Goal: Task Accomplishment & Management: Use online tool/utility

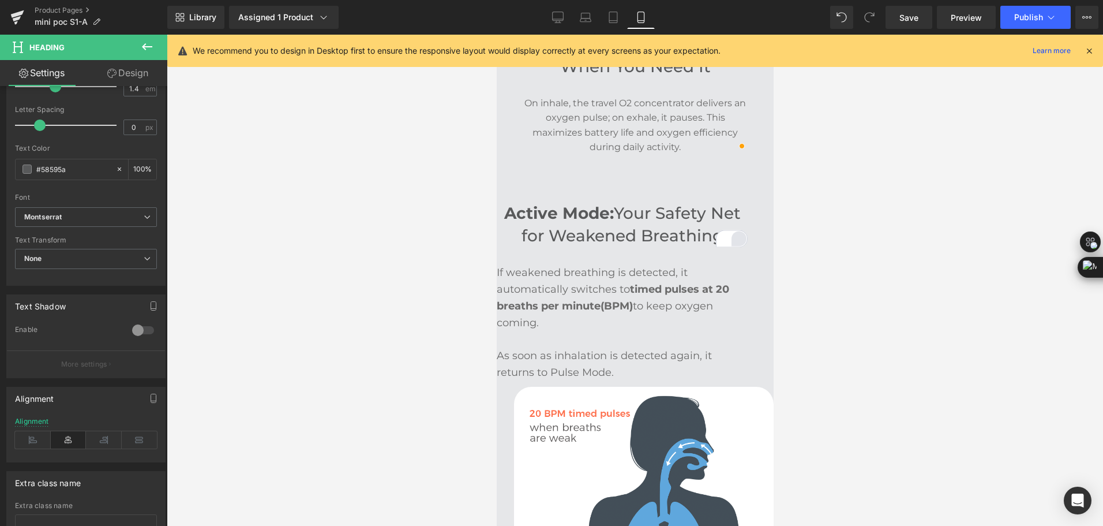
click at [737, 232] on div "Open Grammarly." at bounding box center [738, 238] width 13 height 13
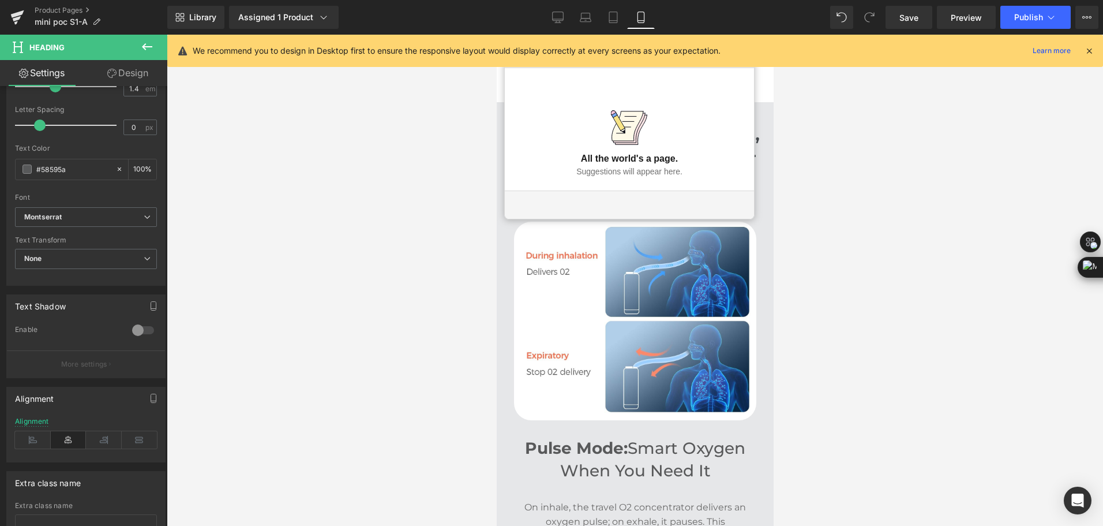
click at [737, 59] on icon "Close Grammarly Assistant" at bounding box center [741, 54] width 9 height 9
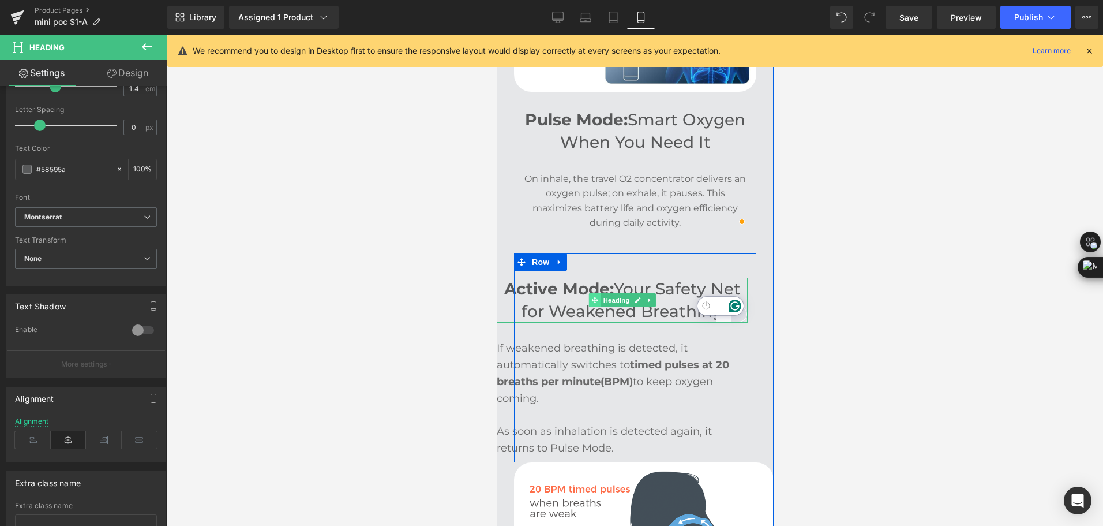
click at [591, 293] on span at bounding box center [594, 300] width 12 height 14
click at [557, 283] on strong "Active Mode:" at bounding box center [559, 289] width 110 height 20
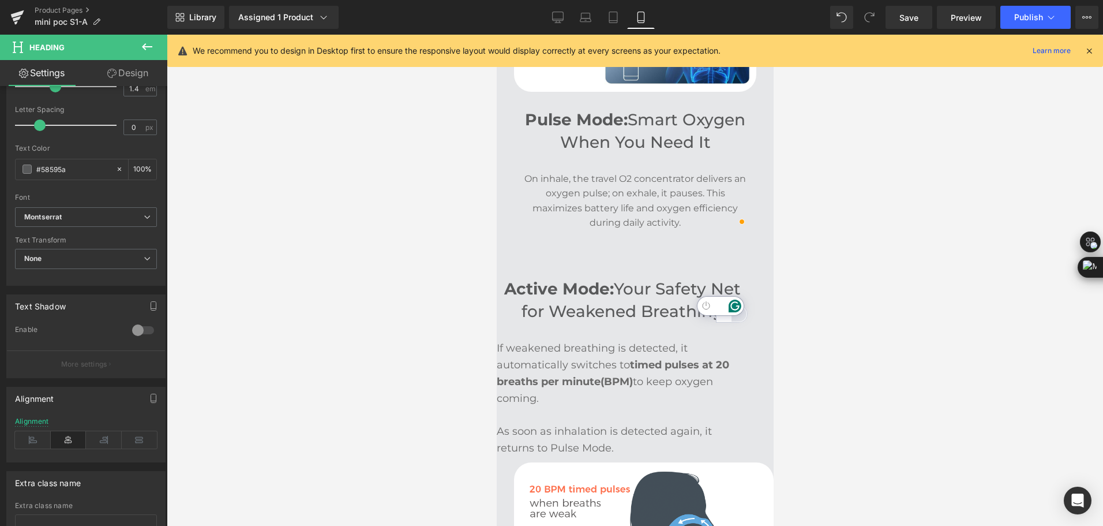
click at [132, 71] on link "Design" at bounding box center [128, 73] width 84 height 26
click at [0, 0] on div "Spacing" at bounding box center [0, 0] width 0 height 0
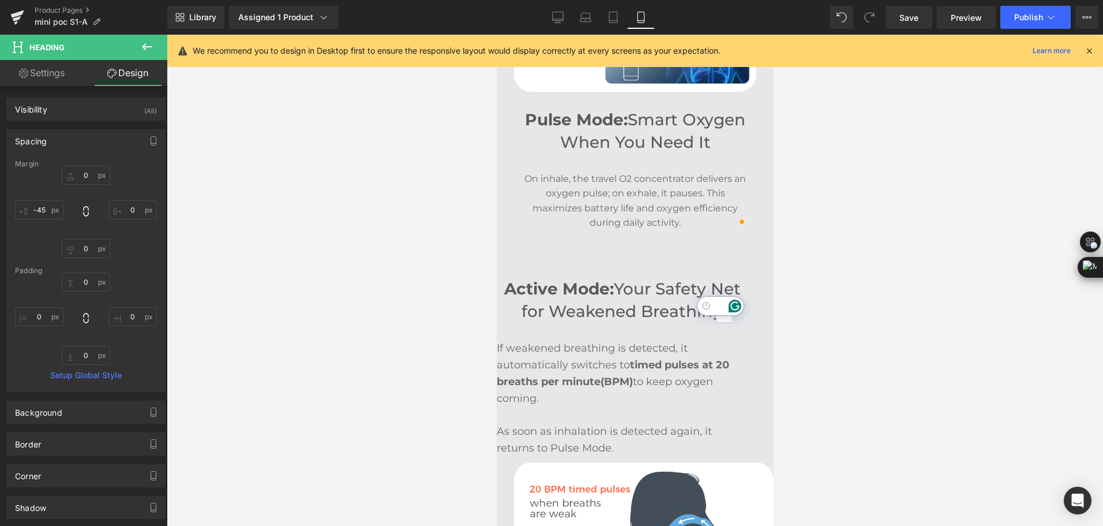
type input "0"
type input "-45"
type input "0"
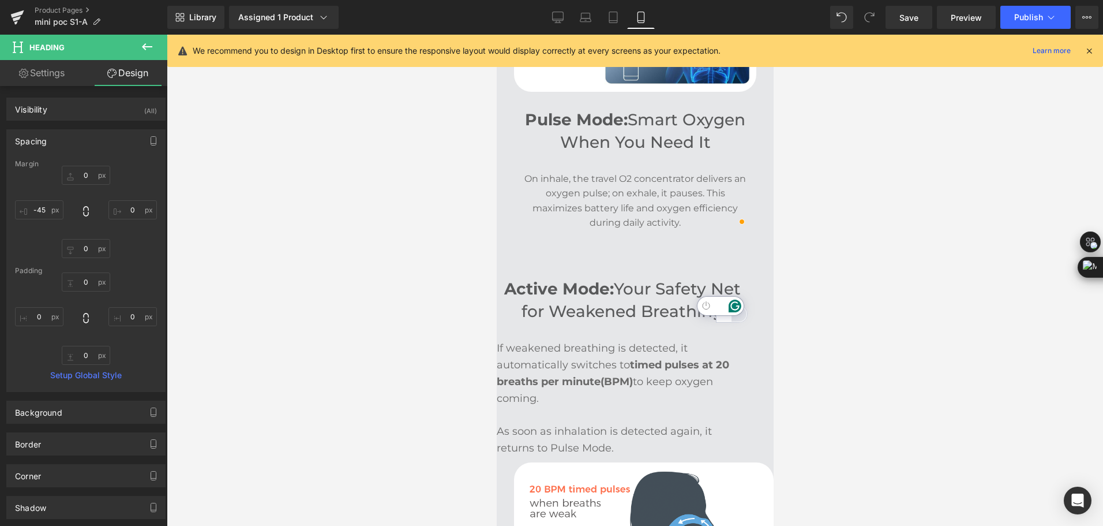
type input "0"
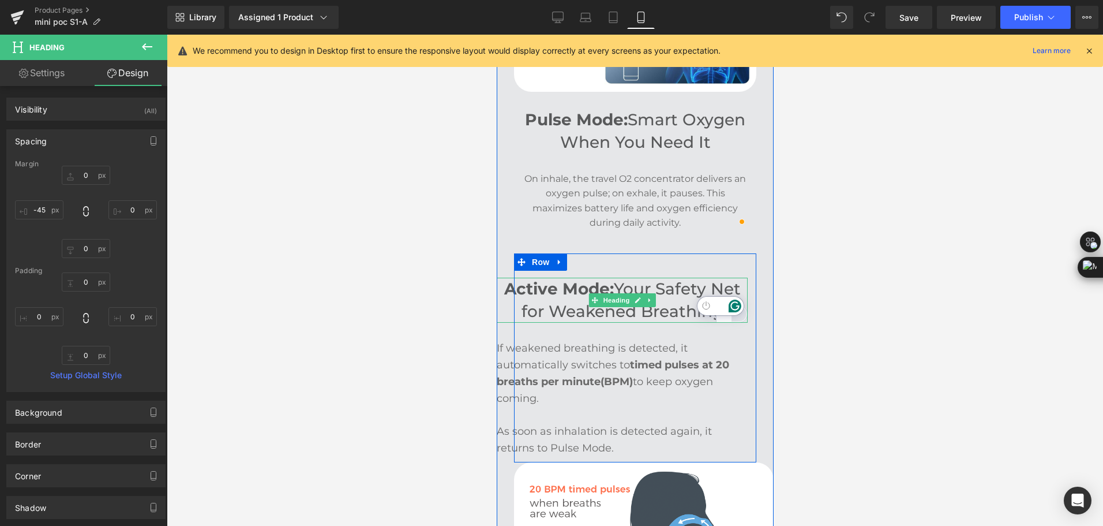
click at [559, 295] on span "Your Safety Net for Weakened Breathing" at bounding box center [630, 300] width 219 height 42
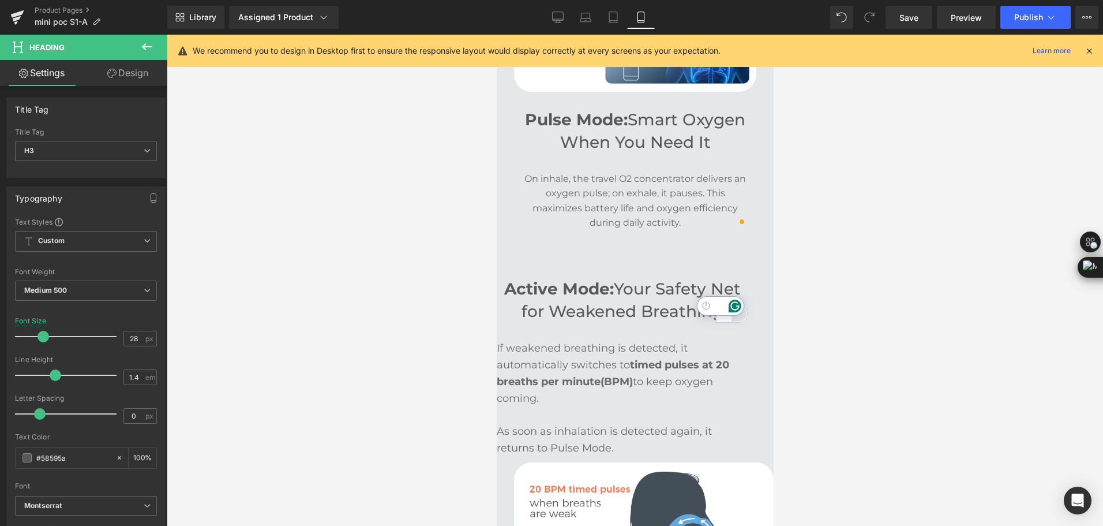
click at [128, 76] on link "Design" at bounding box center [128, 73] width 84 height 26
click at [0, 0] on div "Spacing" at bounding box center [0, 0] width 0 height 0
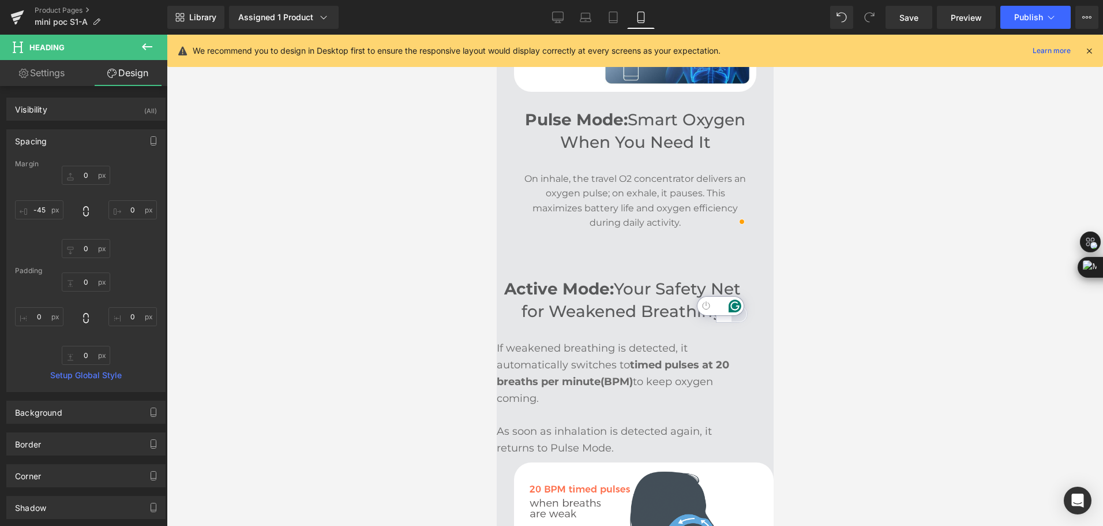
type input "0"
type input "-45"
type input "0"
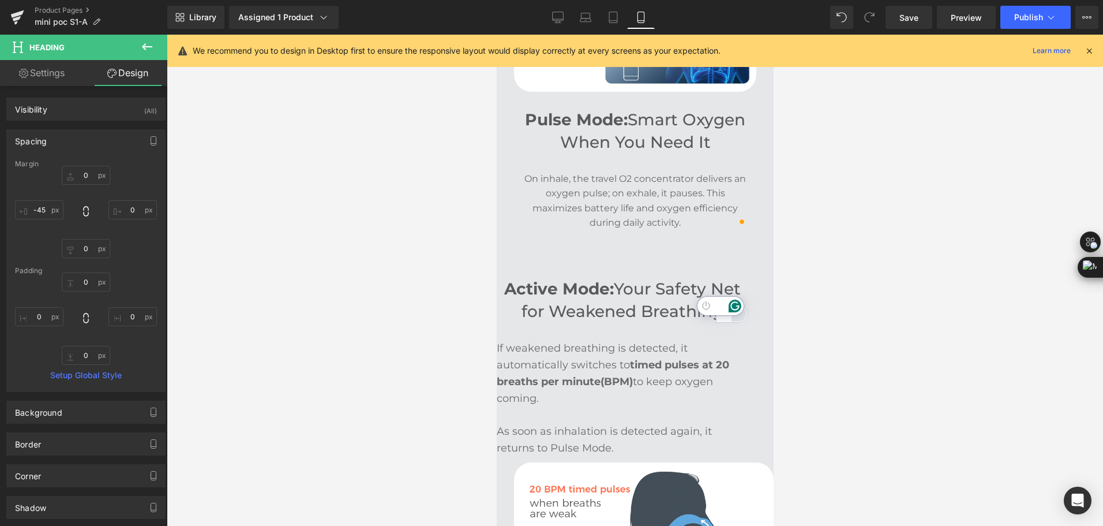
type input "0"
click at [42, 205] on input "-45" at bounding box center [39, 209] width 48 height 19
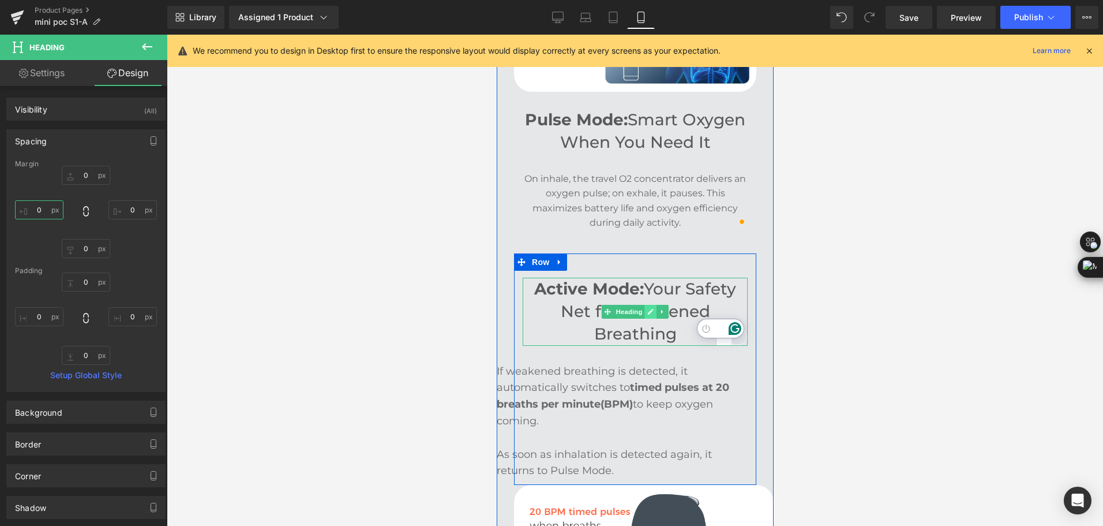
type input "0"
click at [647, 308] on icon at bounding box center [650, 311] width 6 height 7
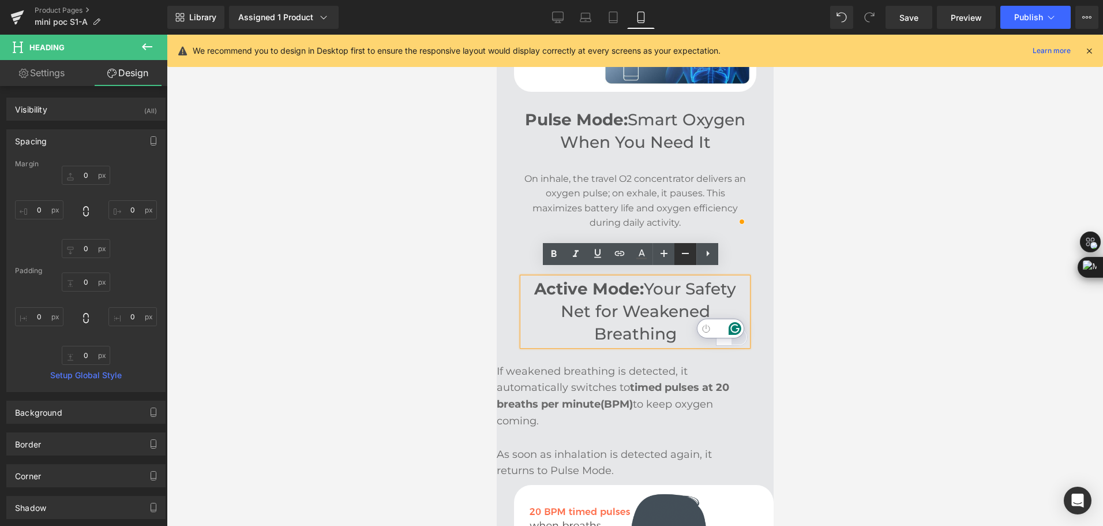
click at [685, 256] on icon at bounding box center [686, 253] width 14 height 14
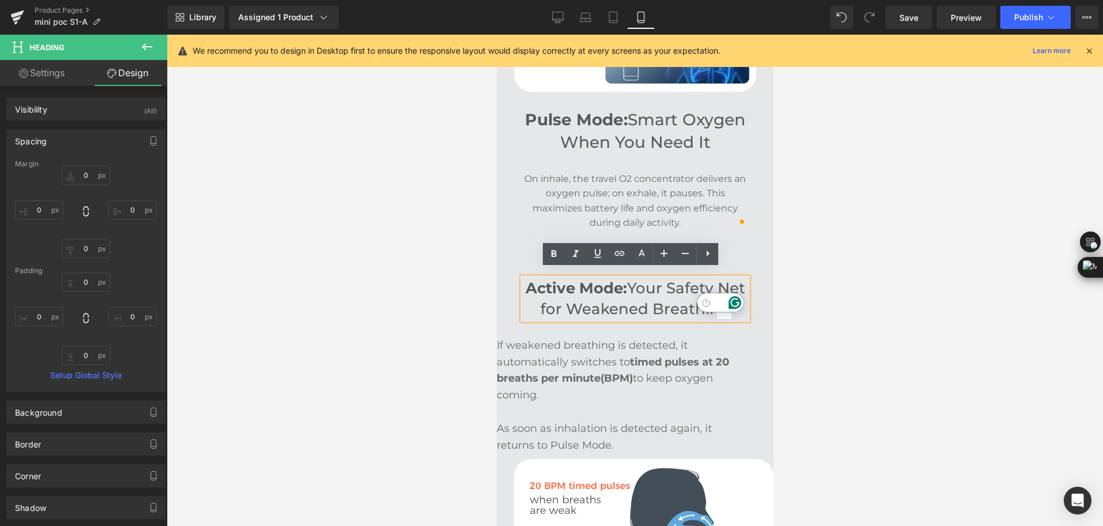
click at [635, 282] on span "Your Safety Net for Weakened Breathing" at bounding box center [642, 298] width 205 height 39
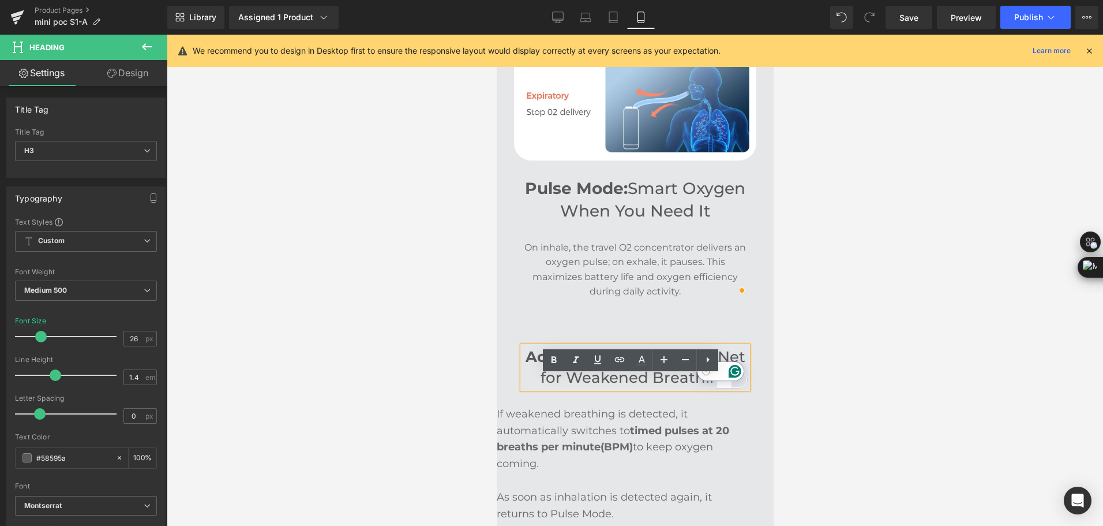
scroll to position [1598, 0]
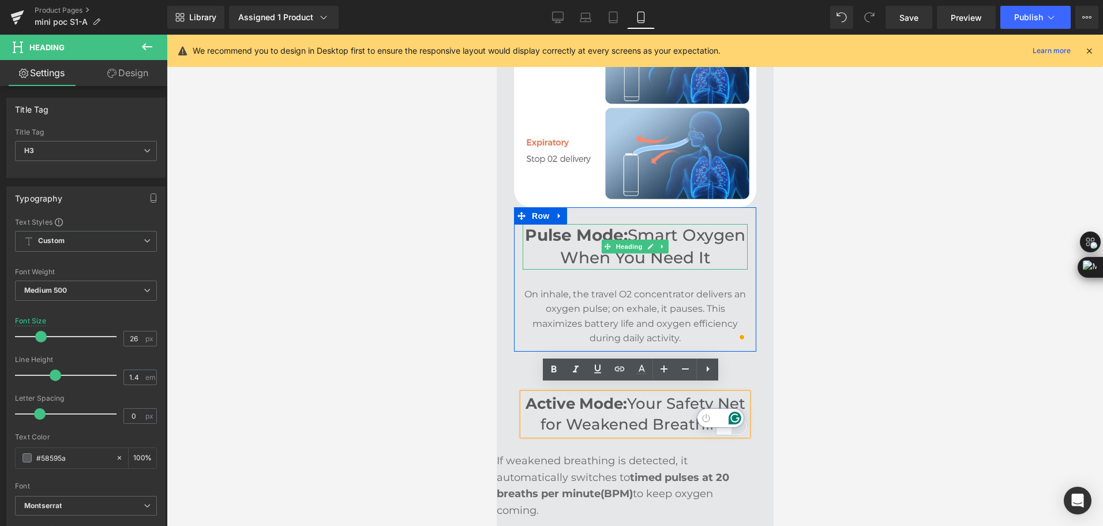
click at [649, 239] on link at bounding box center [650, 246] width 12 height 14
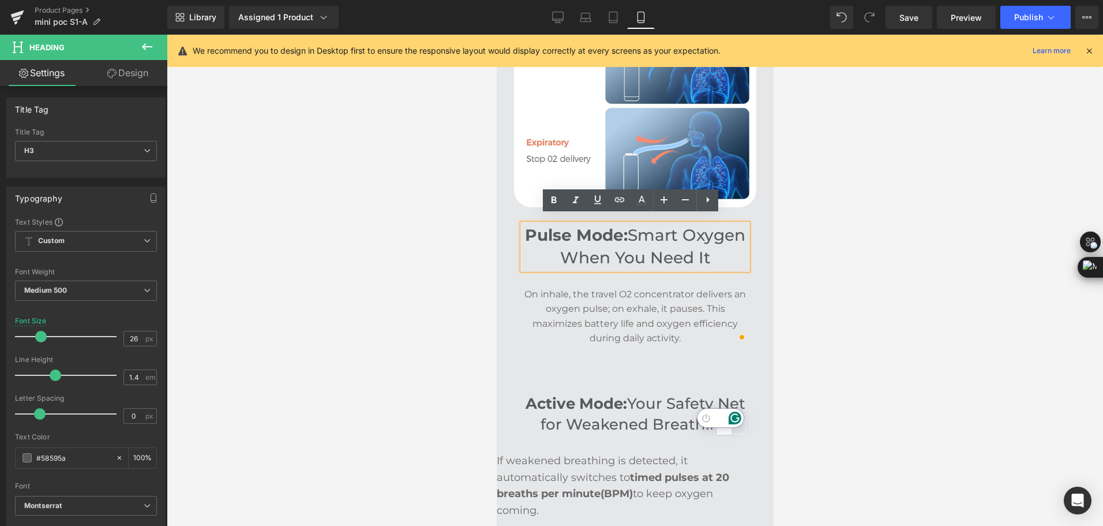
click at [647, 238] on h3 "Pulse Mode: Smart Oxygen When You Need It" at bounding box center [634, 246] width 225 height 45
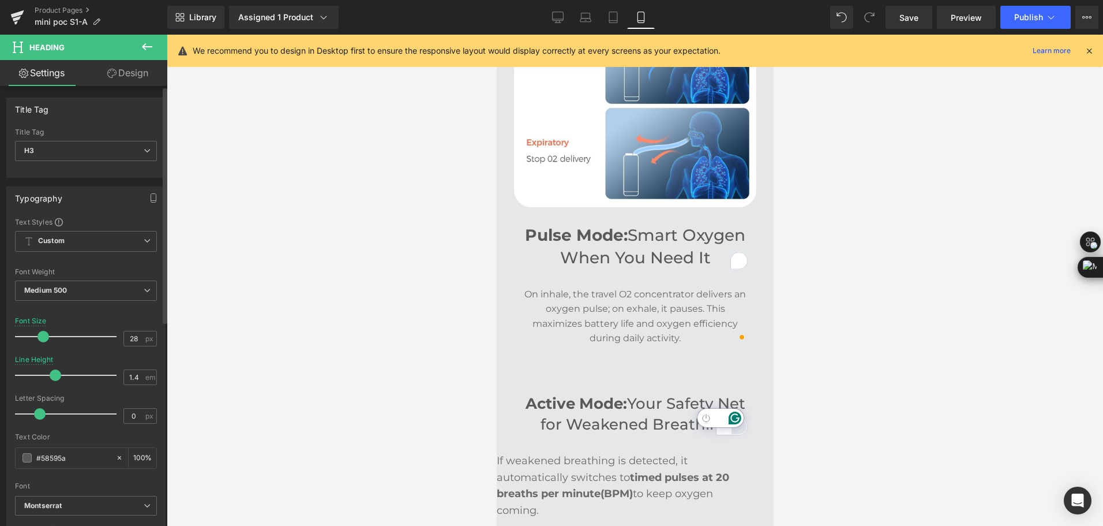
type input "1.3"
click at [51, 376] on span at bounding box center [52, 375] width 12 height 12
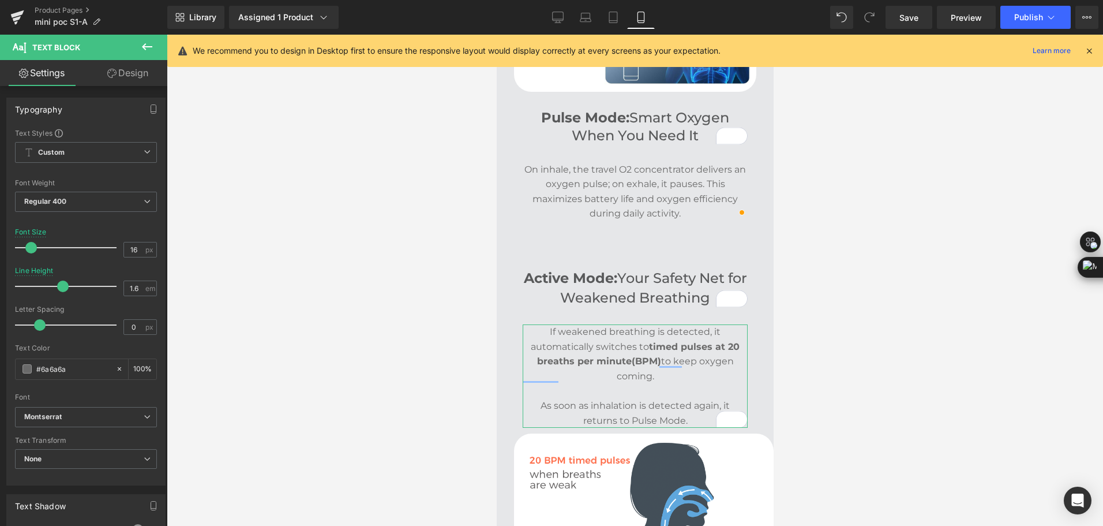
click at [118, 81] on link "Design" at bounding box center [128, 73] width 84 height 26
type input "30"
type input "0"
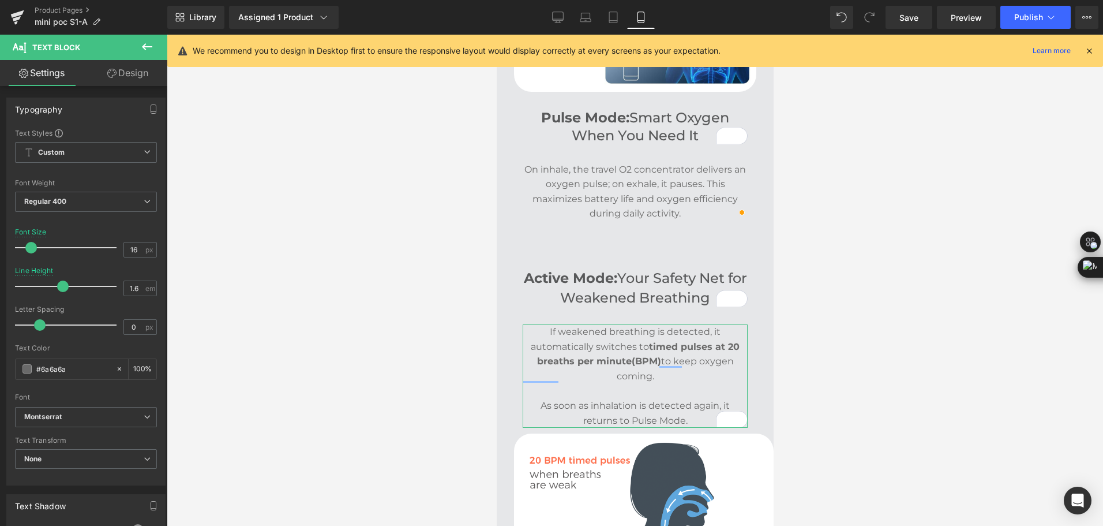
type input "0"
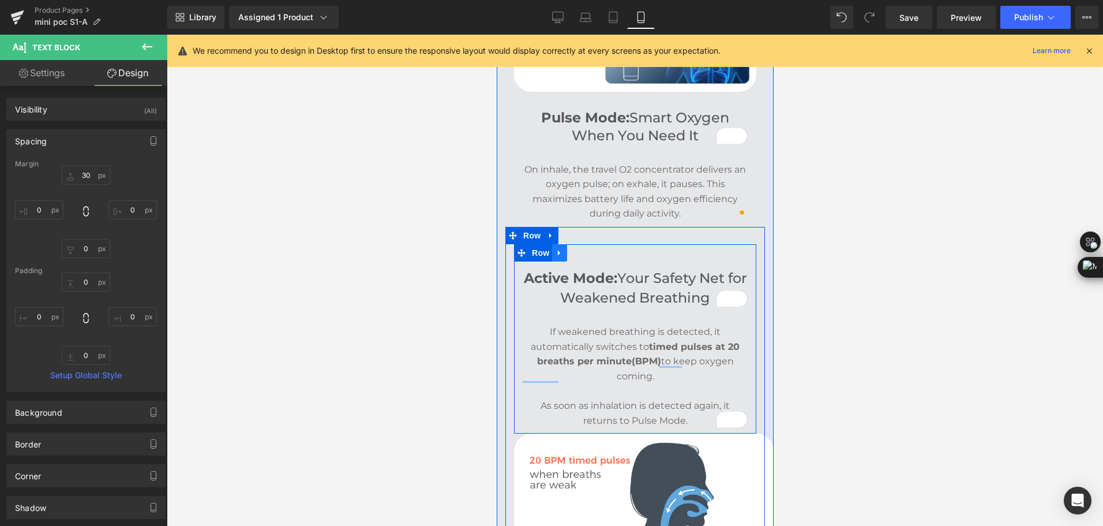
click at [555, 248] on icon at bounding box center [559, 252] width 8 height 9
click at [570, 248] on icon at bounding box center [574, 252] width 8 height 9
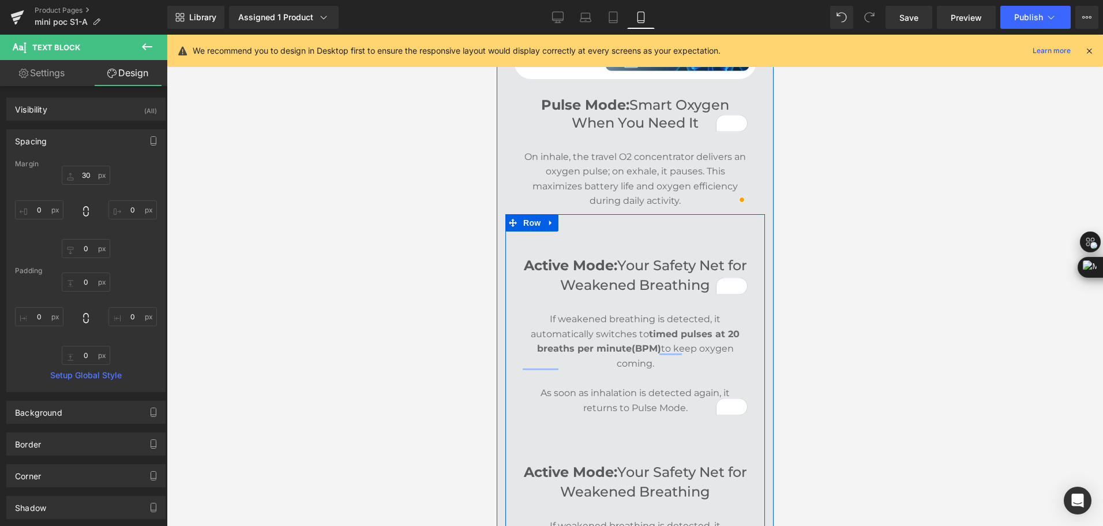
scroll to position [1706, 0]
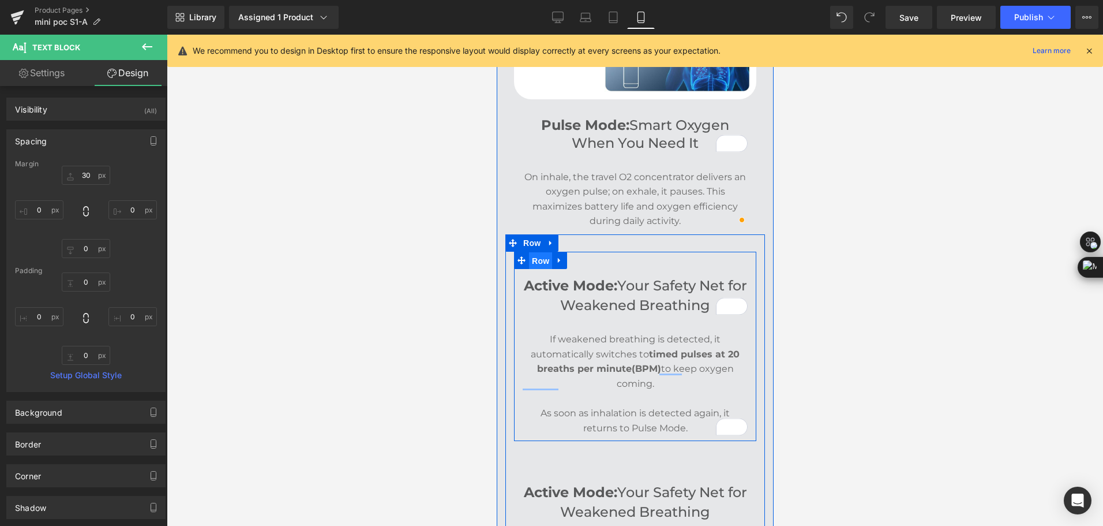
click at [537, 256] on span "Row" at bounding box center [540, 260] width 23 height 17
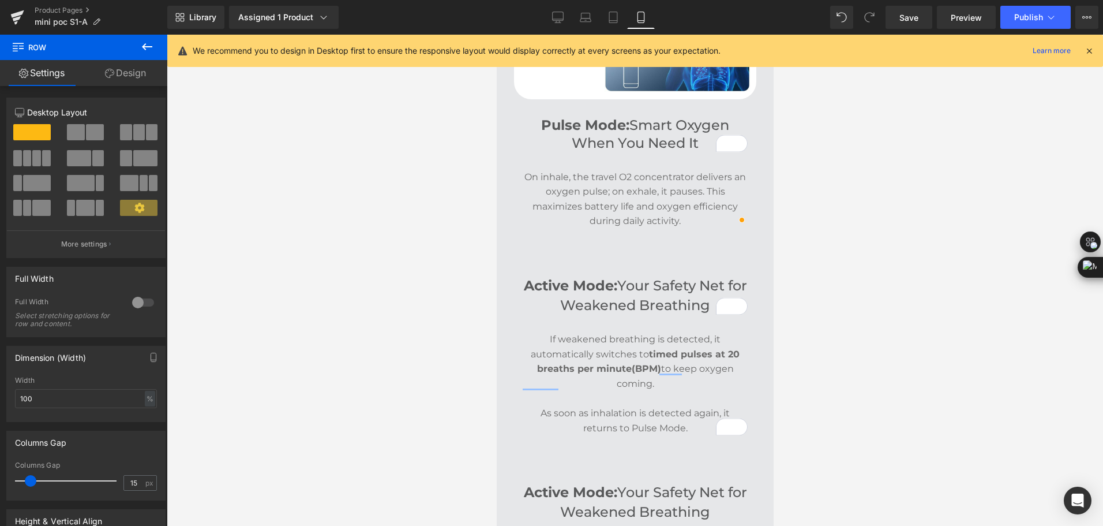
click at [480, 3] on div "Library Assigned 1 Product Product Preview Mini Portable O2 Concentrator Manage…" at bounding box center [635, 17] width 936 height 35
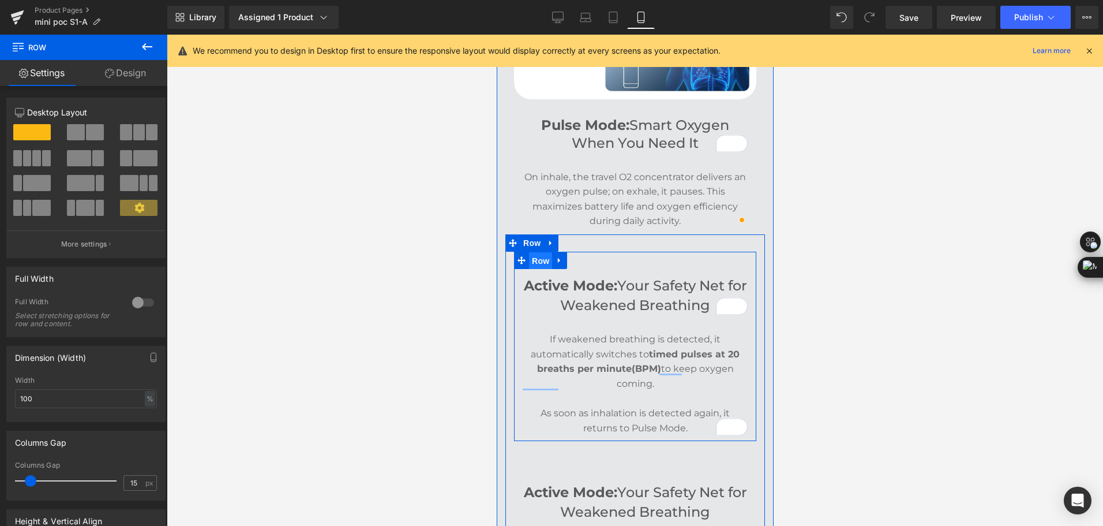
drag, startPoint x: 529, startPoint y: 254, endPoint x: 948, endPoint y: 260, distance: 419.5
click at [529, 254] on span "Row" at bounding box center [540, 260] width 23 height 17
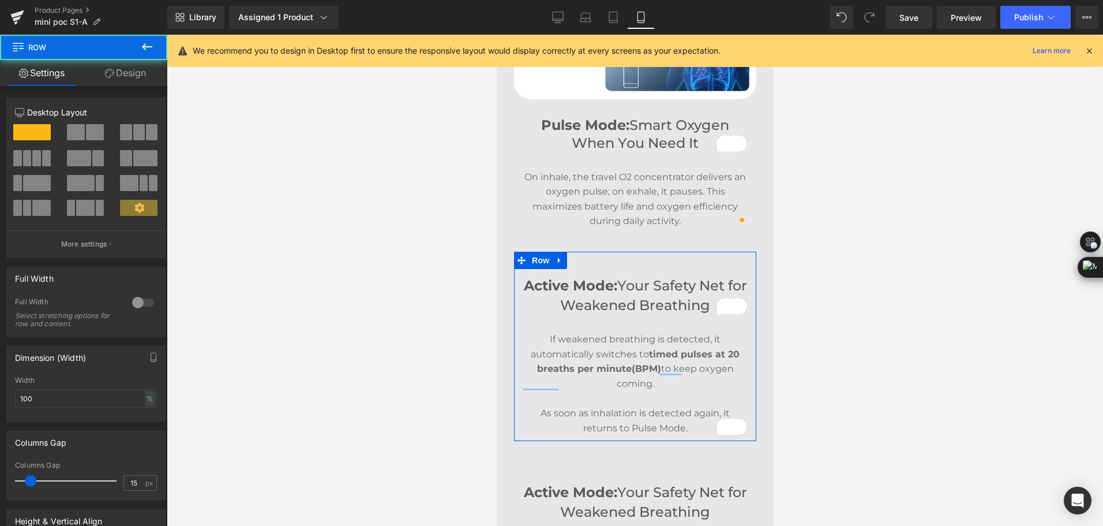
click at [99, 66] on link "Design" at bounding box center [126, 73] width 84 height 26
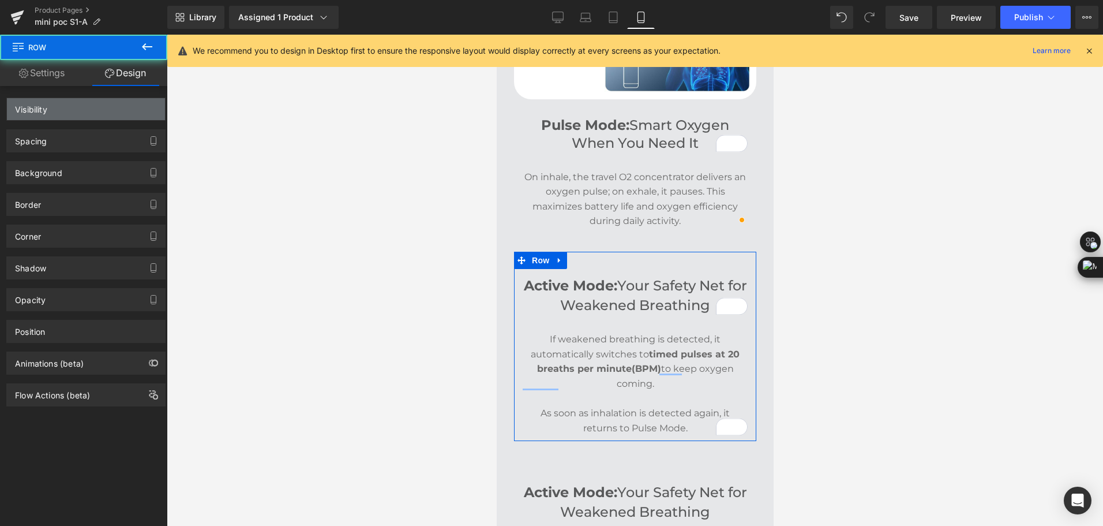
click at [87, 108] on div "Visibility" at bounding box center [86, 109] width 158 height 22
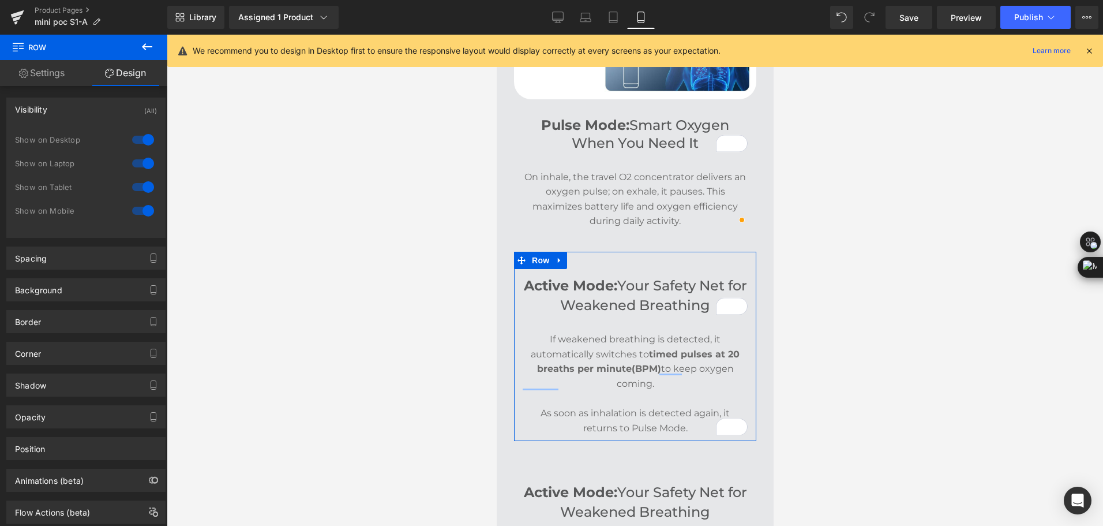
click at [143, 211] on div at bounding box center [143, 210] width 28 height 18
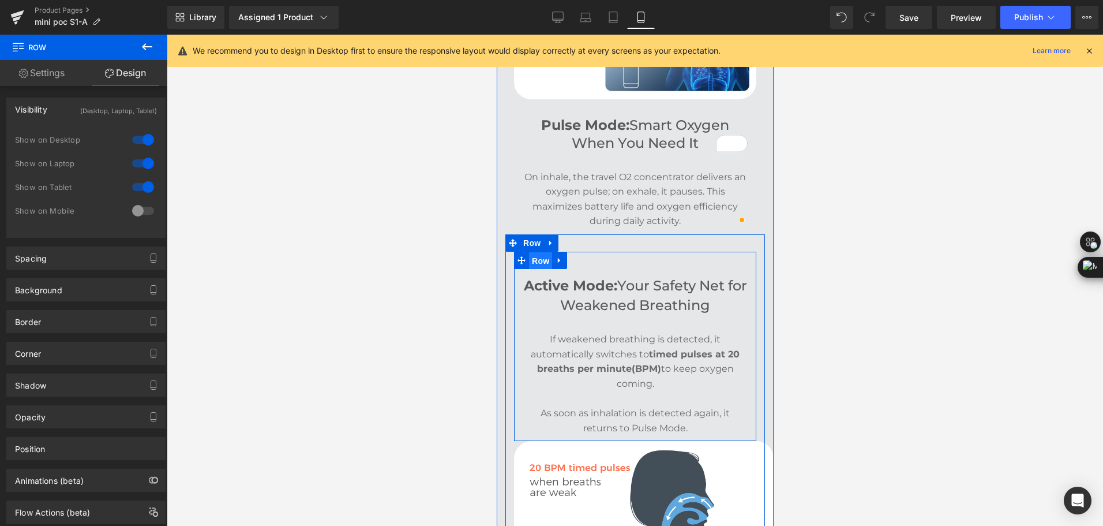
click at [531, 257] on span "Row" at bounding box center [540, 260] width 23 height 17
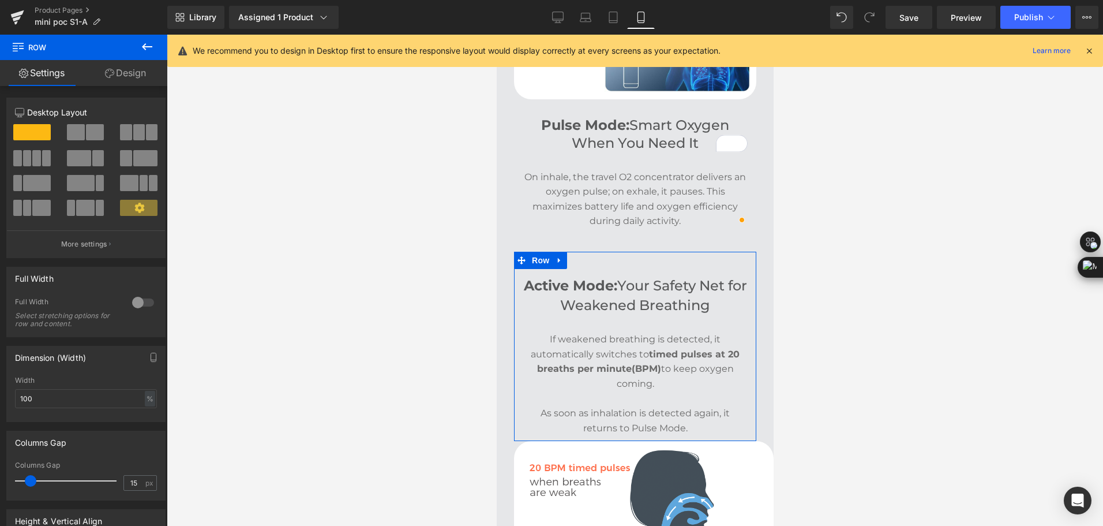
drag, startPoint x: 143, startPoint y: 73, endPoint x: 115, endPoint y: 108, distance: 44.8
click at [141, 73] on link "Design" at bounding box center [126, 73] width 84 height 26
click at [0, 0] on div "Visibility" at bounding box center [0, 0] width 0 height 0
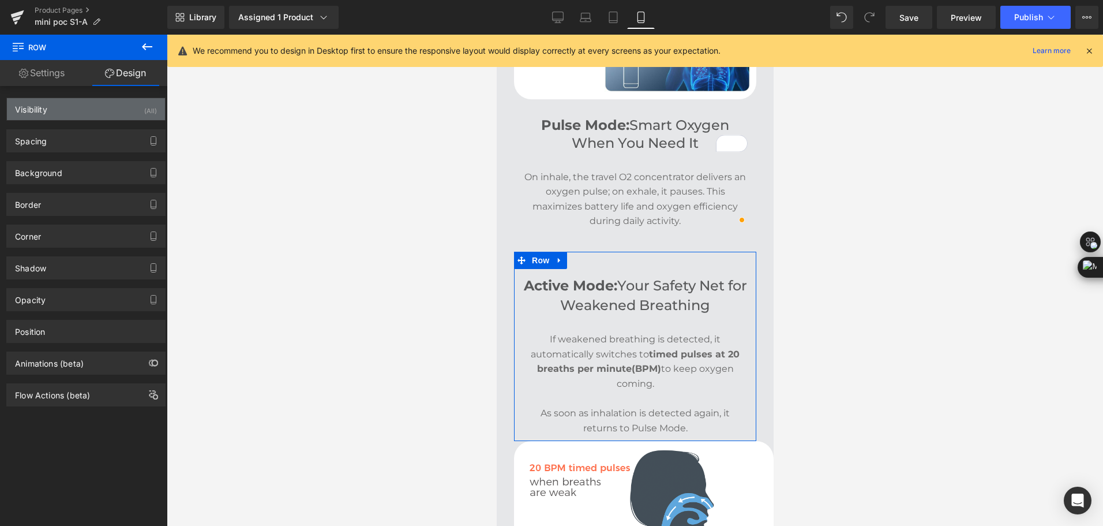
click at [144, 117] on div "(All)" at bounding box center [150, 107] width 13 height 19
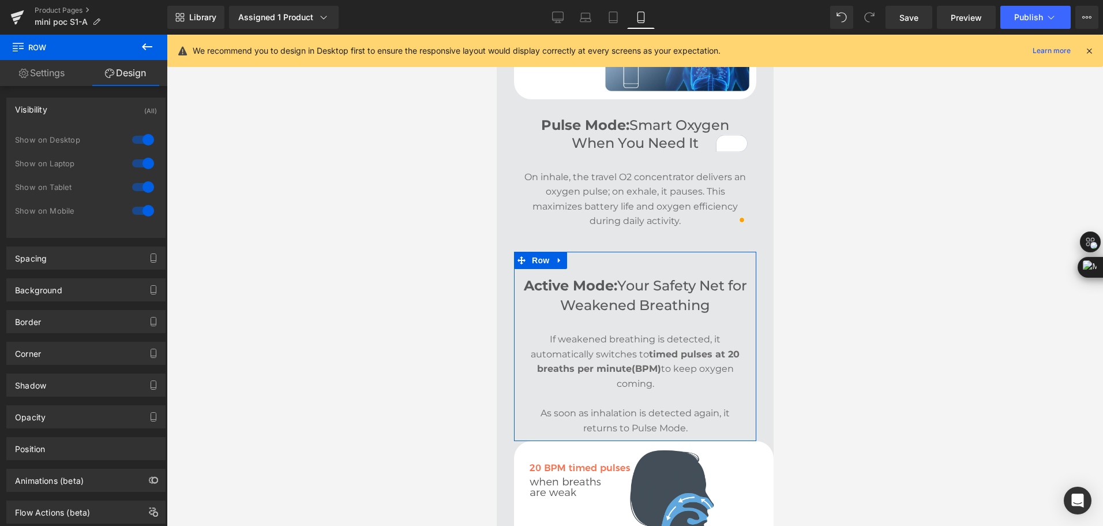
click at [140, 142] on div at bounding box center [143, 139] width 28 height 18
click at [143, 167] on div at bounding box center [143, 163] width 28 height 18
click at [143, 187] on div at bounding box center [143, 187] width 28 height 18
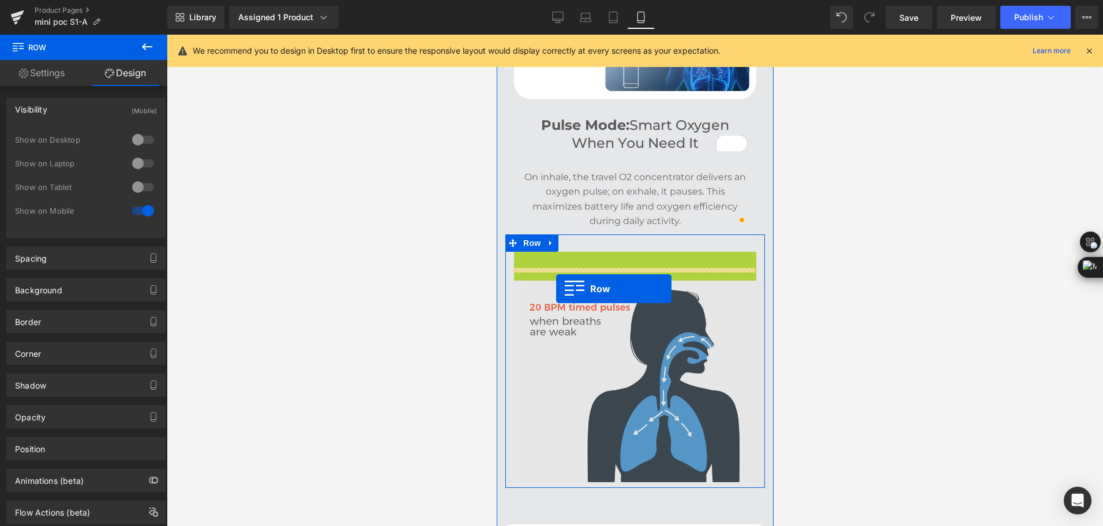
scroll to position [1879, 0]
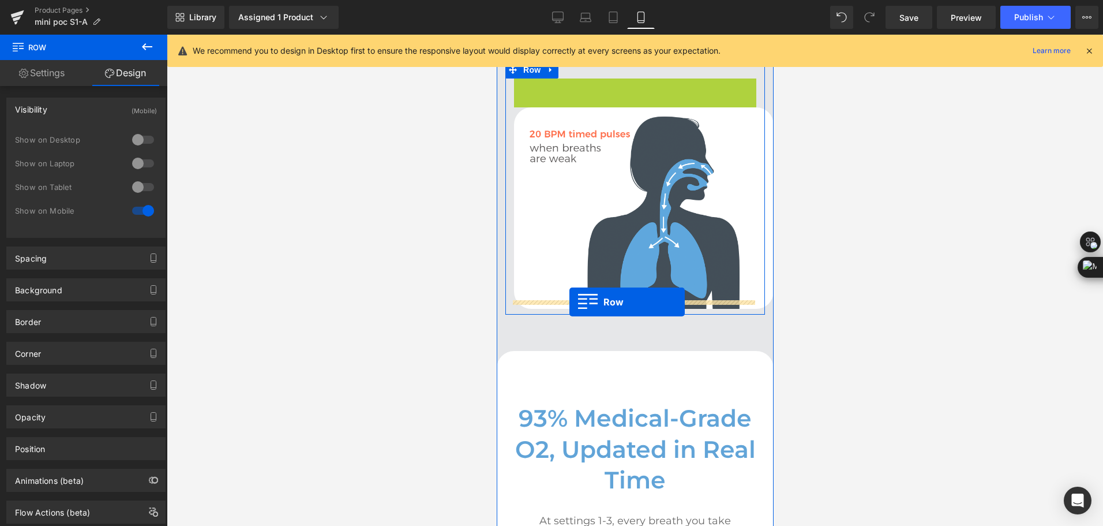
drag, startPoint x: 513, startPoint y: 253, endPoint x: 569, endPoint y: 302, distance: 74.0
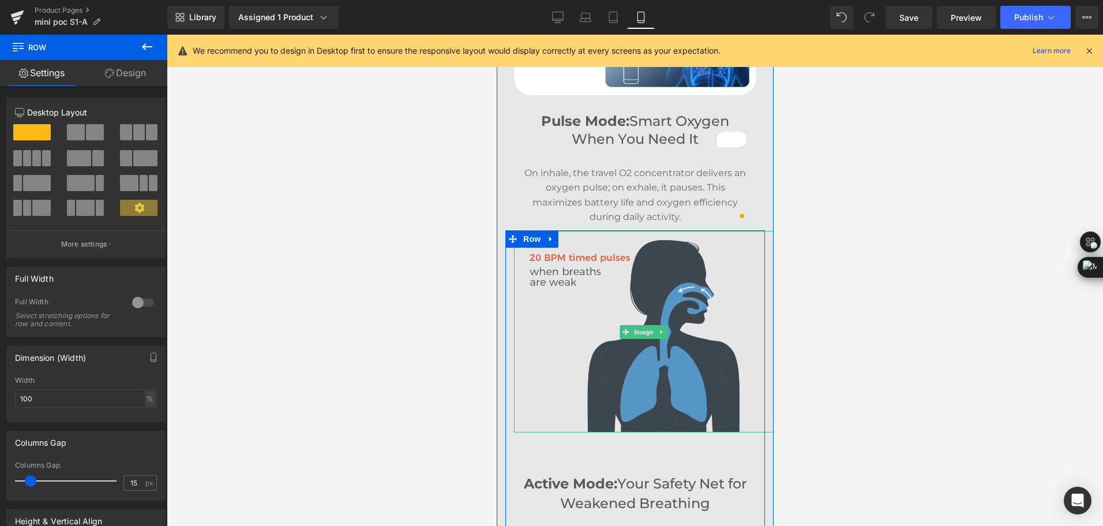
scroll to position [1821, 0]
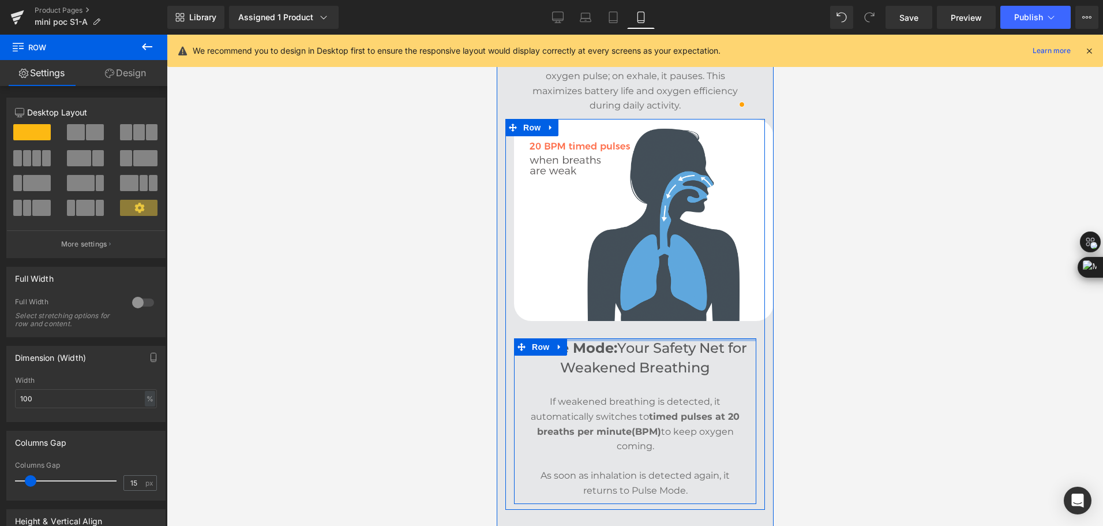
drag, startPoint x: 607, startPoint y: 351, endPoint x: 614, endPoint y: 325, distance: 27.6
click at [614, 325] on div "Image Active Mode: Your Safety Net for Weakened Breathing Heading If weakened b…" at bounding box center [635, 311] width 260 height 384
click at [617, 323] on div "Image Active Mode: Your Safety Net for Weakened Breathing Heading If weakened b…" at bounding box center [635, 311] width 260 height 384
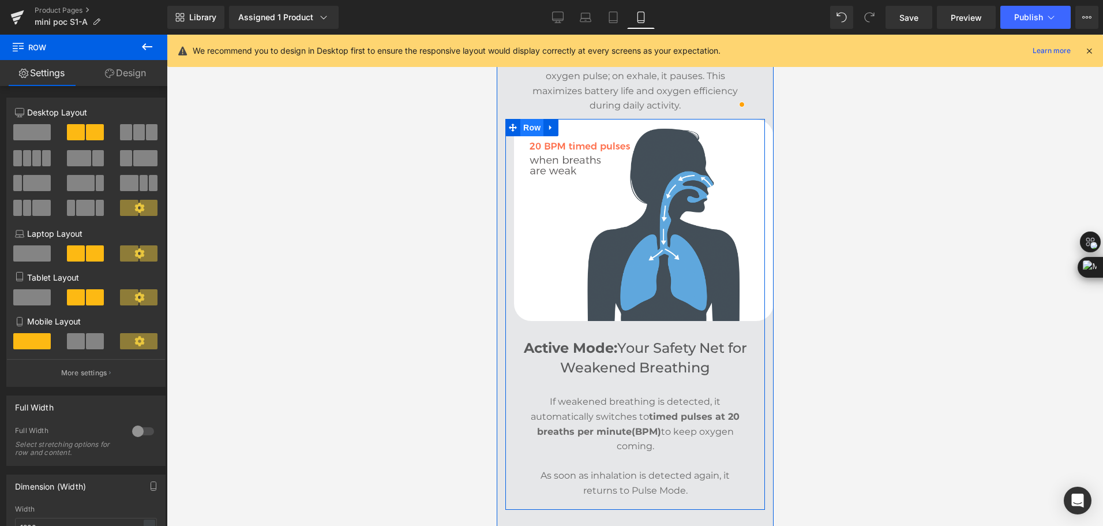
click at [523, 120] on span "Row" at bounding box center [531, 127] width 23 height 17
click at [129, 81] on link "Design" at bounding box center [126, 73] width 84 height 26
click at [0, 0] on div "Spacing" at bounding box center [0, 0] width 0 height 0
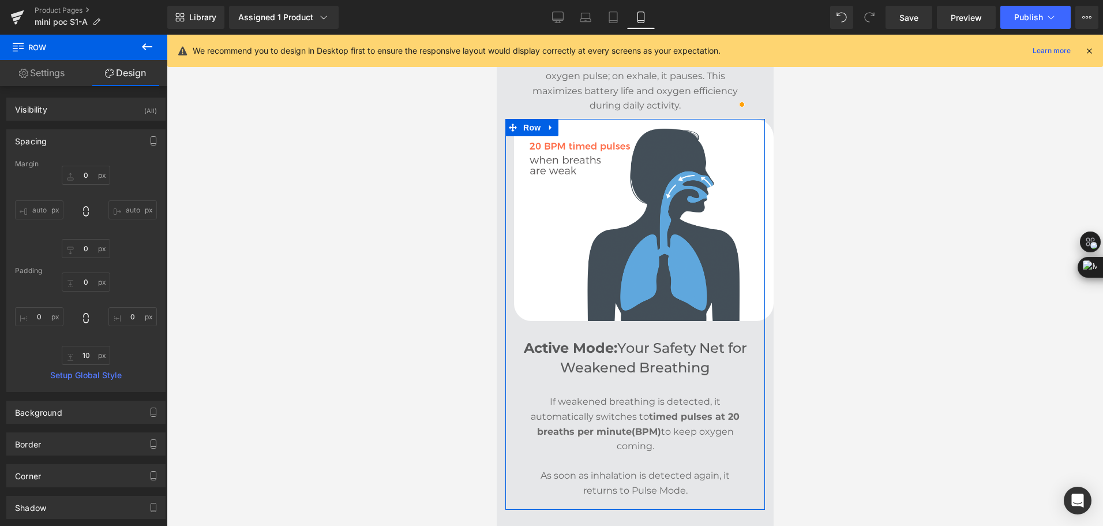
type input "0"
type input "10"
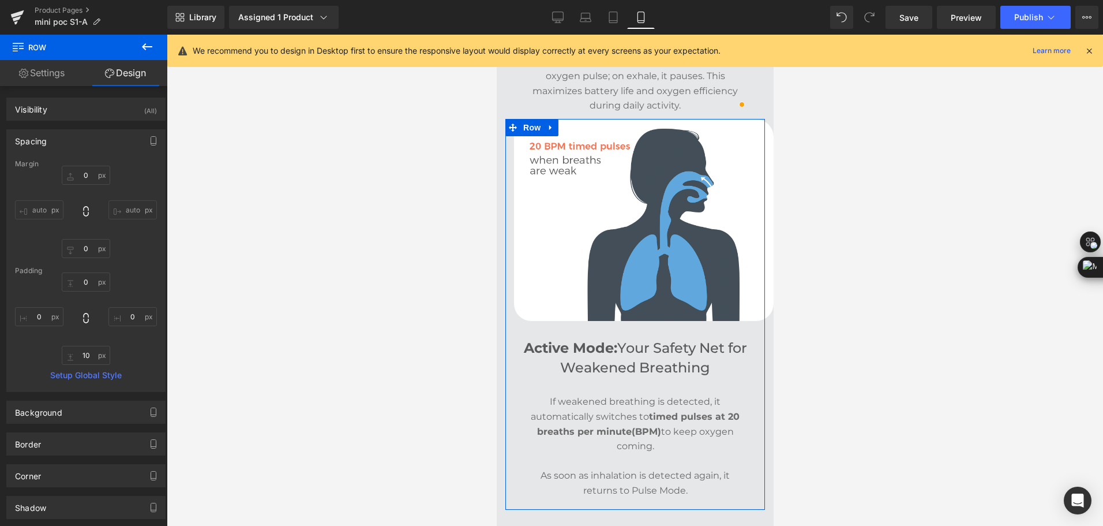
type input "0"
click at [87, 279] on input "0" at bounding box center [86, 281] width 48 height 19
click at [85, 170] on input "0" at bounding box center [86, 175] width 48 height 19
type input "30"
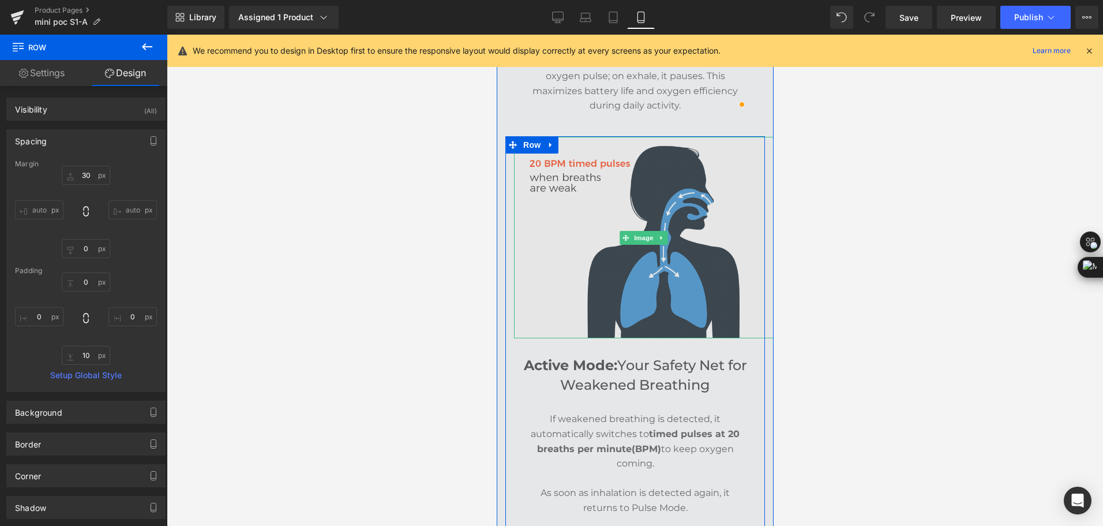
click at [557, 201] on img at bounding box center [644, 237] width 260 height 201
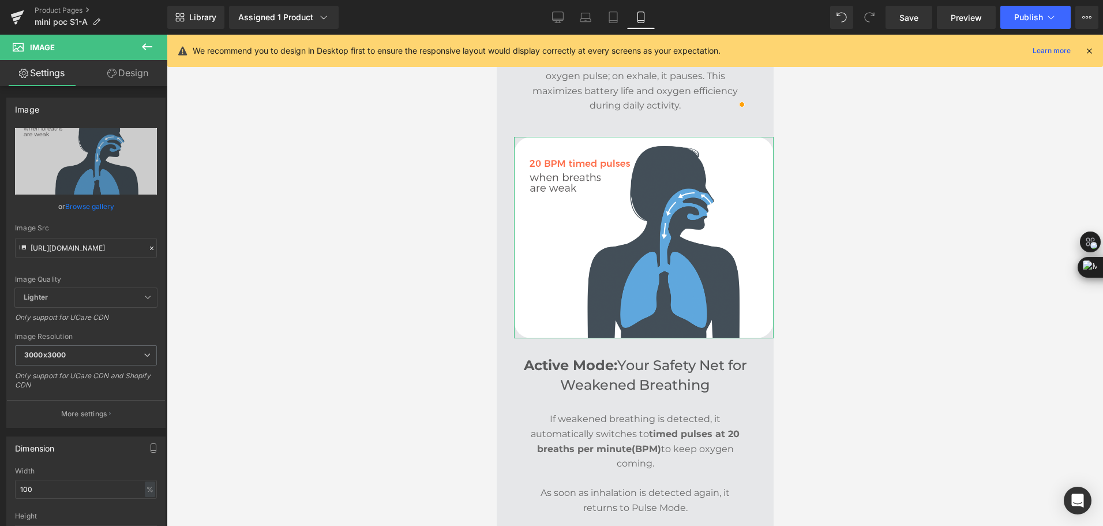
click at [126, 70] on link "Design" at bounding box center [128, 73] width 84 height 26
click at [0, 0] on div "Spacing" at bounding box center [0, 0] width 0 height 0
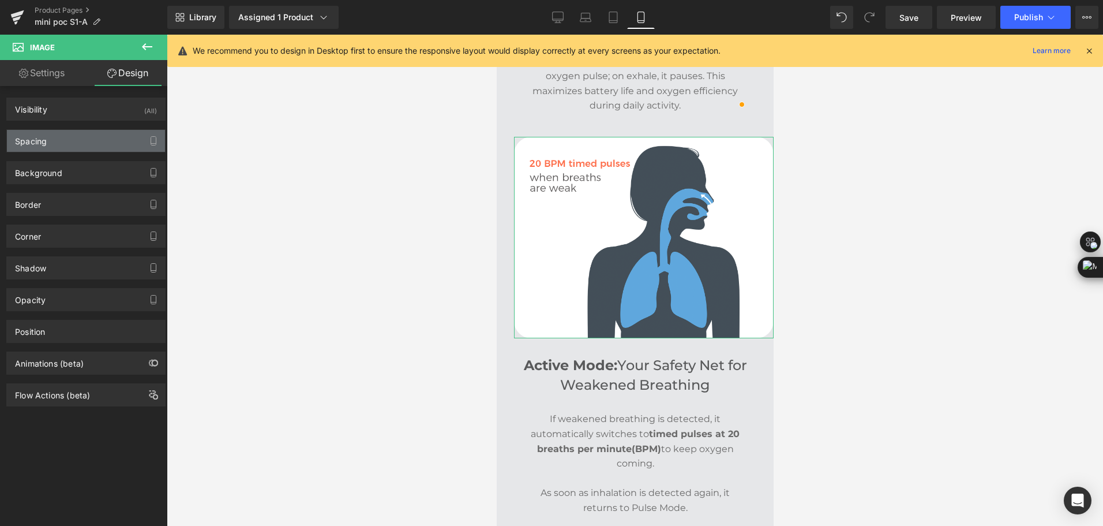
click at [63, 138] on div "Spacing" at bounding box center [86, 141] width 158 height 22
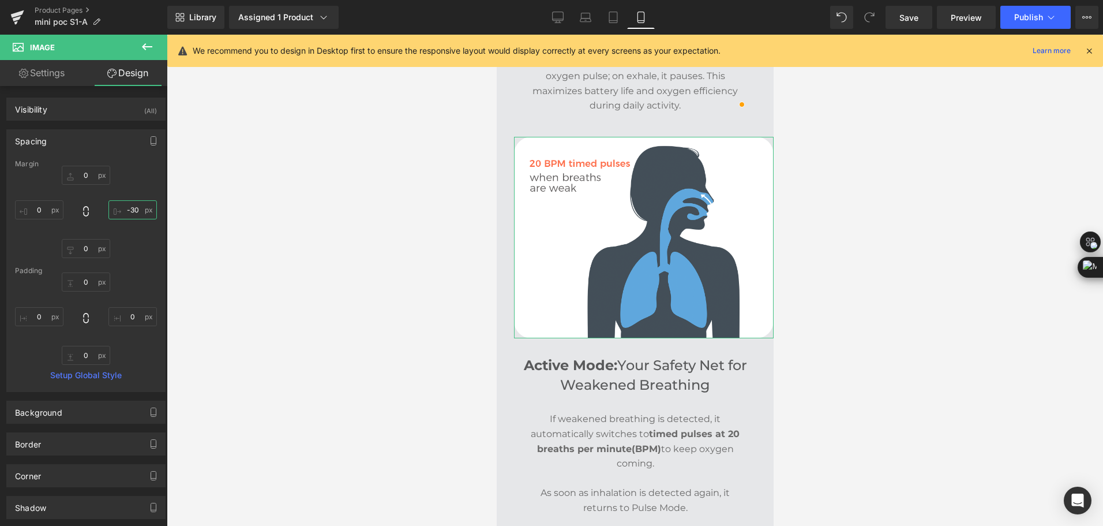
click at [126, 206] on input "-30" at bounding box center [132, 209] width 48 height 19
type input "0"
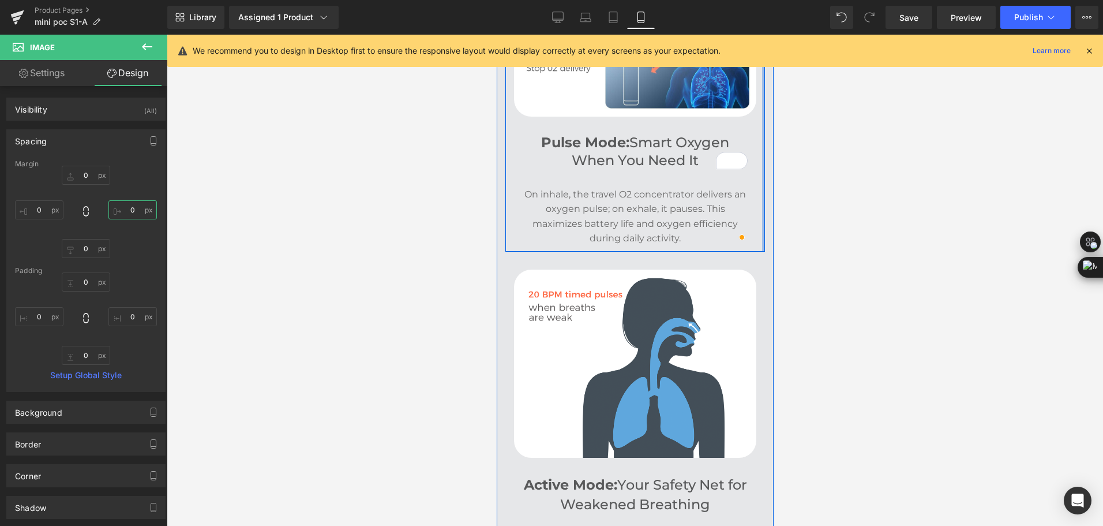
scroll to position [1763, 0]
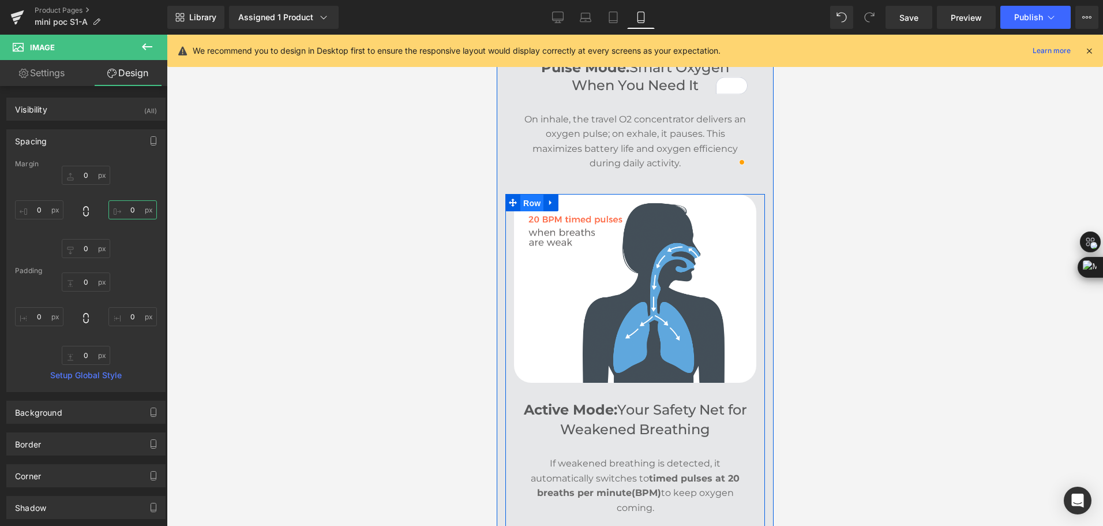
drag, startPoint x: 520, startPoint y: 197, endPoint x: 711, endPoint y: 175, distance: 192.2
click at [520, 197] on span "Row" at bounding box center [531, 202] width 23 height 17
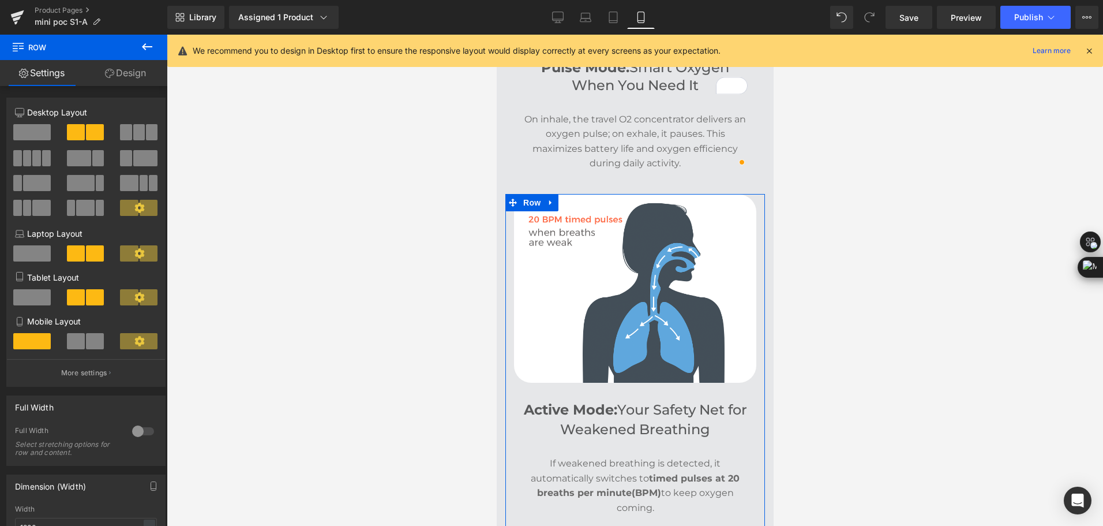
click at [114, 83] on link "Design" at bounding box center [126, 73] width 84 height 26
click at [0, 0] on div "Spacing" at bounding box center [0, 0] width 0 height 0
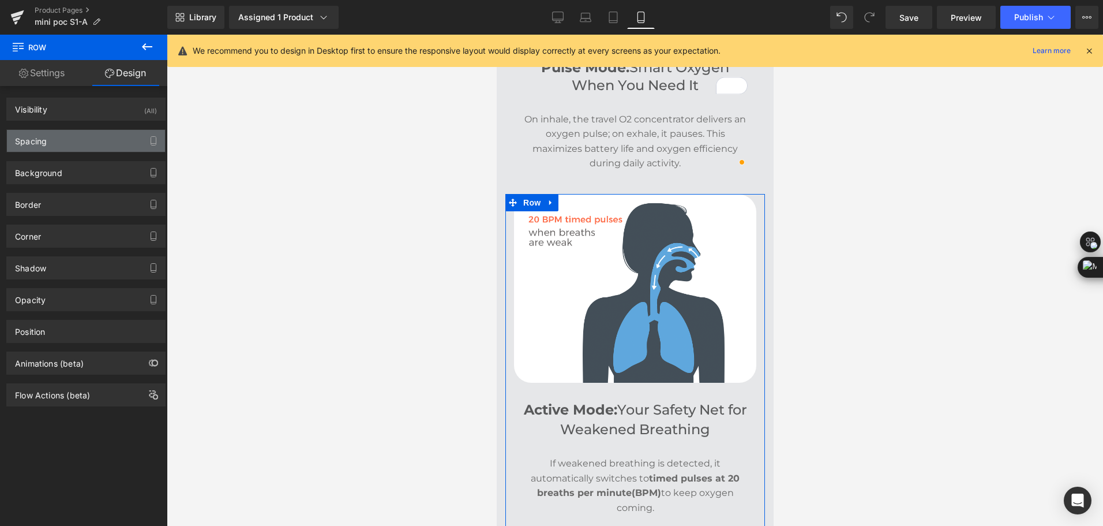
click at [70, 141] on div "Spacing" at bounding box center [86, 141] width 158 height 22
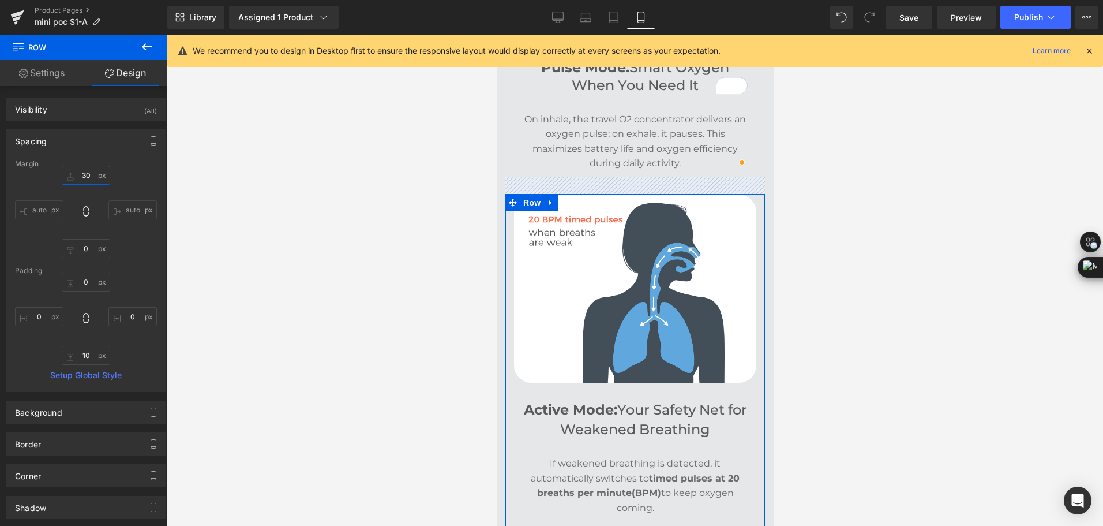
click at [84, 174] on input "30" at bounding box center [86, 175] width 48 height 19
type input "42"
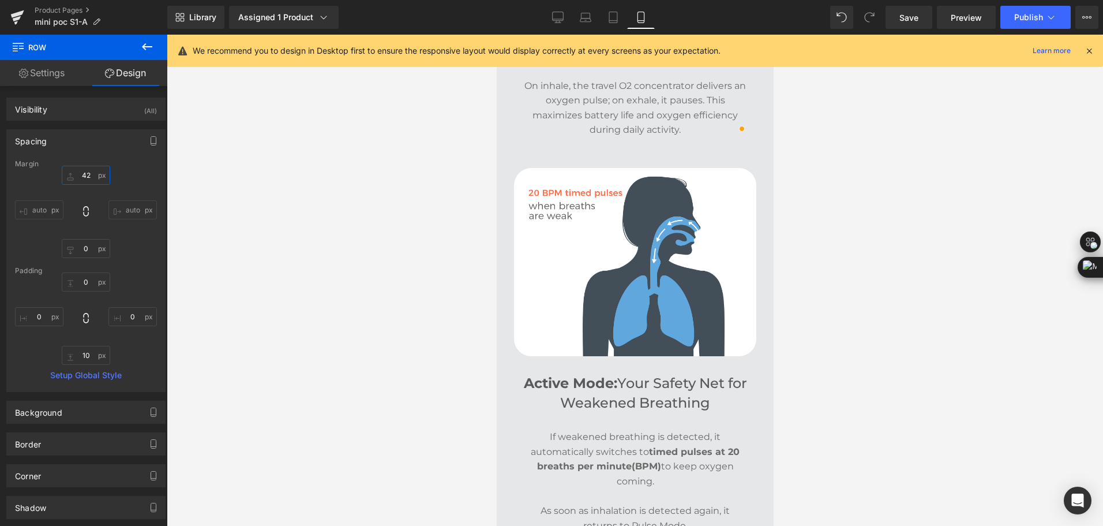
scroll to position [1821, 0]
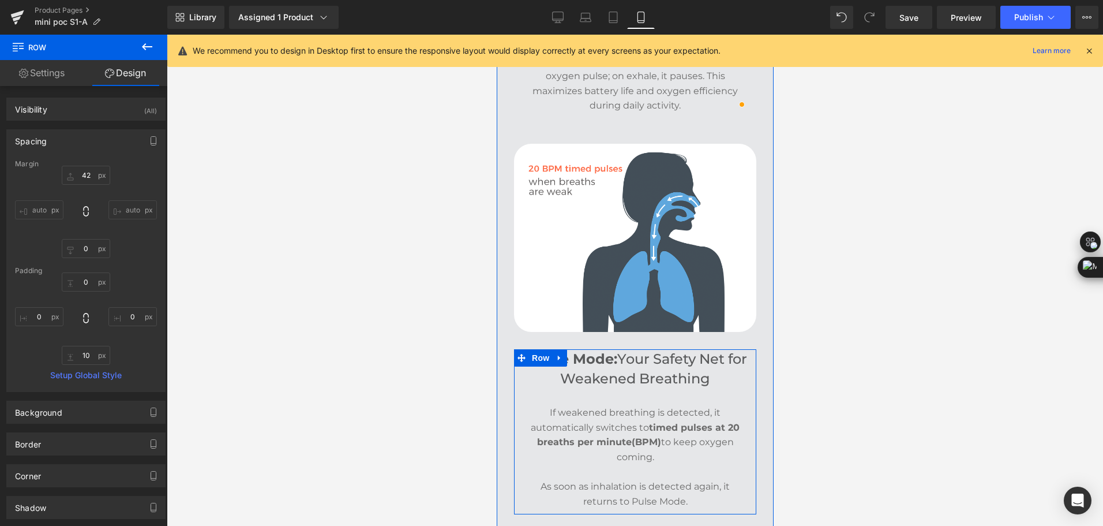
click at [590, 368] on span "Your Safety Net for Weakened Breathing" at bounding box center [653, 368] width 187 height 36
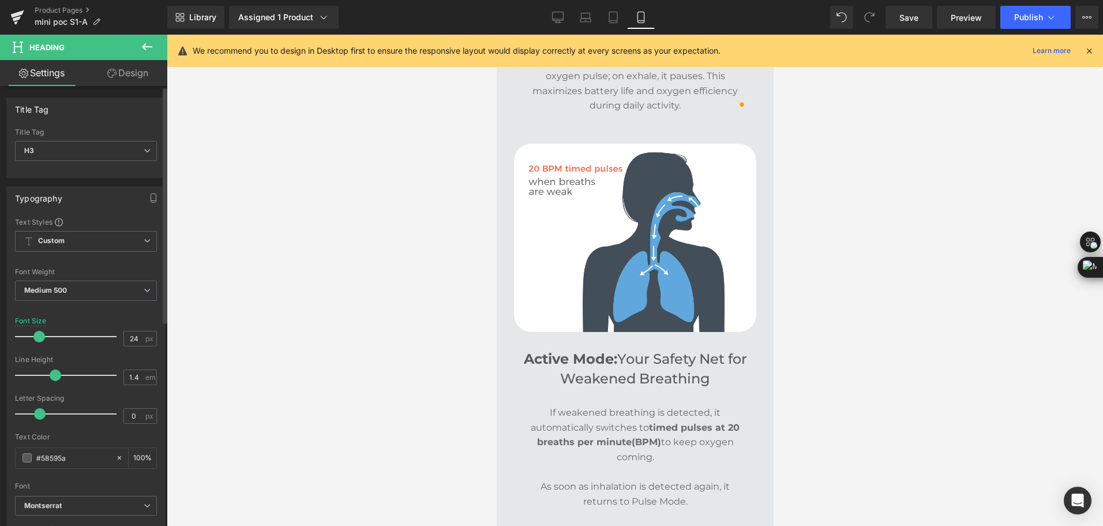
type input "1.3"
click at [47, 375] on span at bounding box center [52, 375] width 12 height 12
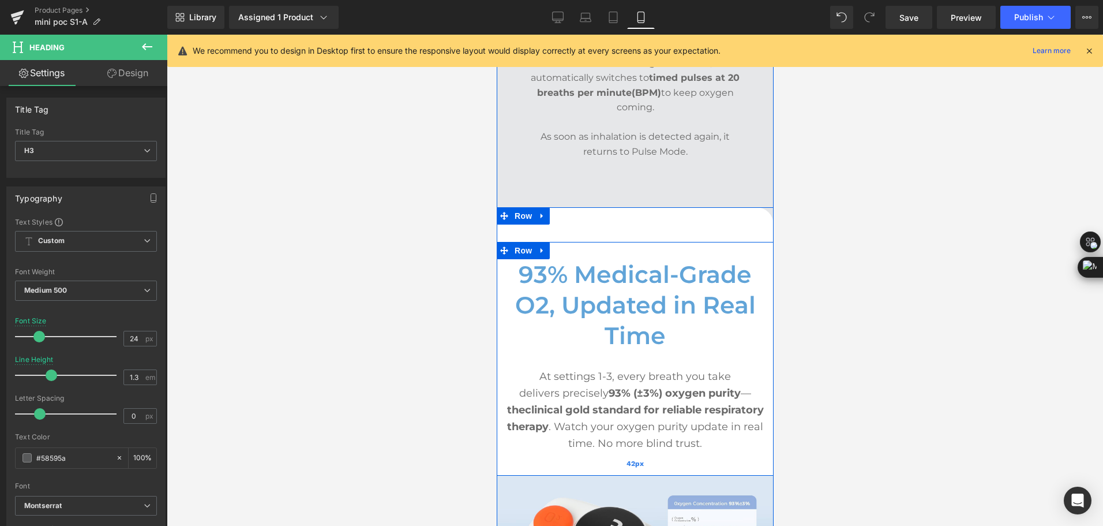
scroll to position [2167, 0]
click at [511, 208] on span "Row" at bounding box center [522, 216] width 23 height 17
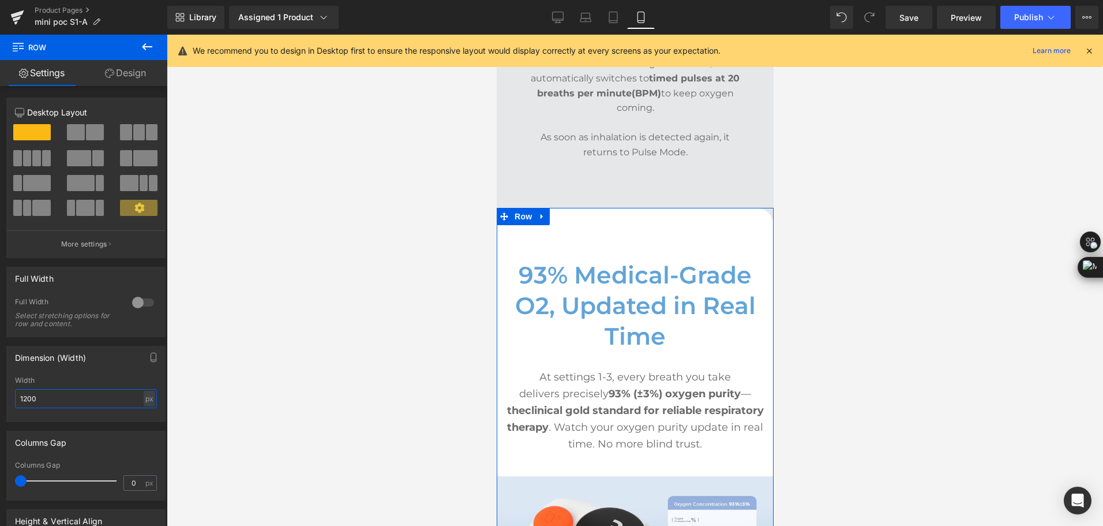
drag, startPoint x: 47, startPoint y: 399, endPoint x: 13, endPoint y: 400, distance: 33.5
click at [13, 400] on div "1200px Width 1200 px % px" at bounding box center [86, 398] width 158 height 45
click at [145, 395] on div "px" at bounding box center [150, 399] width 12 height 16
click at [142, 414] on li "%" at bounding box center [149, 416] width 14 height 17
drag, startPoint x: 65, startPoint y: 403, endPoint x: -2, endPoint y: 403, distance: 67.5
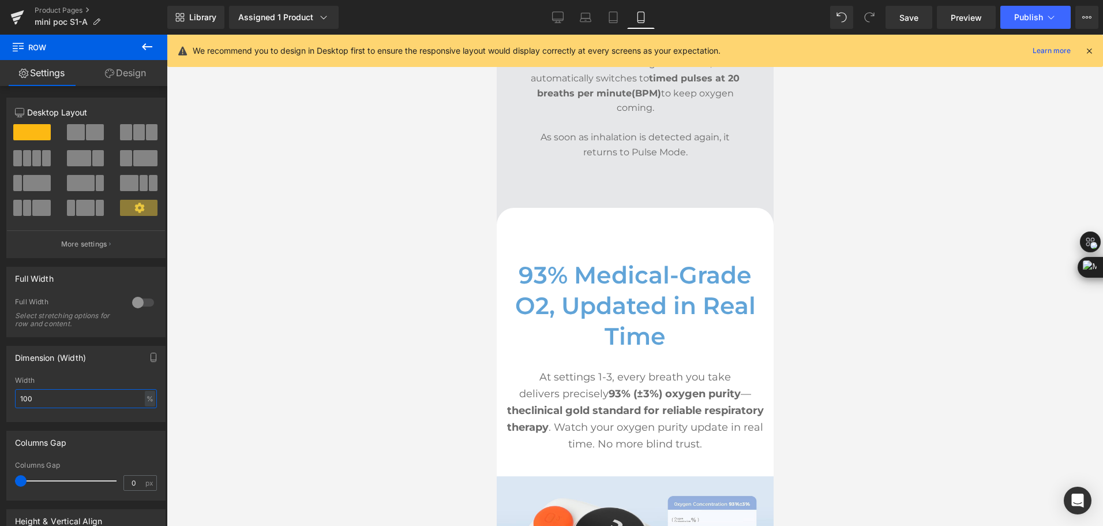
click at [0, 403] on html "Row You are previewing how the will restyle your page. You can not edit Element…" at bounding box center [551, 263] width 1103 height 526
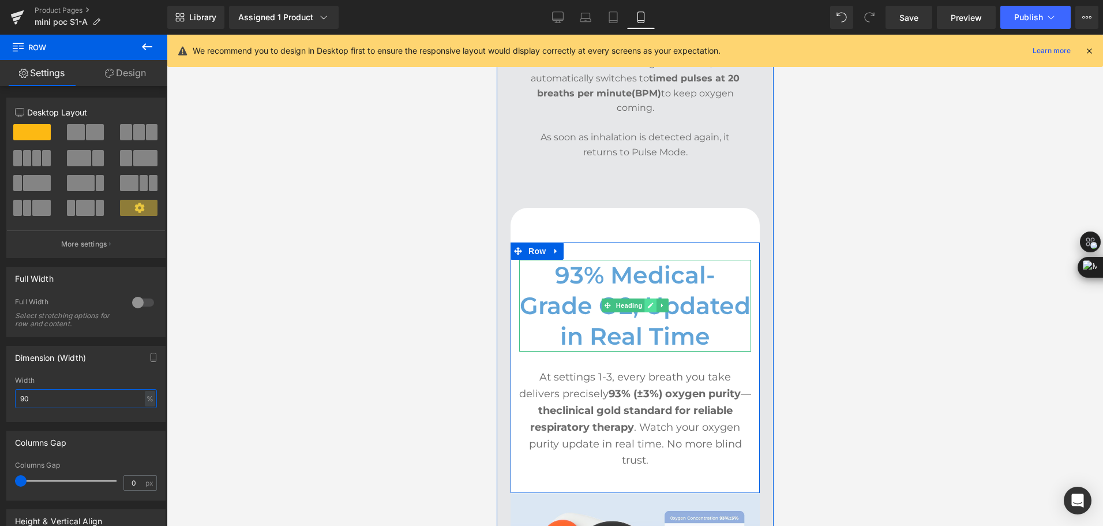
type input "90"
click at [647, 302] on icon at bounding box center [650, 305] width 6 height 7
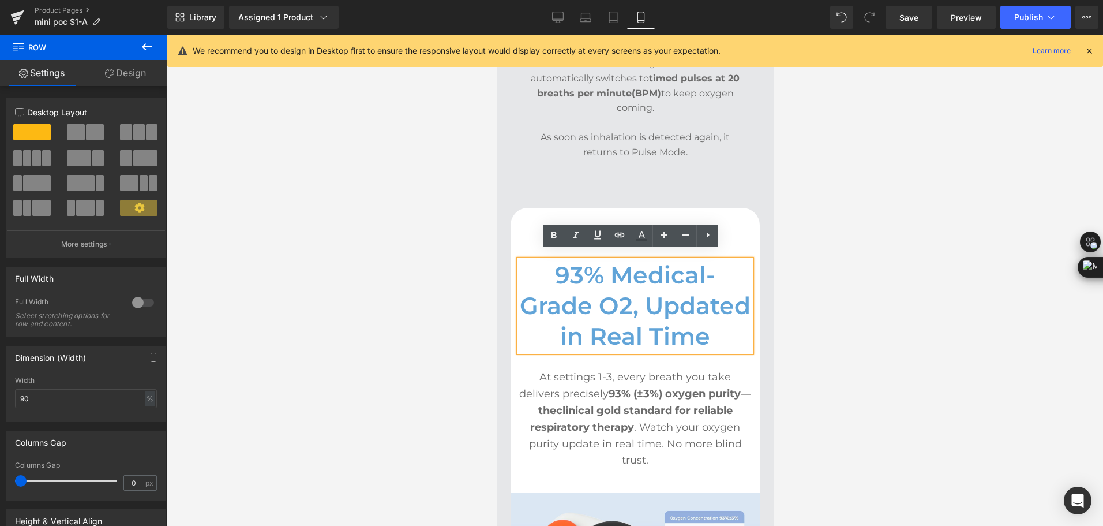
click at [650, 293] on h2 "93% Medical-Grade O2, Updated in Real Time" at bounding box center [635, 306] width 232 height 92
click at [680, 241] on icon at bounding box center [686, 235] width 14 height 14
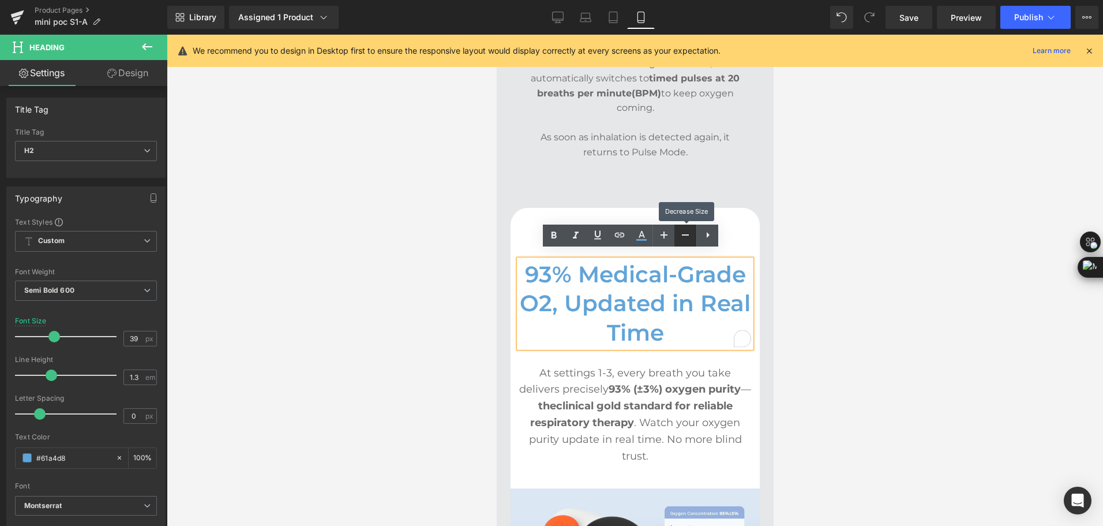
click at [684, 233] on icon at bounding box center [686, 235] width 14 height 14
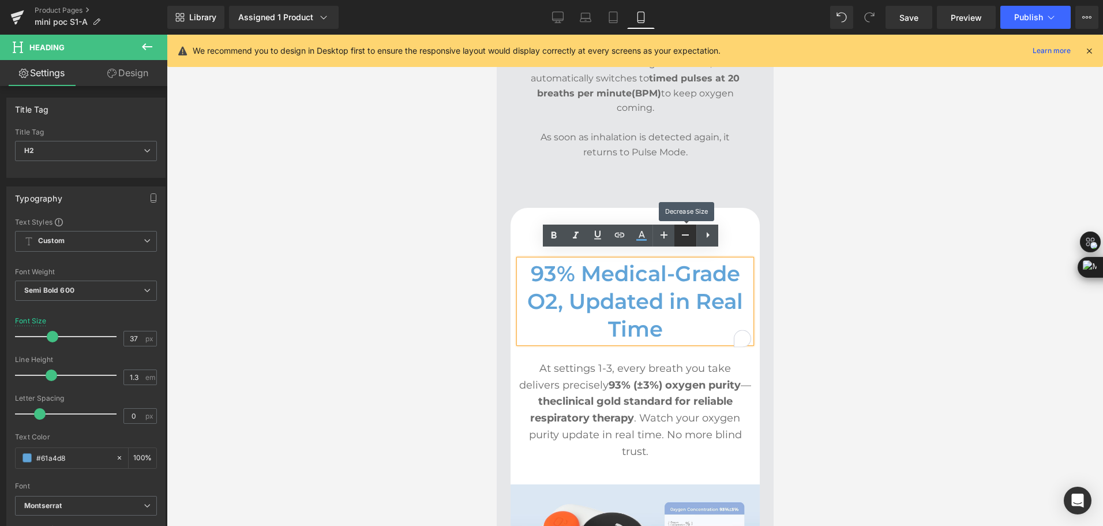
click at [684, 233] on icon at bounding box center [686, 235] width 14 height 14
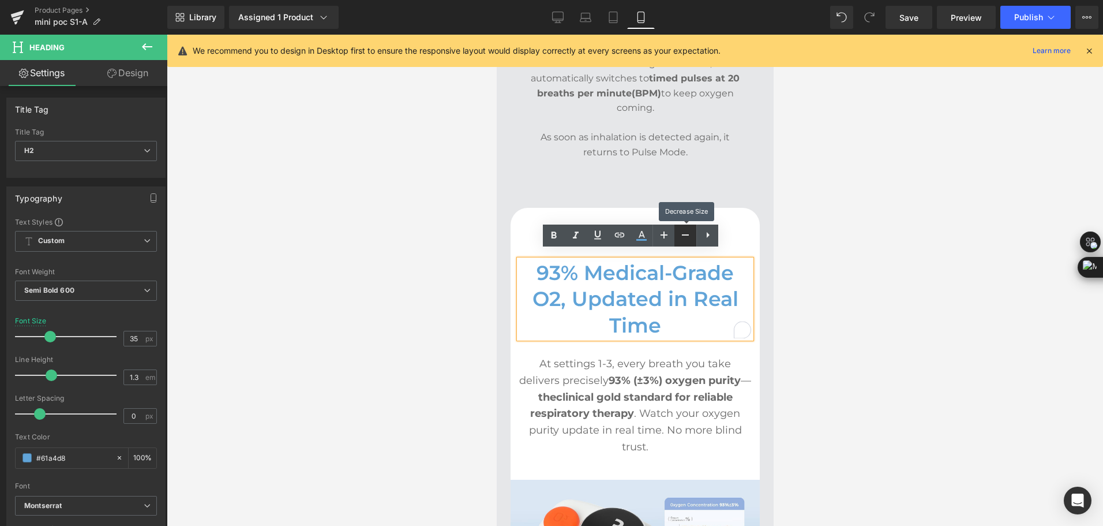
click at [684, 233] on icon at bounding box center [686, 235] width 14 height 14
type input "33"
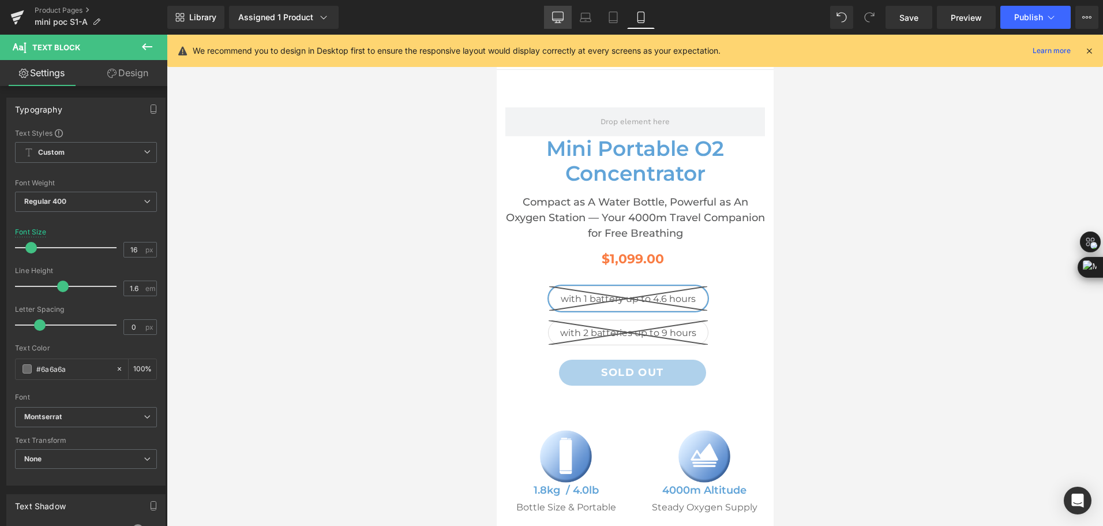
click at [554, 26] on link "Desktop" at bounding box center [558, 17] width 28 height 23
type input "18"
type input "100"
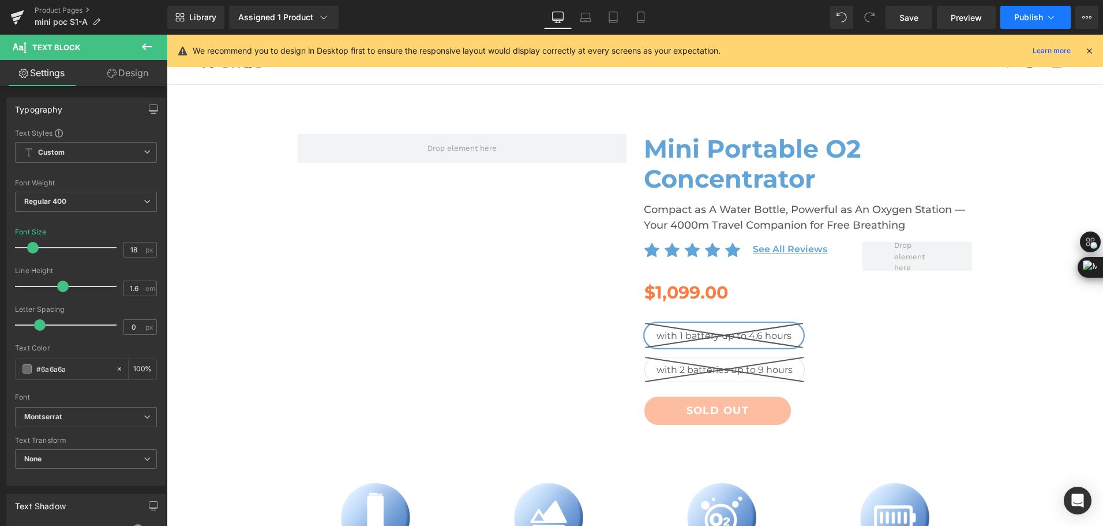
click at [1012, 22] on button "Publish" at bounding box center [1036, 17] width 70 height 23
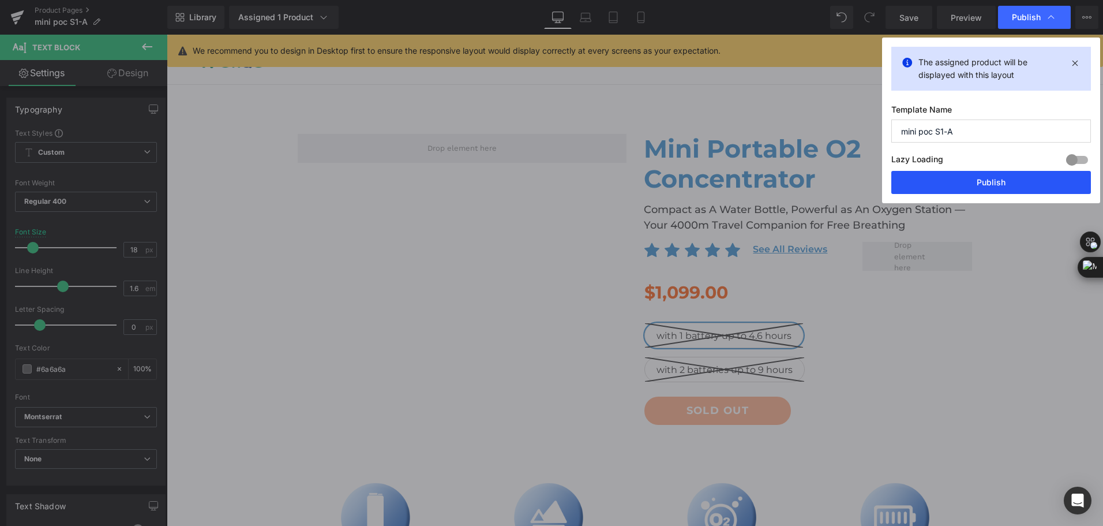
click at [994, 182] on button "Publish" at bounding box center [991, 182] width 200 height 23
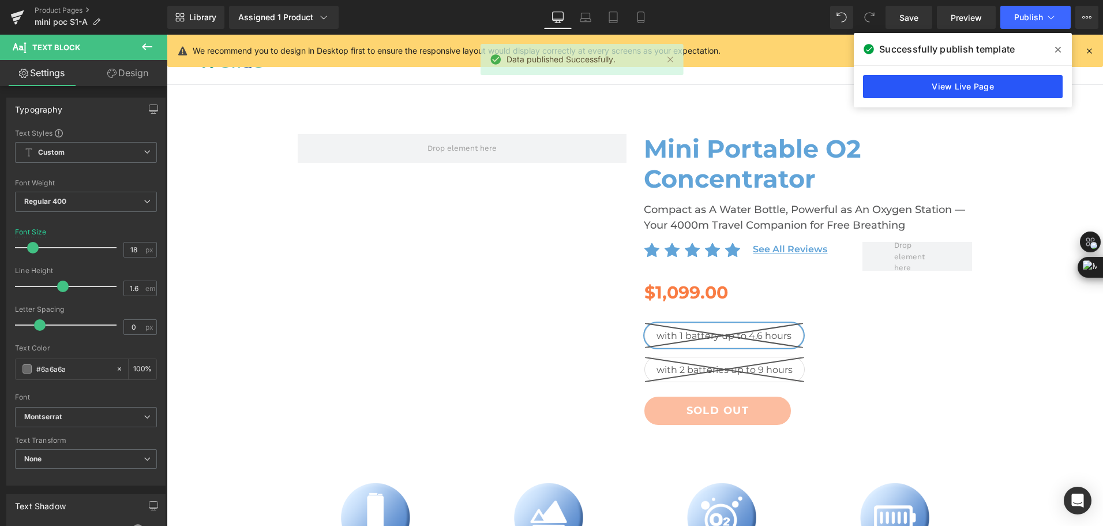
click at [957, 86] on link "View Live Page" at bounding box center [963, 86] width 200 height 23
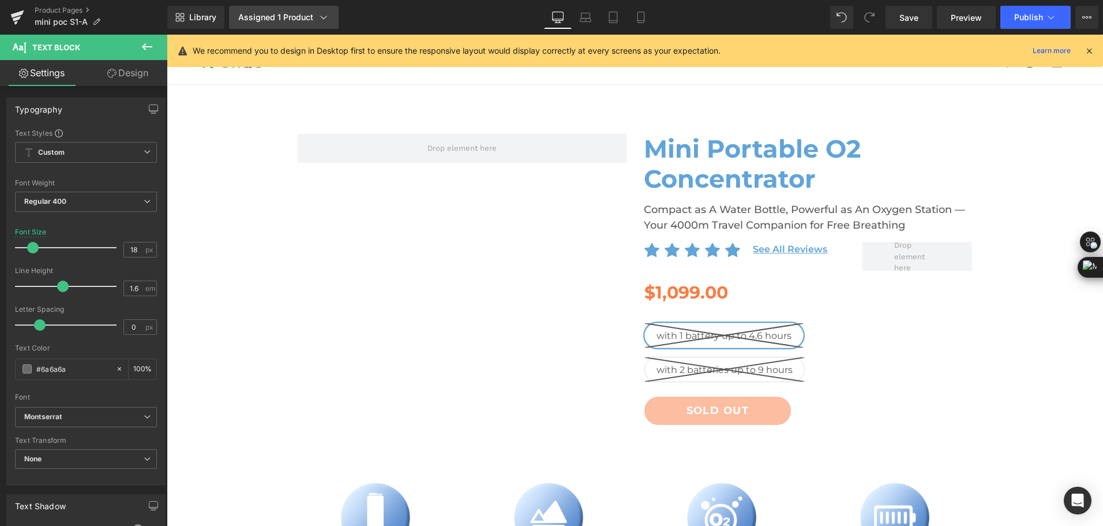
click at [321, 17] on icon at bounding box center [324, 17] width 6 height 3
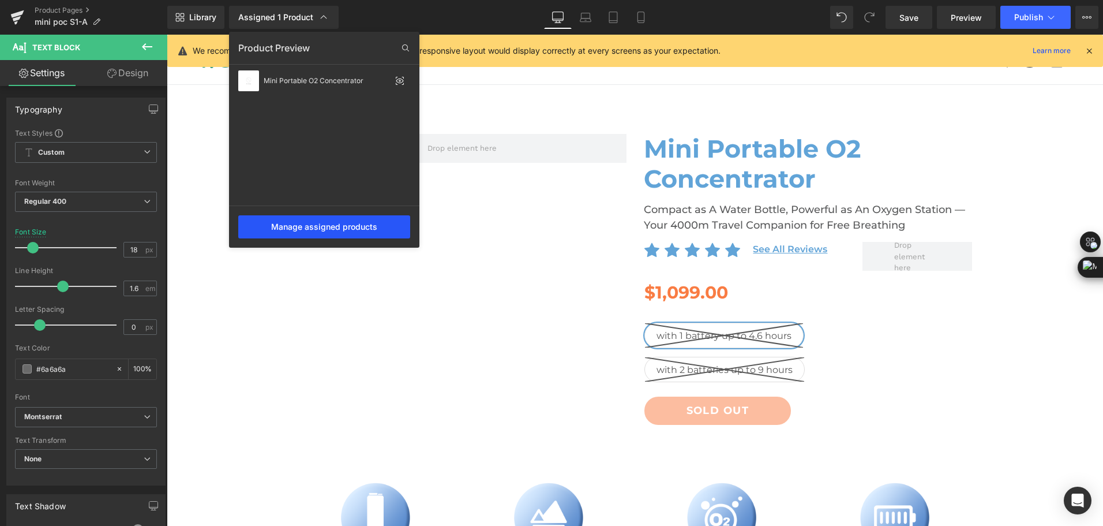
click at [343, 226] on div "Manage assigned products" at bounding box center [324, 226] width 172 height 23
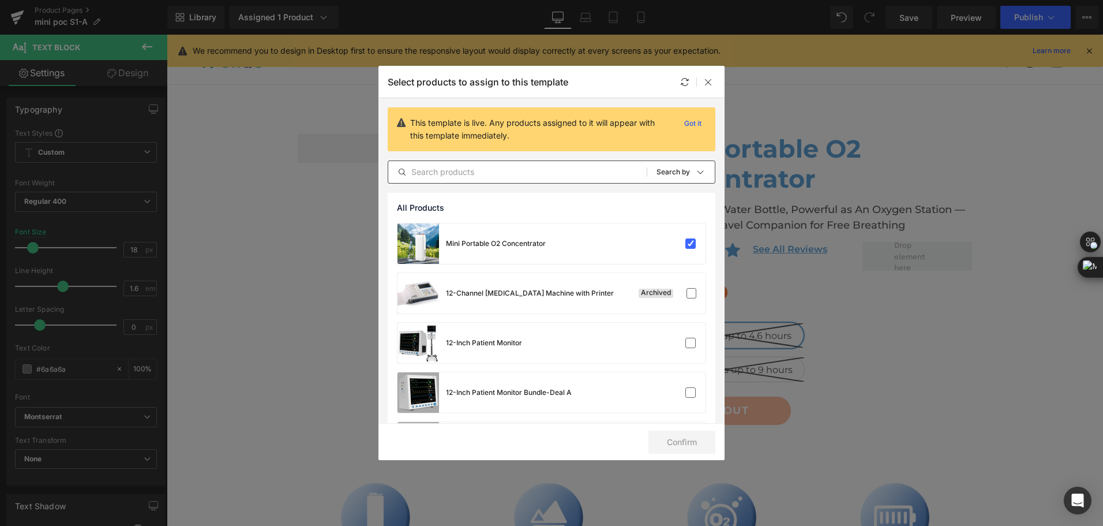
click at [520, 171] on input "text" at bounding box center [517, 172] width 258 height 14
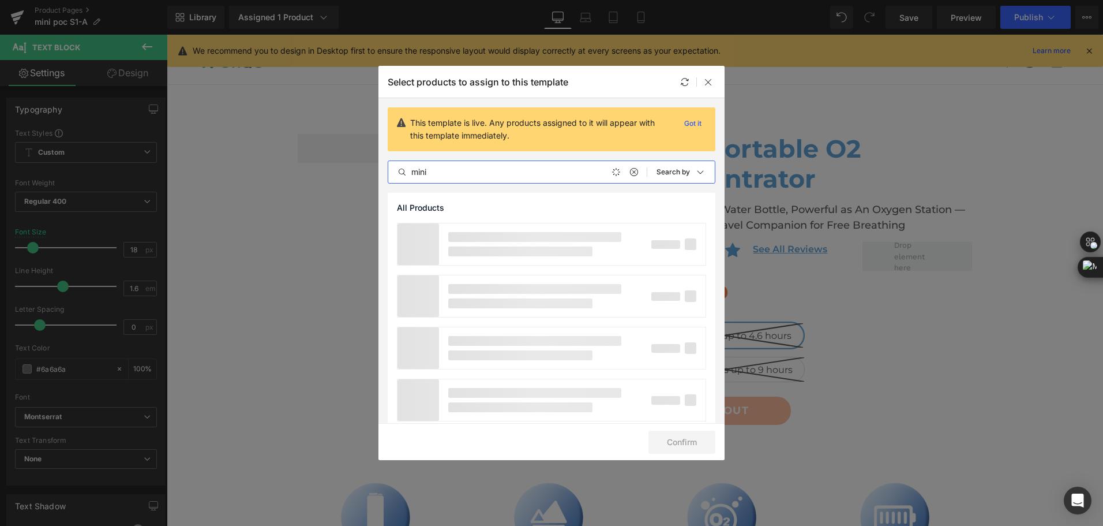
type input "mini"
click at [707, 88] on div at bounding box center [709, 82] width 14 height 14
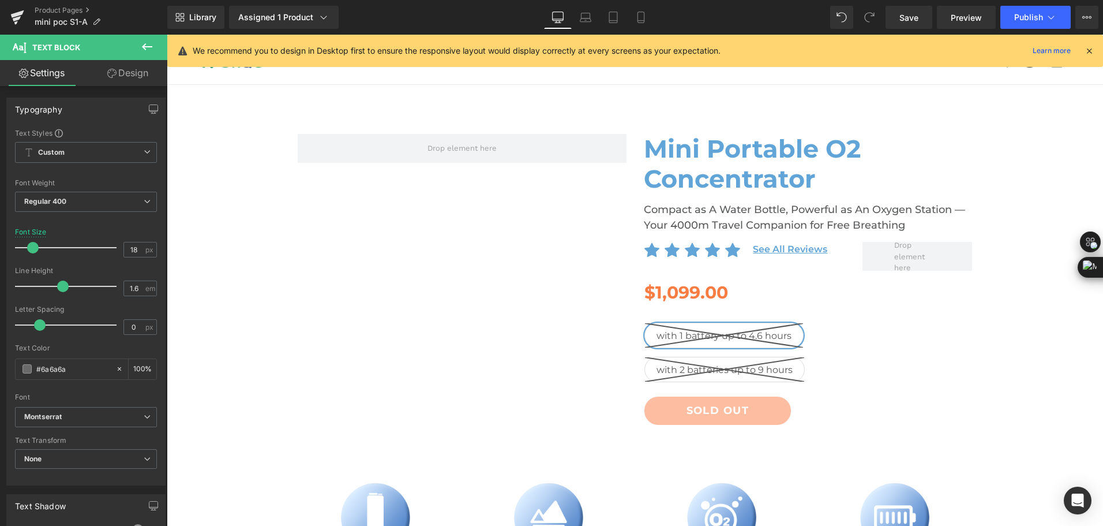
click at [141, 48] on icon at bounding box center [147, 47] width 14 height 14
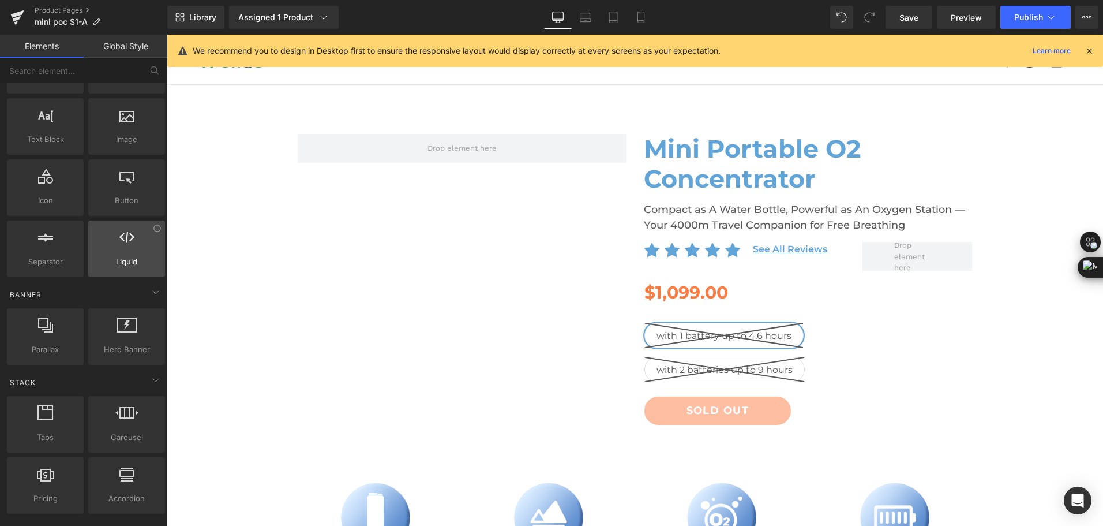
scroll to position [173, 0]
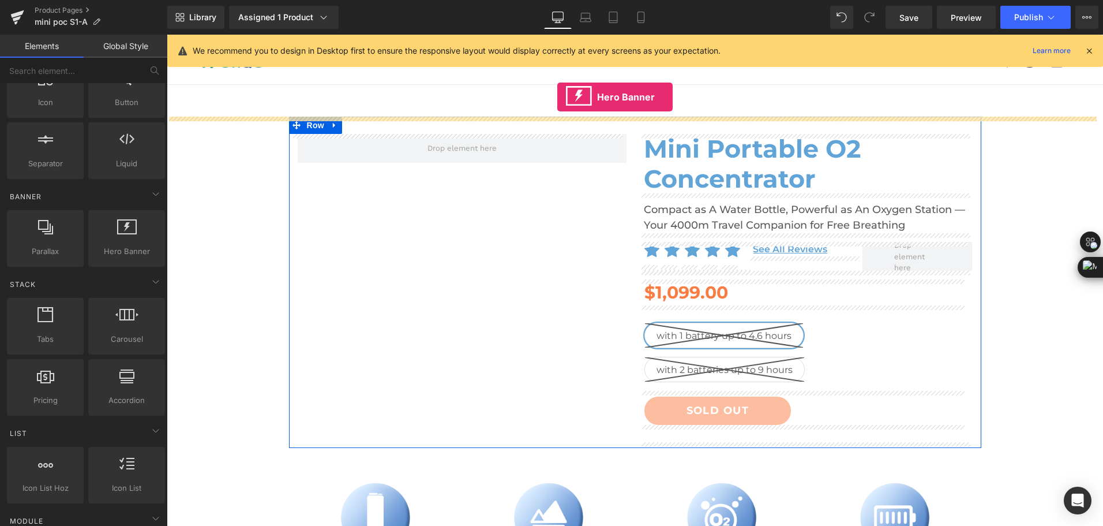
drag, startPoint x: 289, startPoint y: 277, endPoint x: 557, endPoint y: 97, distance: 323.1
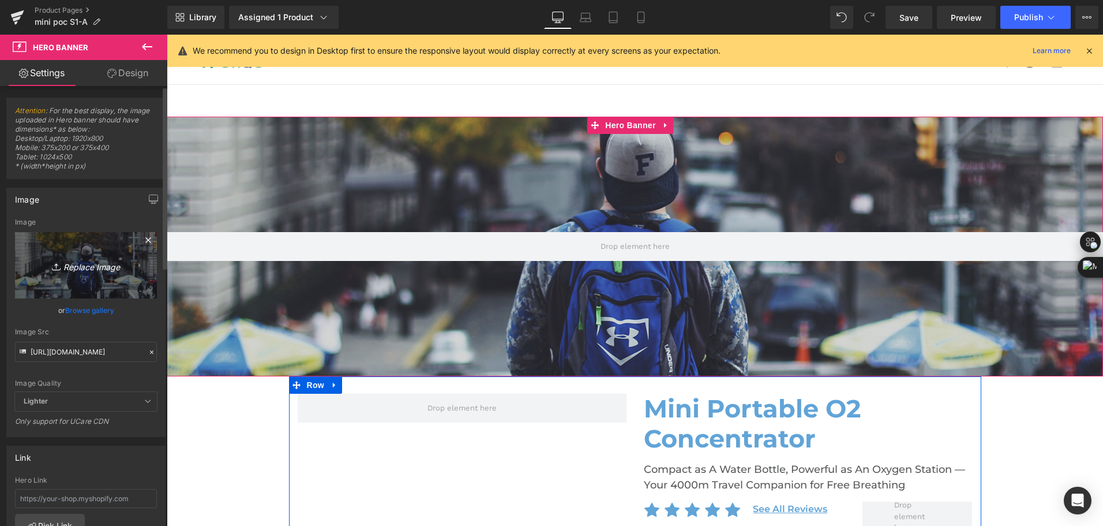
click at [91, 256] on link "Replace Image" at bounding box center [86, 265] width 142 height 66
type input "C:\fakepath\bottle-sized portable oxygen concentrator.jpg"
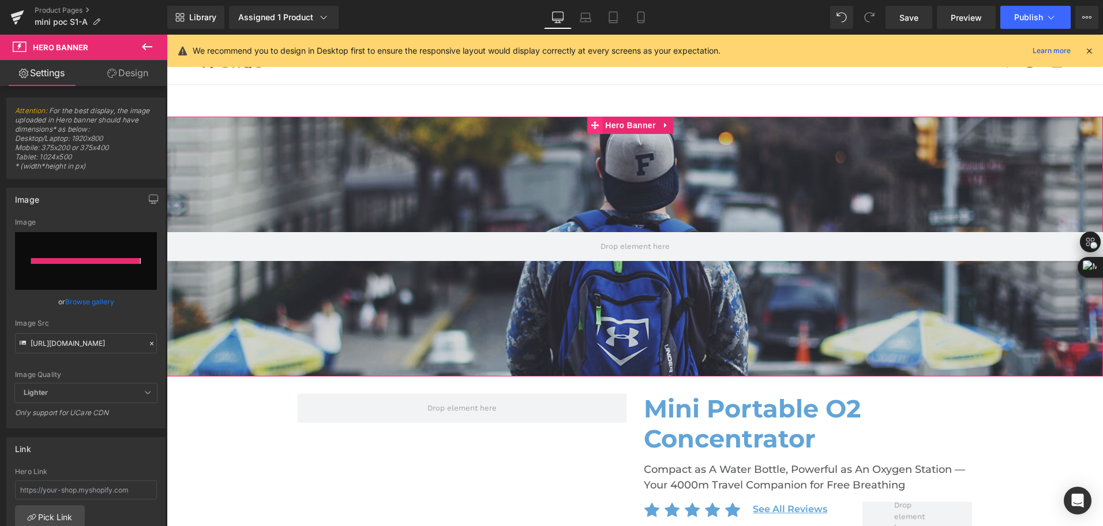
type input "https://ucarecdn.com/f9b9738c-4caf-4c6e-9424-ef519bd612b6/-/format/auto/-/previ…"
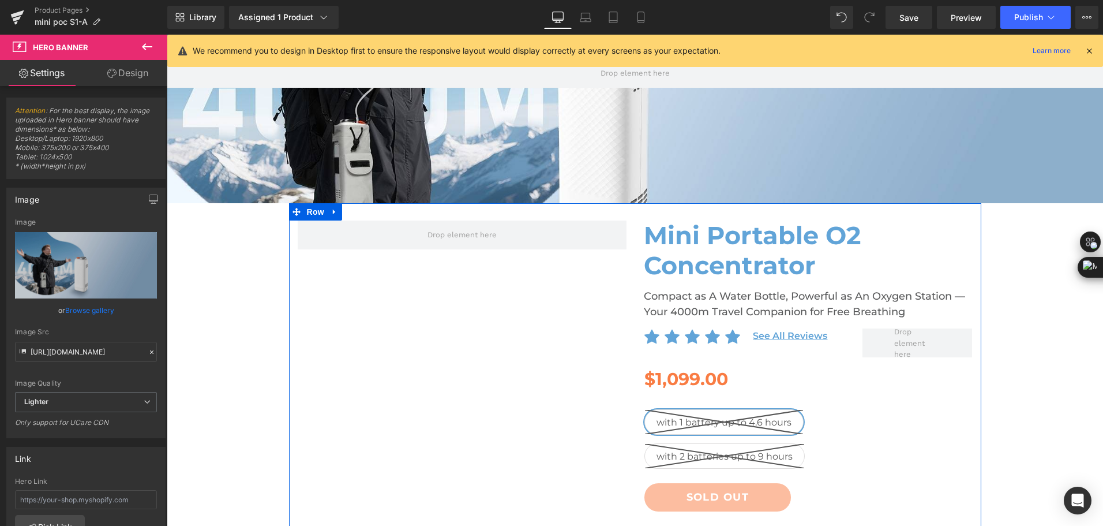
scroll to position [0, 0]
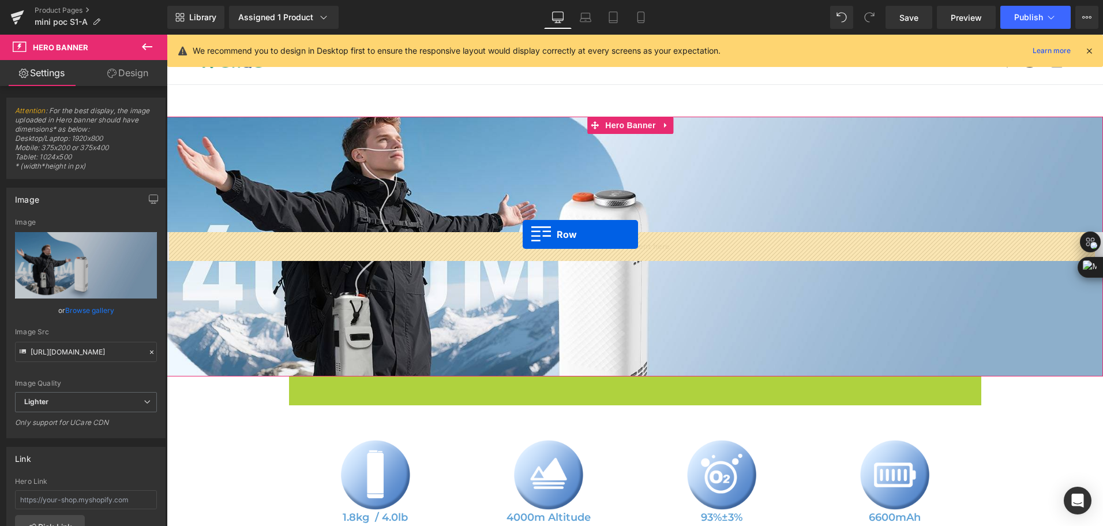
drag, startPoint x: 294, startPoint y: 385, endPoint x: 523, endPoint y: 234, distance: 273.7
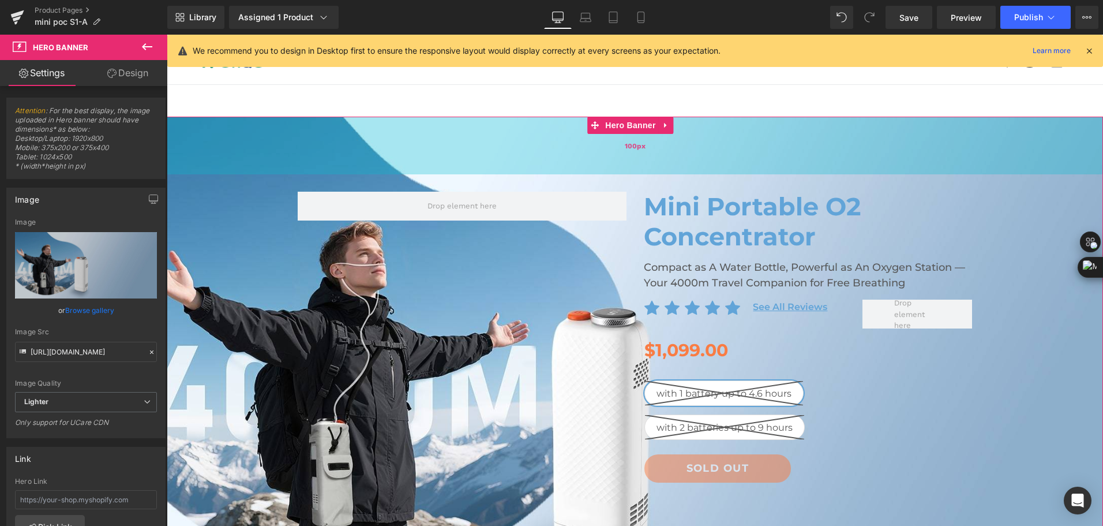
drag, startPoint x: 840, startPoint y: 219, endPoint x: 858, endPoint y: 161, distance: 60.6
click at [858, 161] on div "100px" at bounding box center [635, 146] width 936 height 58
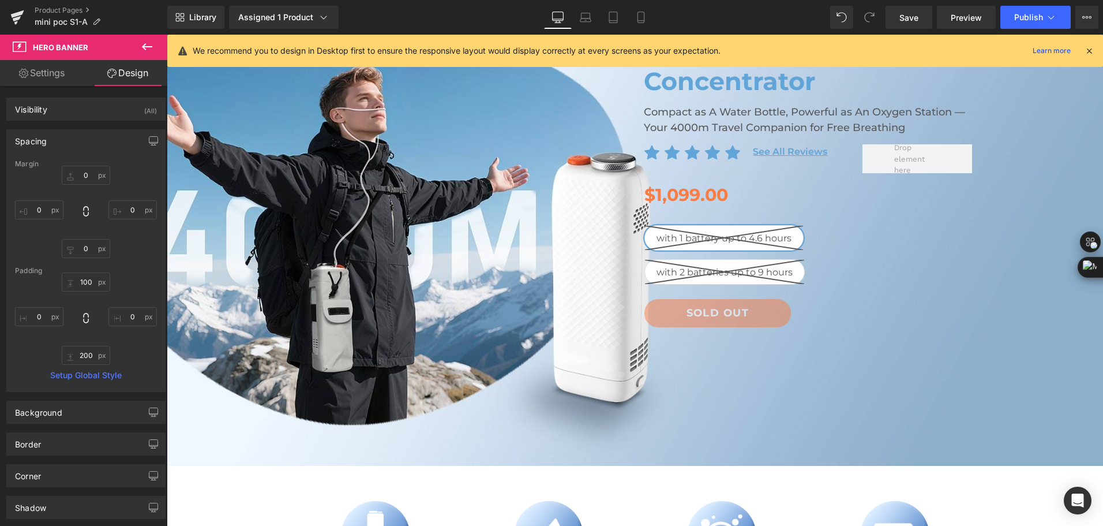
scroll to position [115, 0]
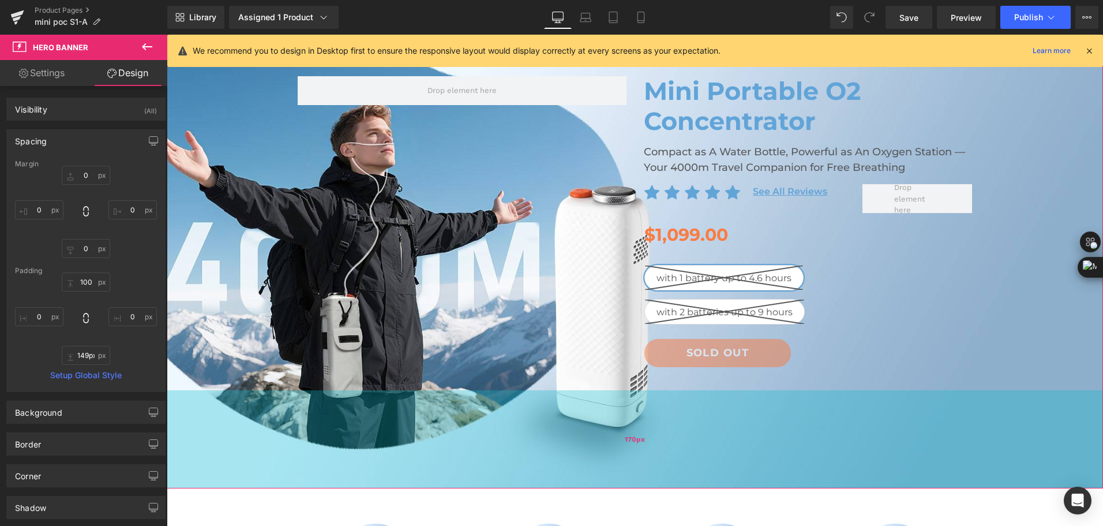
type input "138px"
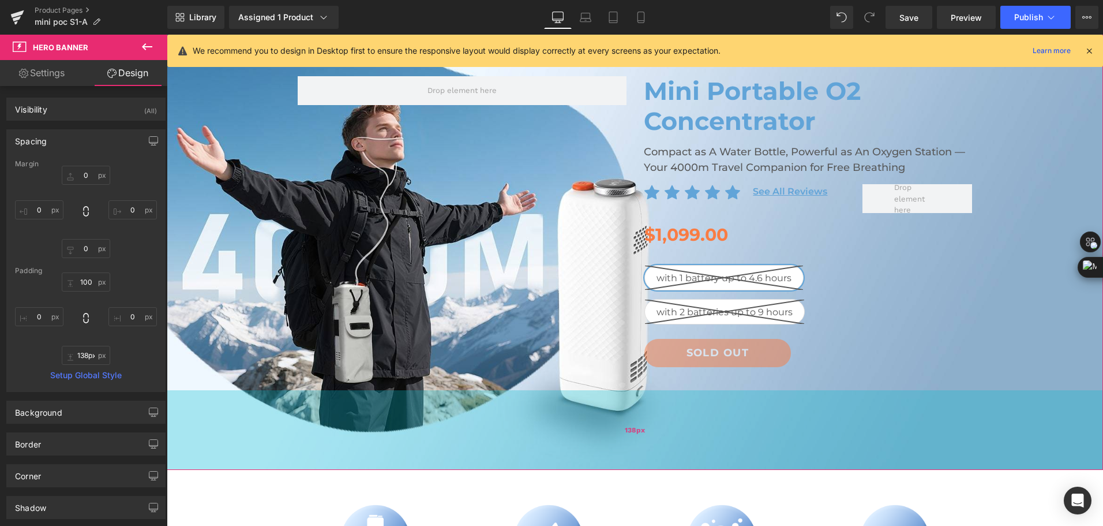
drag, startPoint x: 695, startPoint y: 483, endPoint x: 707, endPoint y: 447, distance: 38.0
click at [707, 447] on div "138px" at bounding box center [635, 430] width 936 height 80
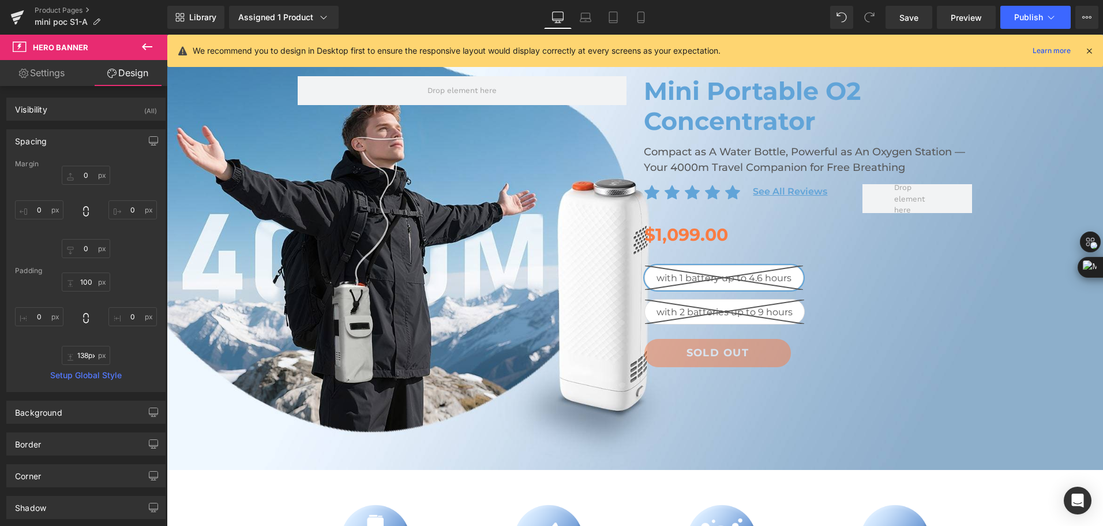
click at [699, 29] on div "Library Assigned 1 Product Product Preview Mini Portable O2 Concentrator Manage…" at bounding box center [635, 17] width 936 height 35
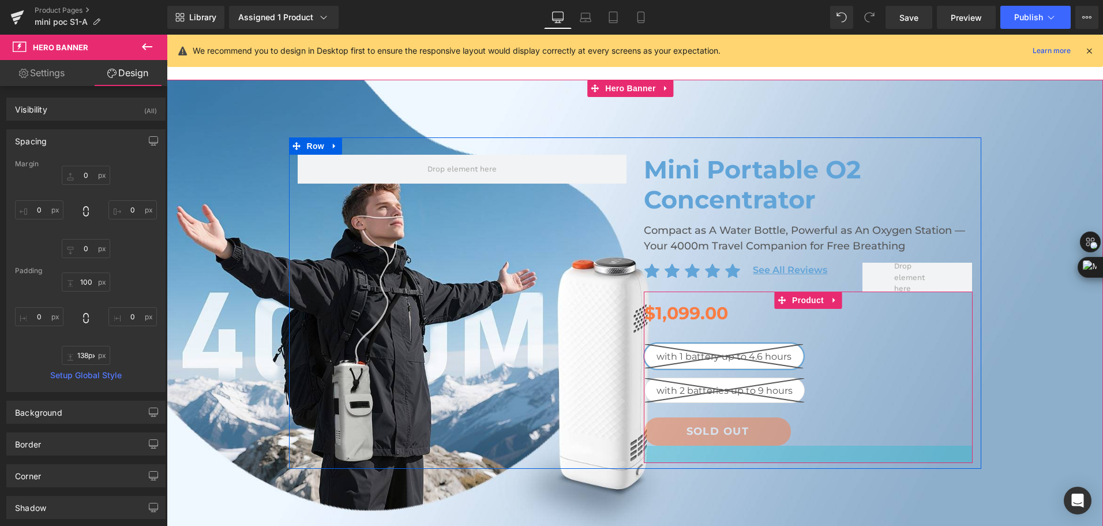
scroll to position [58, 0]
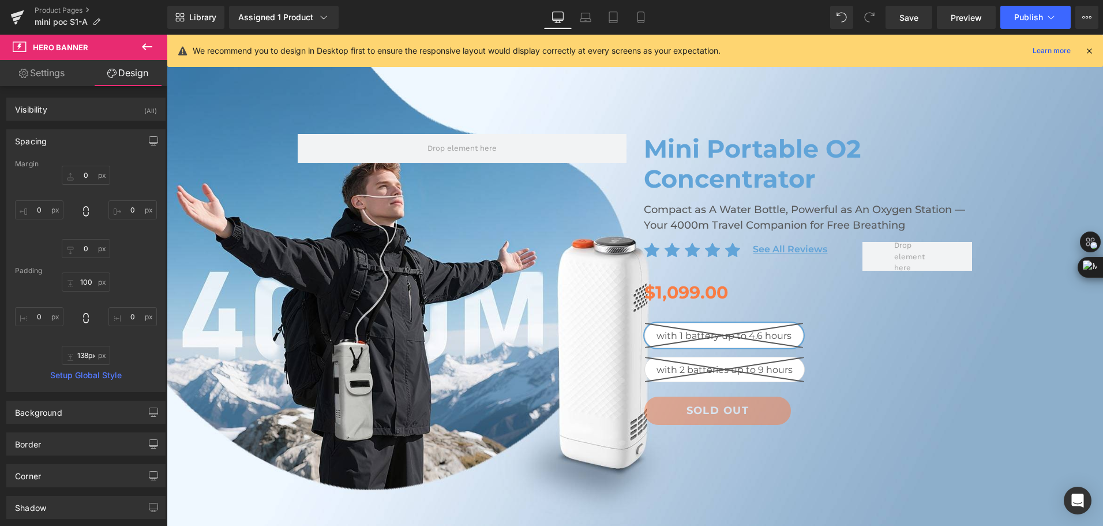
click at [148, 52] on icon at bounding box center [147, 47] width 14 height 14
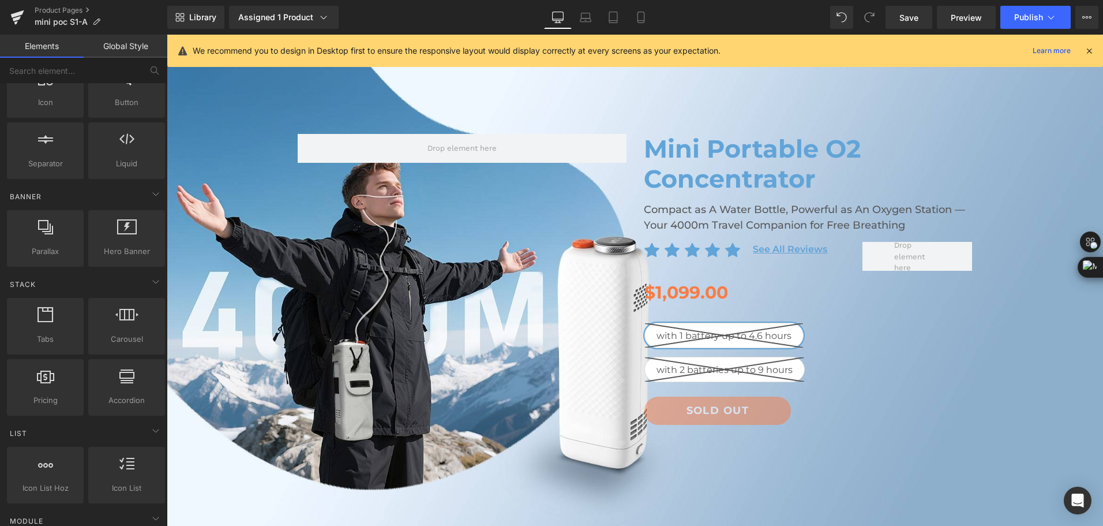
scroll to position [0, 0]
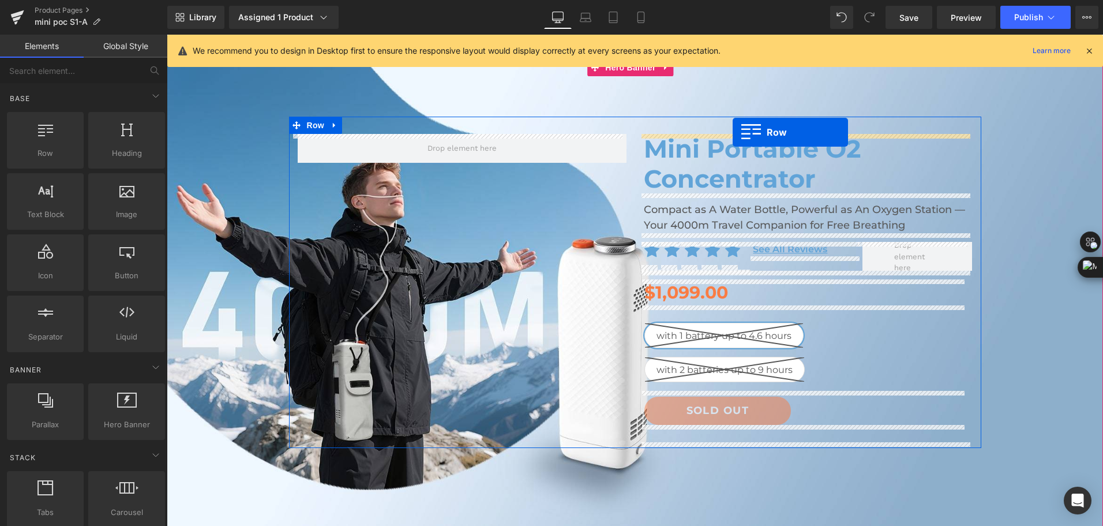
drag, startPoint x: 205, startPoint y: 167, endPoint x: 733, endPoint y: 132, distance: 528.5
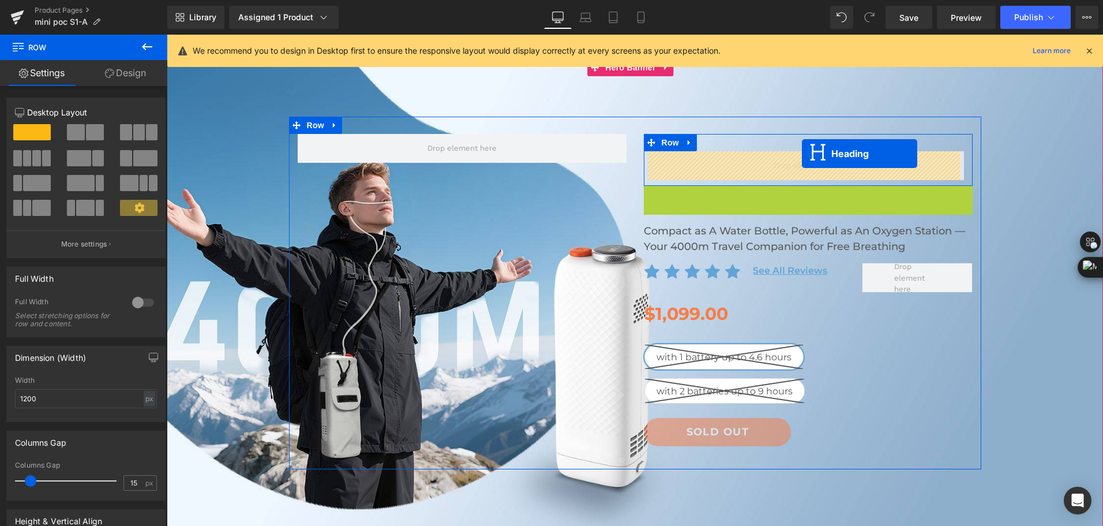
drag, startPoint x: 782, startPoint y: 214, endPoint x: 802, endPoint y: 153, distance: 63.9
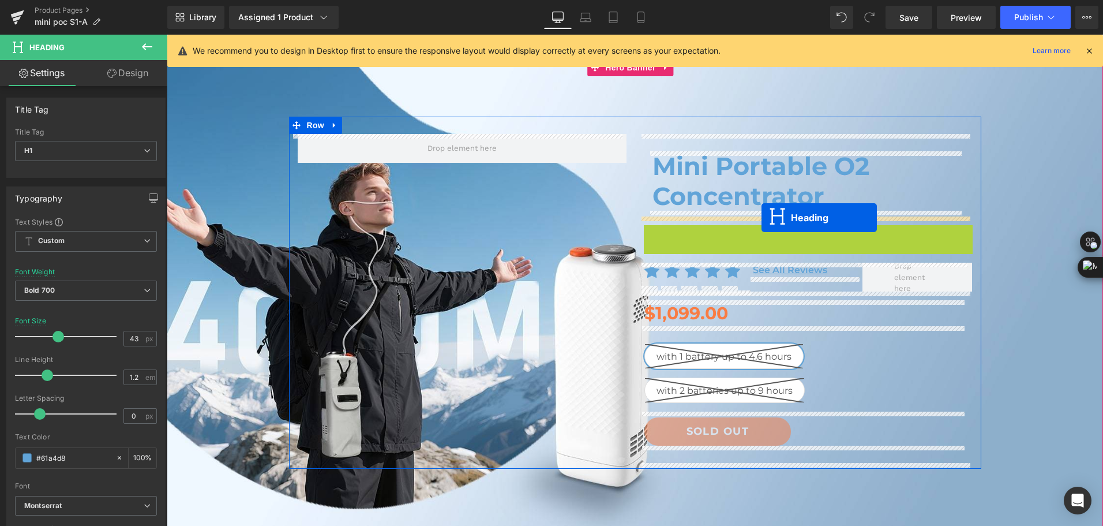
drag, startPoint x: 811, startPoint y: 243, endPoint x: 762, endPoint y: 218, distance: 55.5
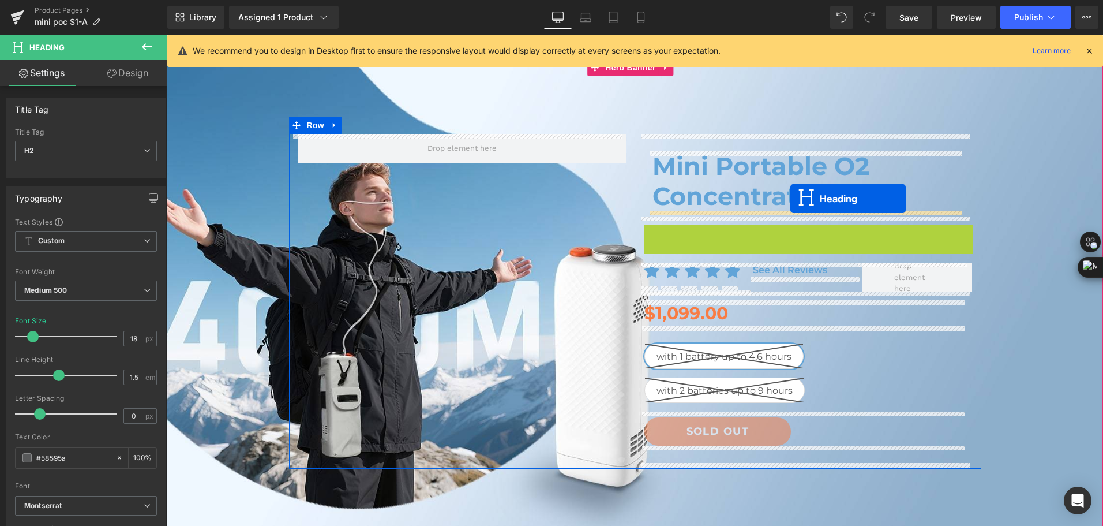
drag, startPoint x: 788, startPoint y: 241, endPoint x: 790, endPoint y: 198, distance: 42.8
click at [790, 198] on h1 "Mini Portable O2 Concentrator" at bounding box center [809, 180] width 312 height 59
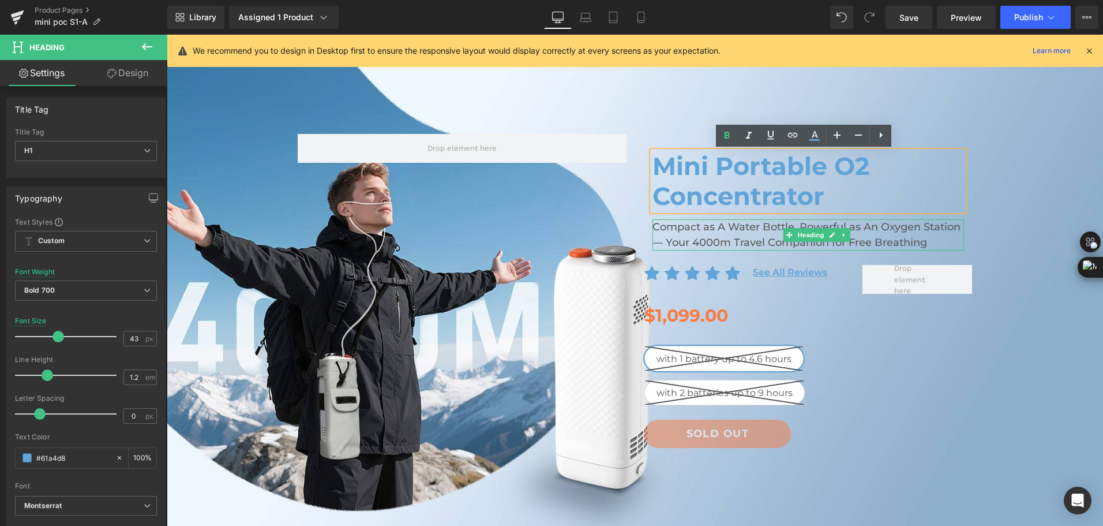
click at [1023, 243] on span "Mini Portable O2 Concentrator Heading Compact as A Water Bottle, Powerful as An…" at bounding box center [635, 294] width 936 height 354
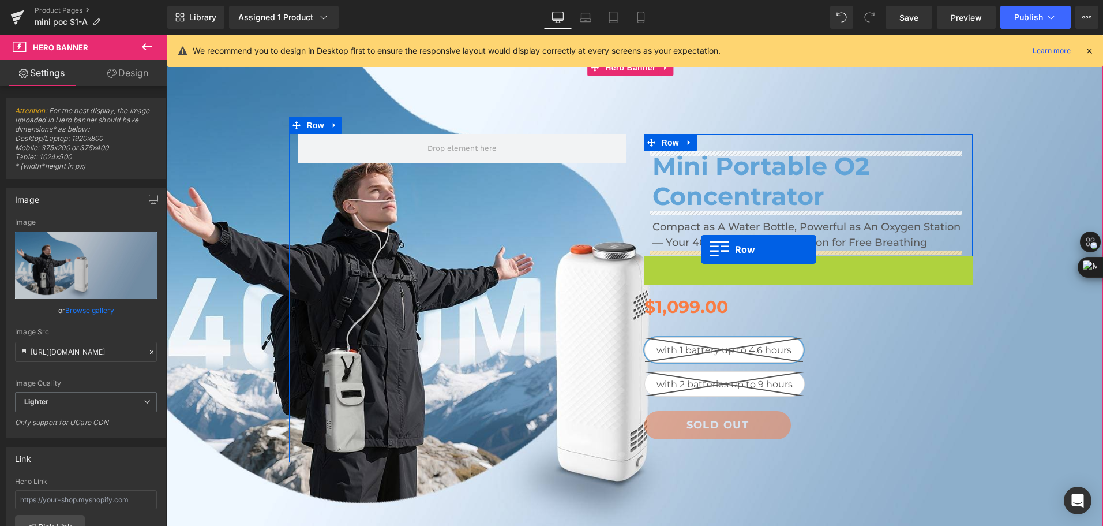
drag, startPoint x: 658, startPoint y: 263, endPoint x: 701, endPoint y: 249, distance: 44.9
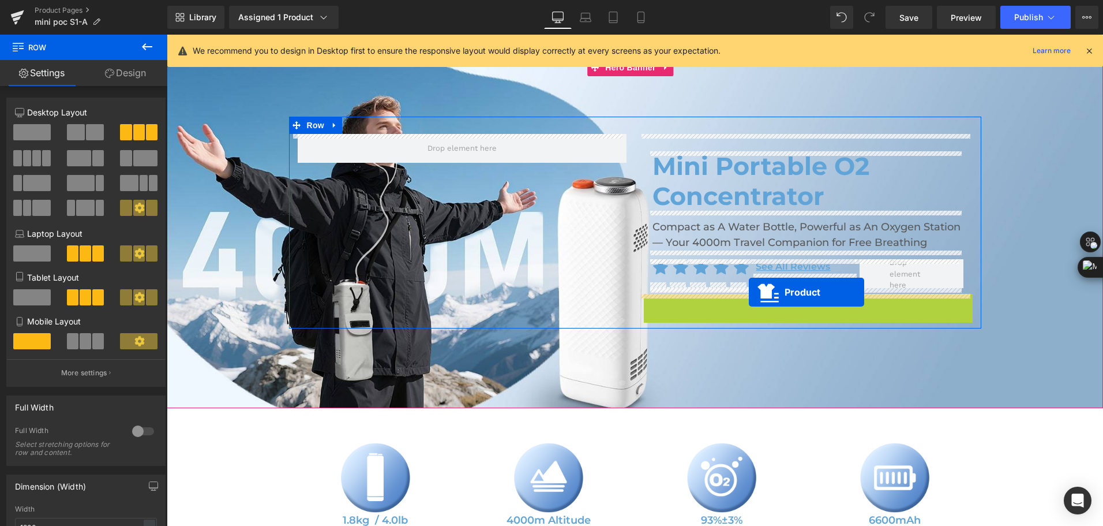
drag, startPoint x: 784, startPoint y: 308, endPoint x: 749, endPoint y: 292, distance: 38.7
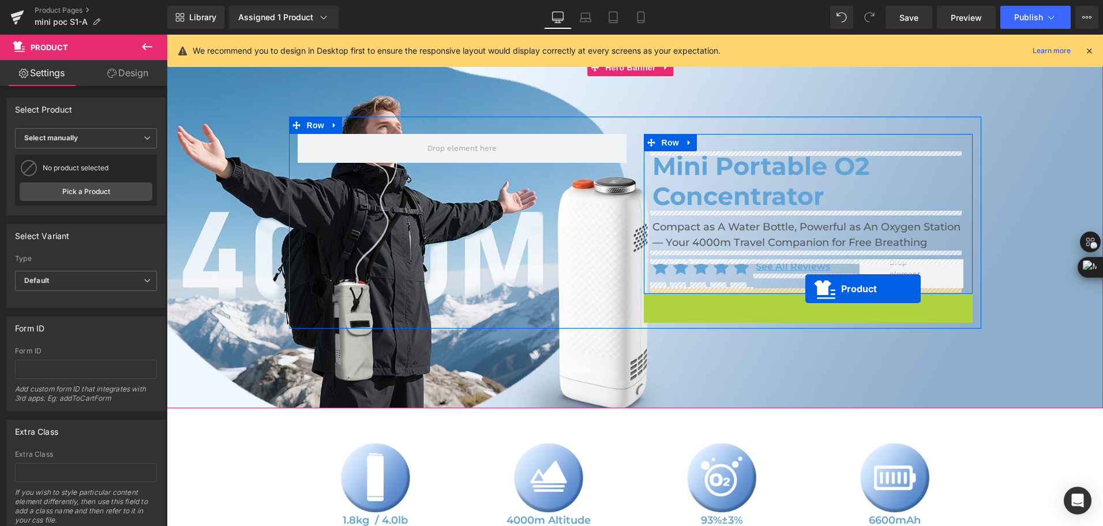
drag, startPoint x: 784, startPoint y: 301, endPoint x: 805, endPoint y: 288, distance: 24.8
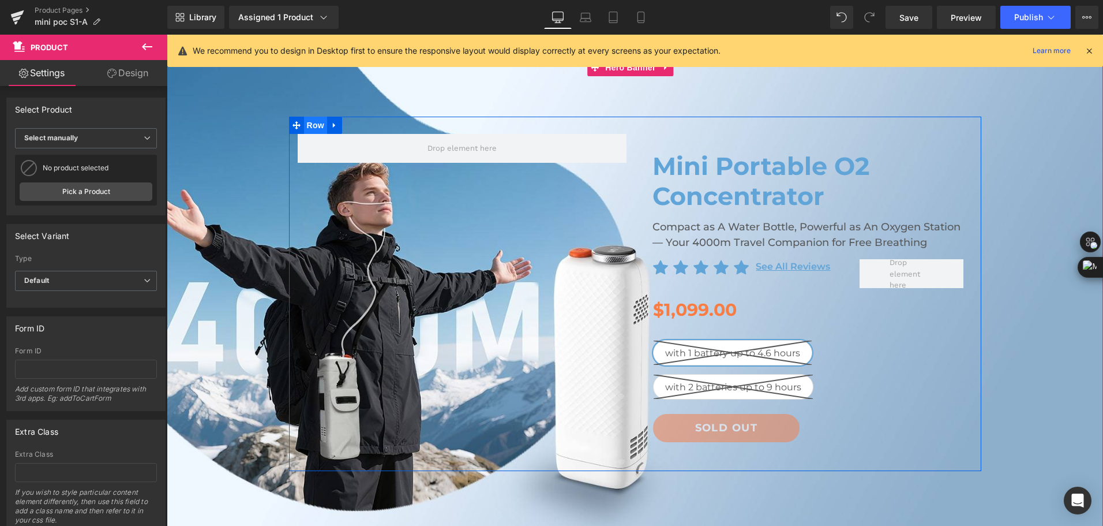
click at [305, 128] on span "Row" at bounding box center [315, 125] width 23 height 17
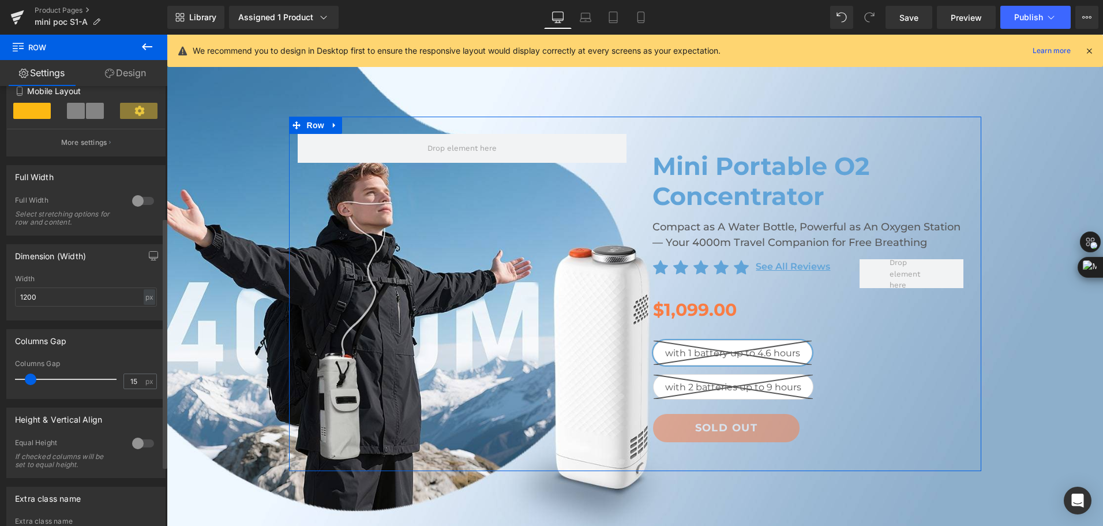
scroll to position [231, 0]
click at [27, 299] on input "1200" at bounding box center [86, 296] width 142 height 19
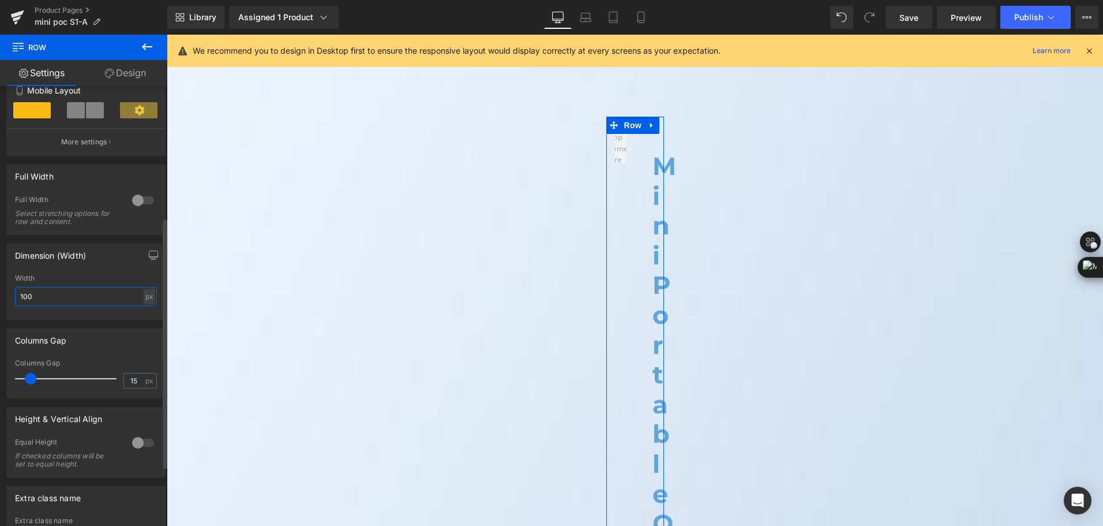
type input "1400"
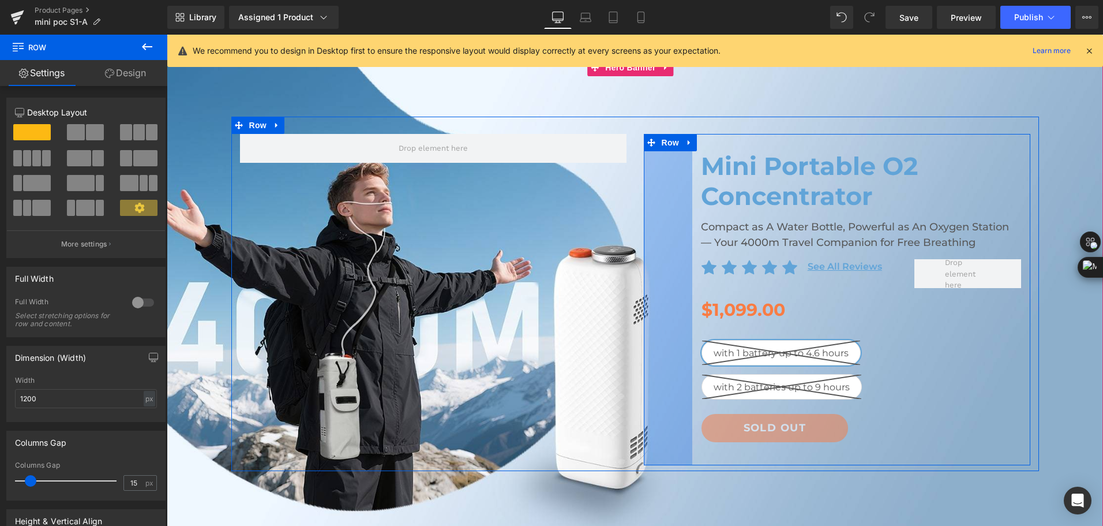
drag, startPoint x: 640, startPoint y: 167, endPoint x: 689, endPoint y: 170, distance: 48.6
click at [689, 170] on div "Mini Portable O2 Concentrator Heading Compact as A Water Bottle, Powerful as An…" at bounding box center [837, 299] width 387 height 331
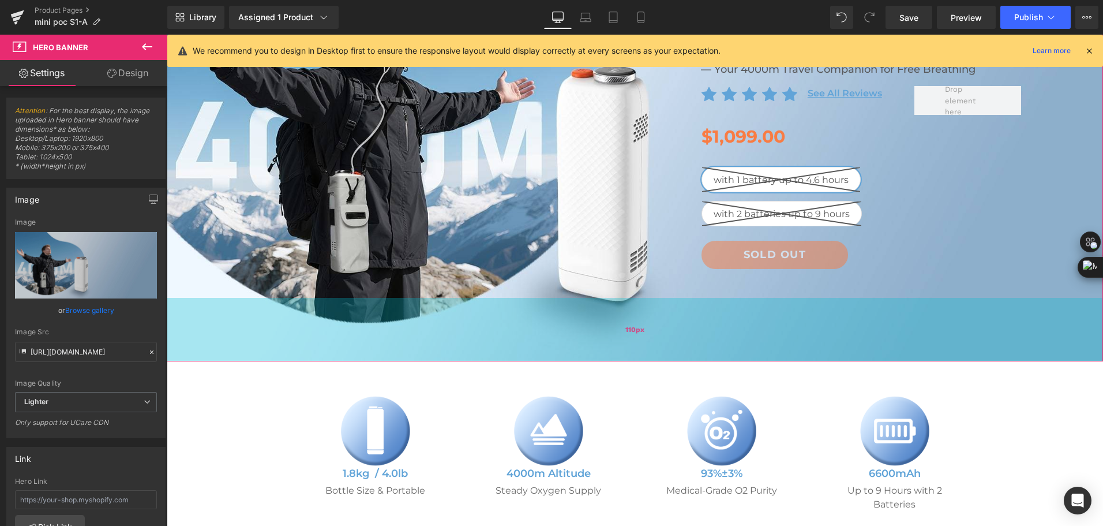
drag, startPoint x: 669, startPoint y: 345, endPoint x: 651, endPoint y: 35, distance: 310.4
click at [672, 329] on div "110px" at bounding box center [635, 329] width 936 height 63
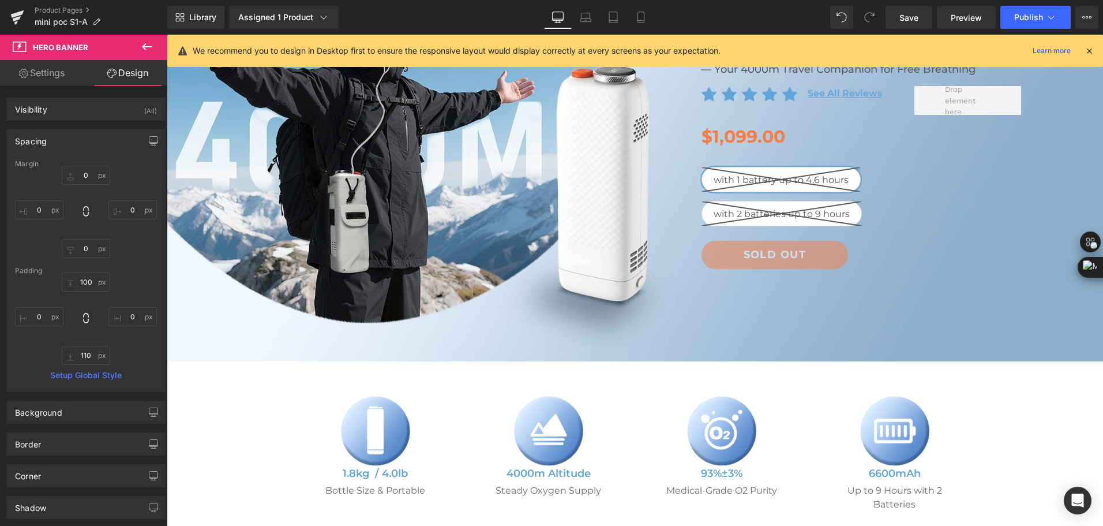
scroll to position [0, 0]
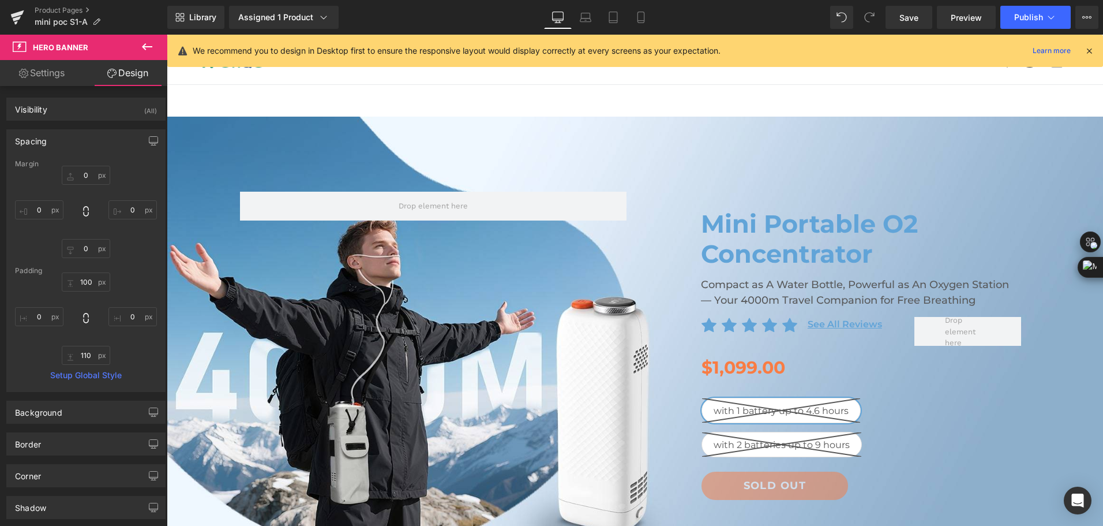
click at [142, 53] on icon at bounding box center [147, 47] width 14 height 14
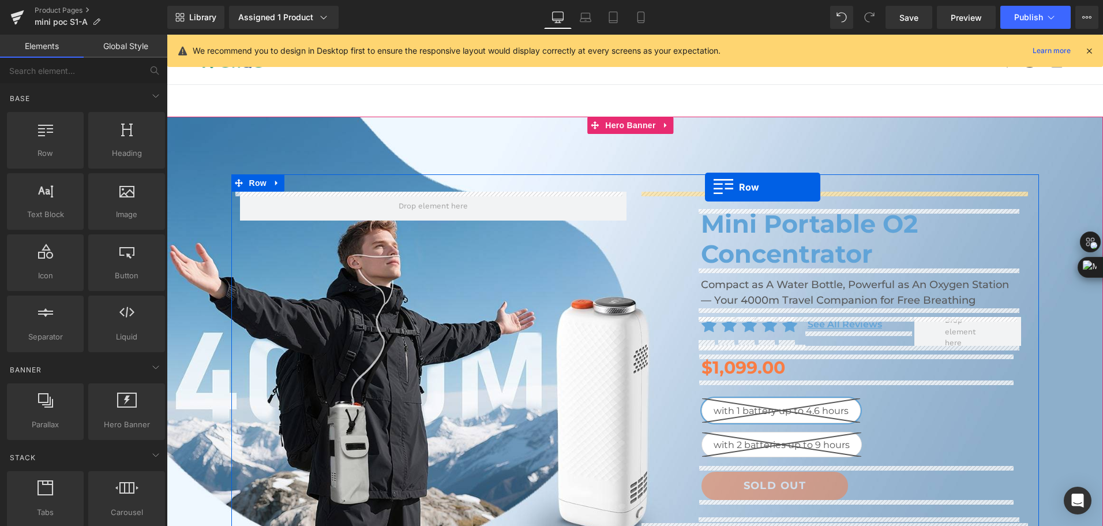
drag, startPoint x: 250, startPoint y: 175, endPoint x: 705, endPoint y: 187, distance: 454.8
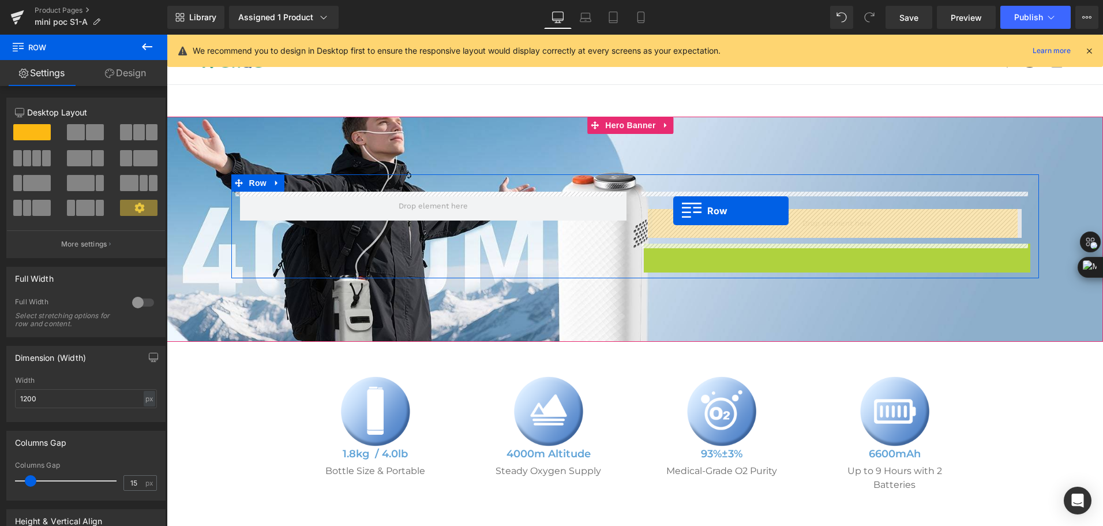
drag, startPoint x: 649, startPoint y: 250, endPoint x: 673, endPoint y: 211, distance: 46.6
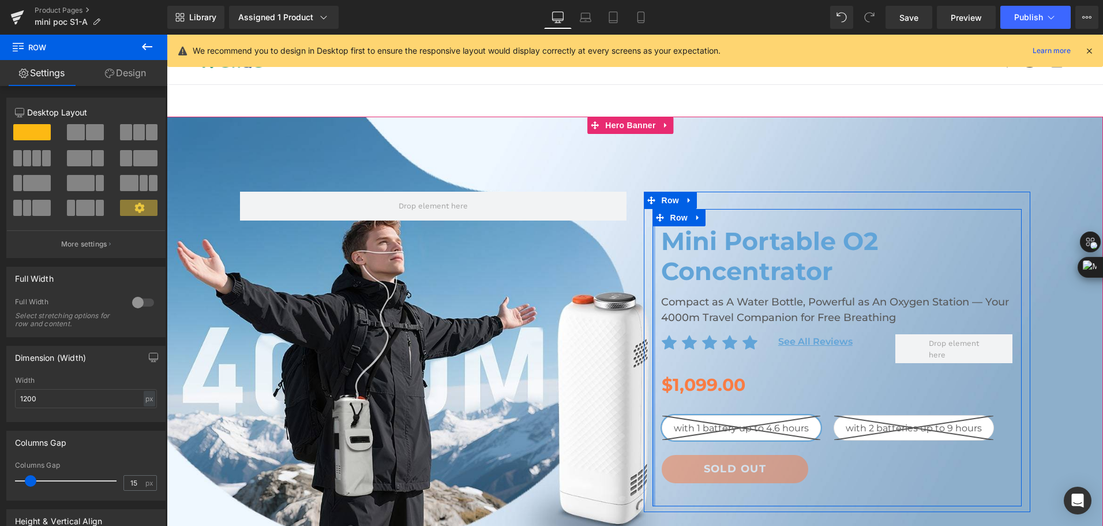
drag, startPoint x: 677, startPoint y: 265, endPoint x: 625, endPoint y: 271, distance: 52.3
click at [625, 271] on div "Mini Portable O2 Concentrator Heading Compact as A Water Bottle, Powerful as An…" at bounding box center [635, 345] width 808 height 343
click at [665, 197] on span "Row" at bounding box center [670, 200] width 23 height 17
click at [128, 81] on link "Design" at bounding box center [126, 73] width 84 height 26
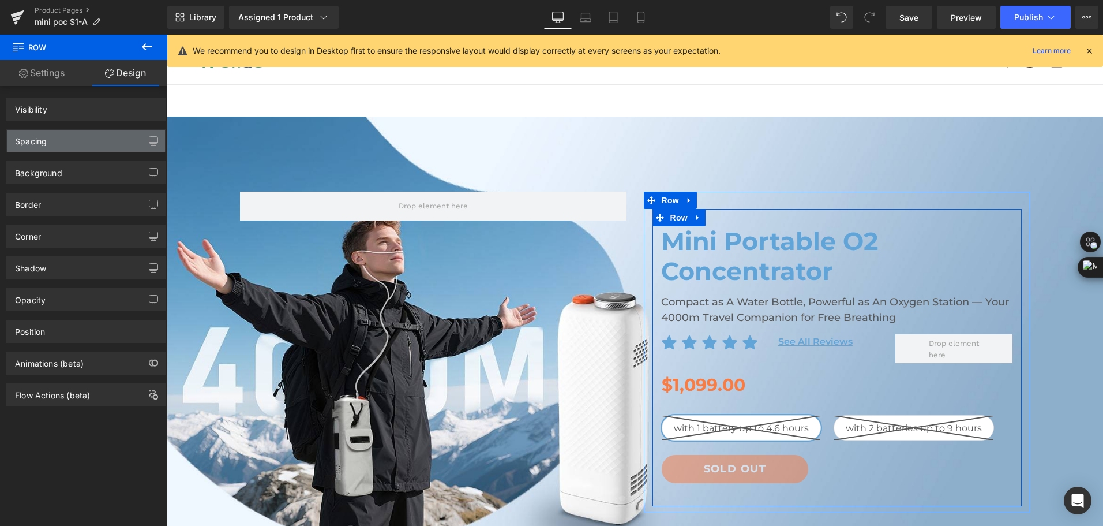
click at [74, 146] on div "Spacing" at bounding box center [86, 141] width 158 height 22
click at [86, 136] on div "Spacing" at bounding box center [86, 141] width 158 height 22
click at [70, 141] on div "Spacing" at bounding box center [86, 141] width 158 height 22
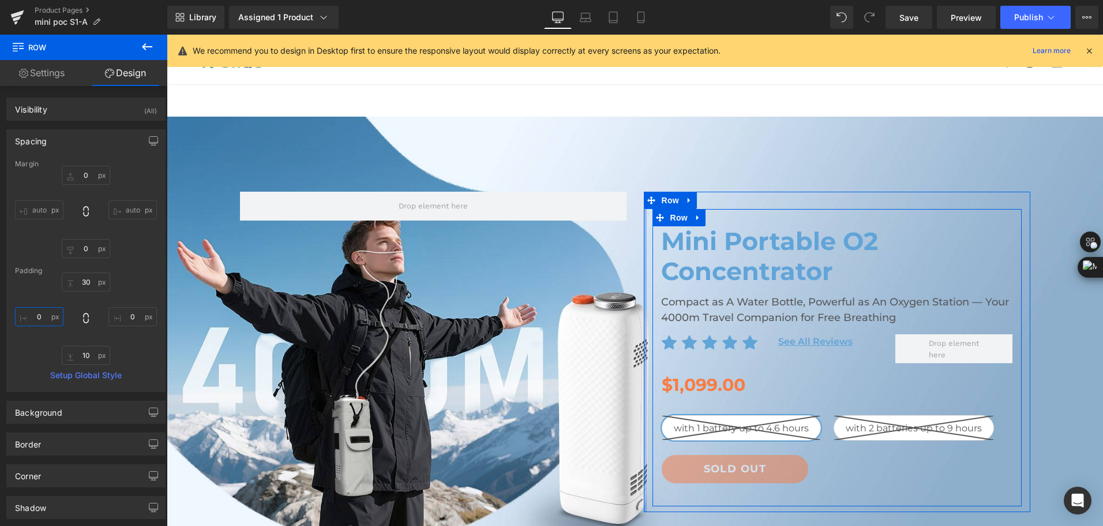
click at [46, 312] on input "0" at bounding box center [39, 316] width 48 height 19
type input "50"
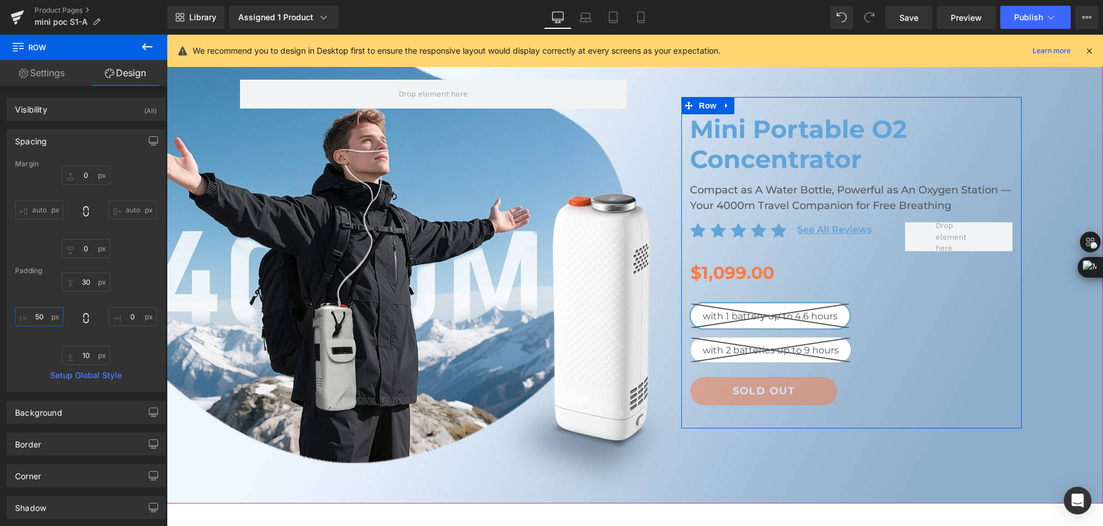
scroll to position [58, 0]
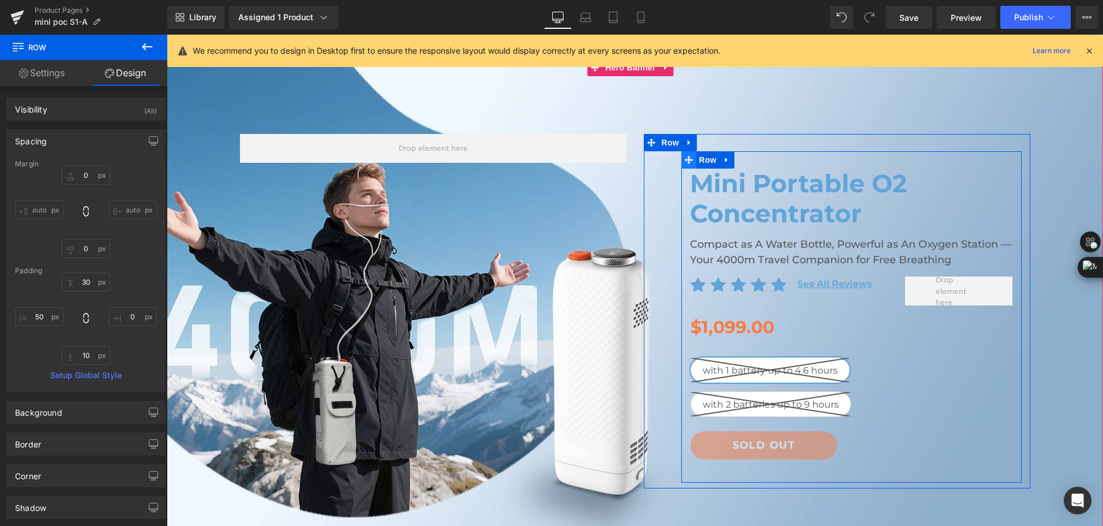
click at [687, 158] on icon at bounding box center [689, 160] width 8 height 9
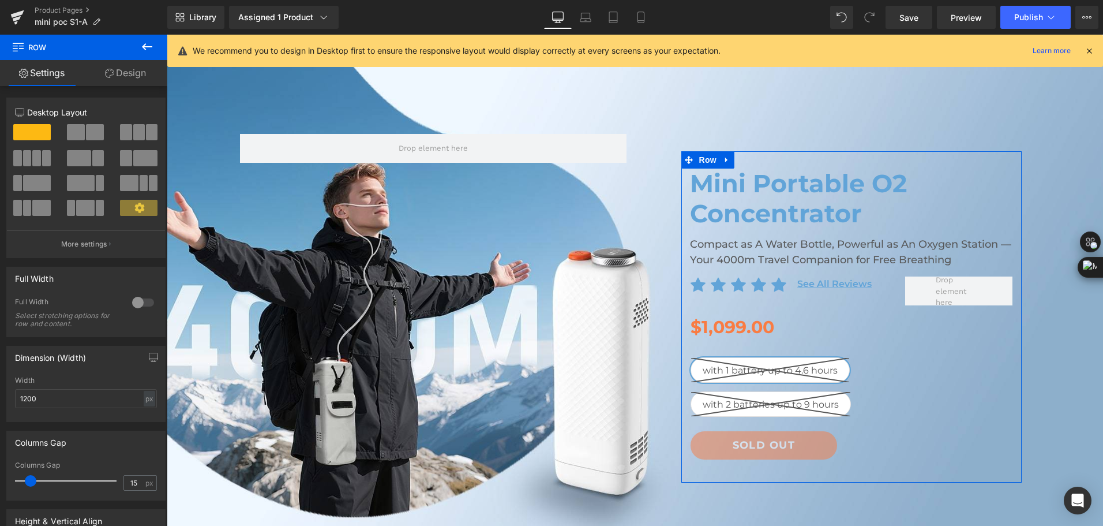
click at [118, 72] on link "Design" at bounding box center [126, 73] width 84 height 26
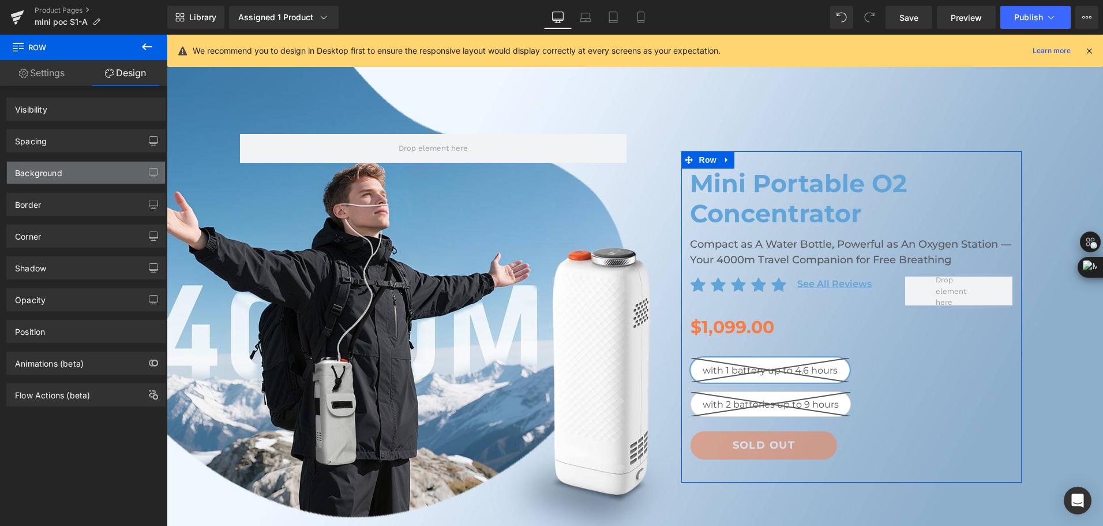
click at [76, 173] on div "Background" at bounding box center [86, 173] width 158 height 22
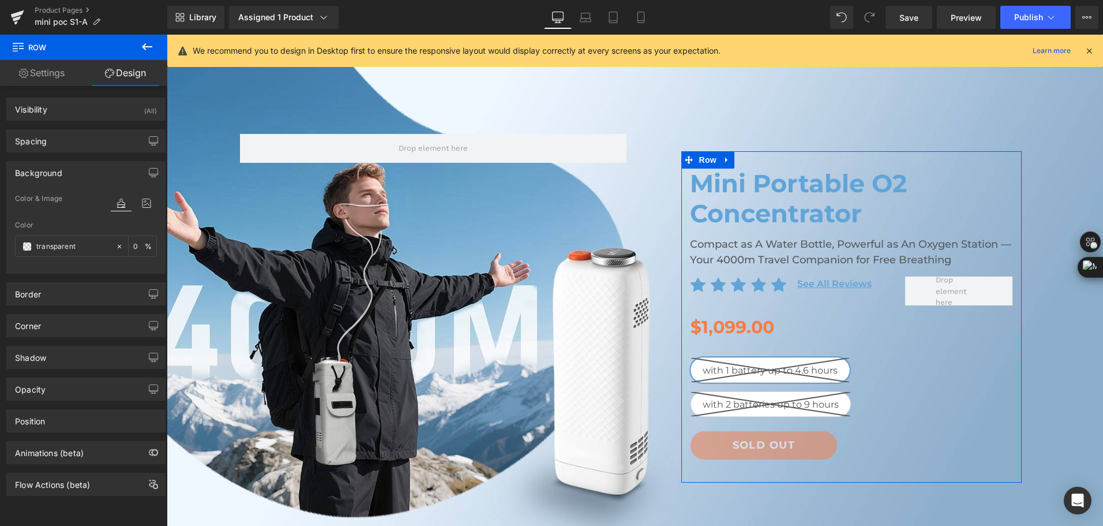
type input "transparent"
type input "0"
click at [70, 241] on input "transparent" at bounding box center [73, 246] width 74 height 13
type input "#fff"
type input "100"
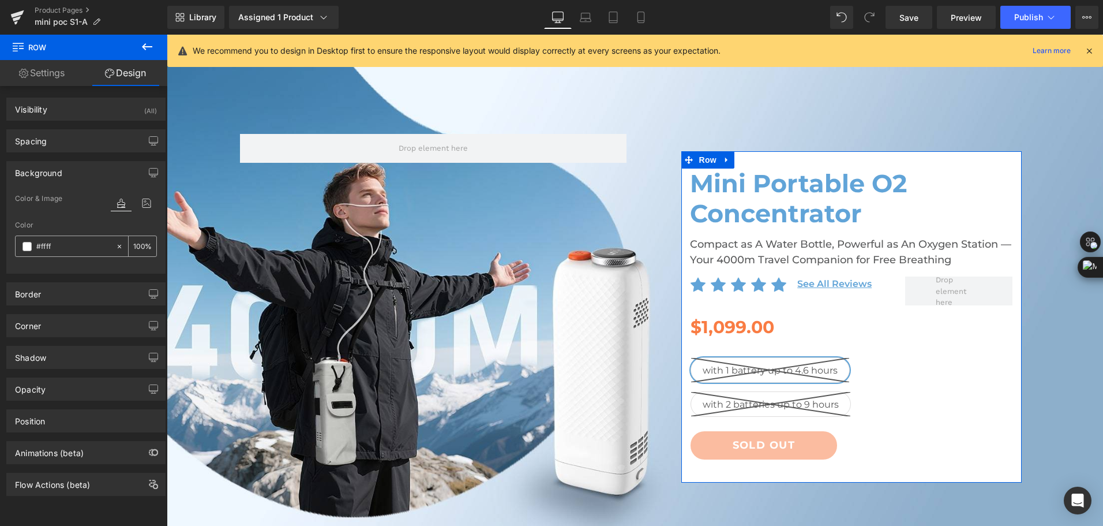
type input "#fffff"
type input "0"
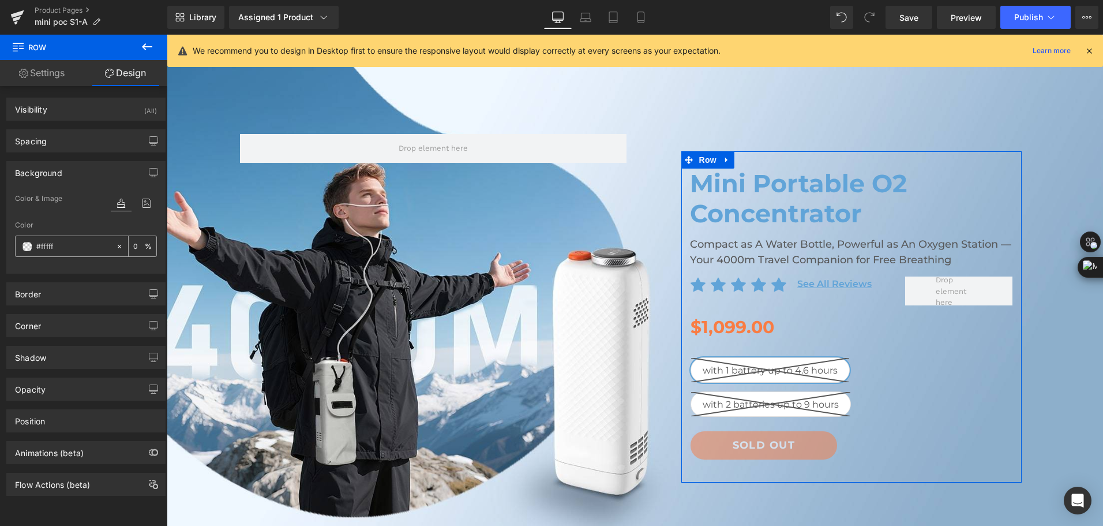
type input "#ffffff"
type input "100"
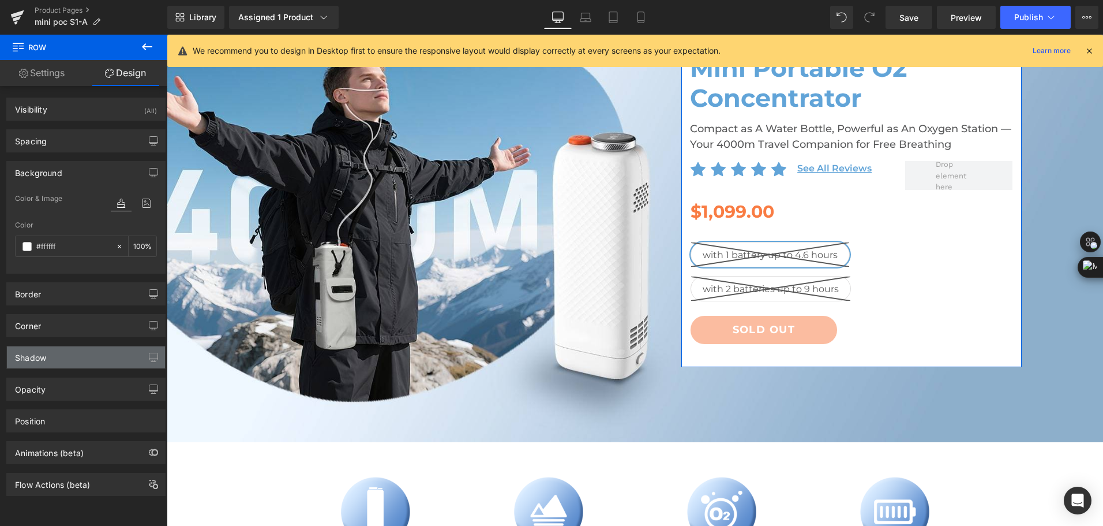
scroll to position [2, 0]
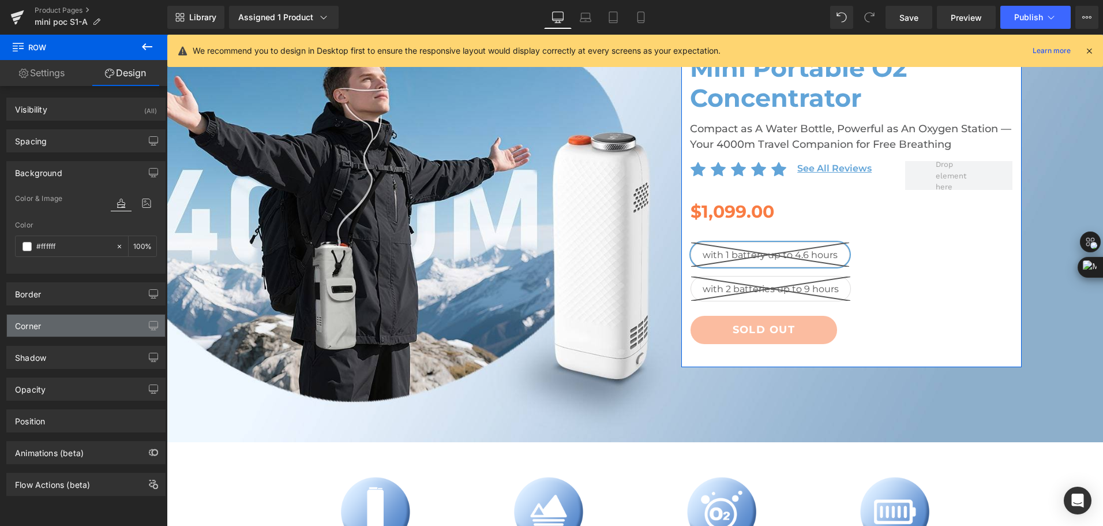
type input "#ffffff"
click at [92, 327] on div "Corner" at bounding box center [86, 325] width 158 height 22
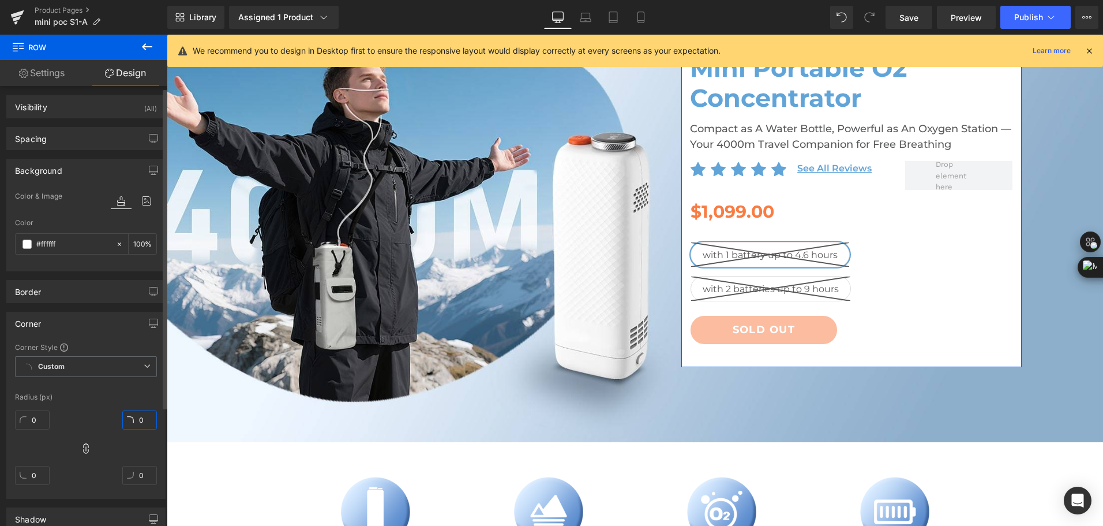
click at [144, 426] on input "0" at bounding box center [139, 419] width 35 height 19
type input "30"
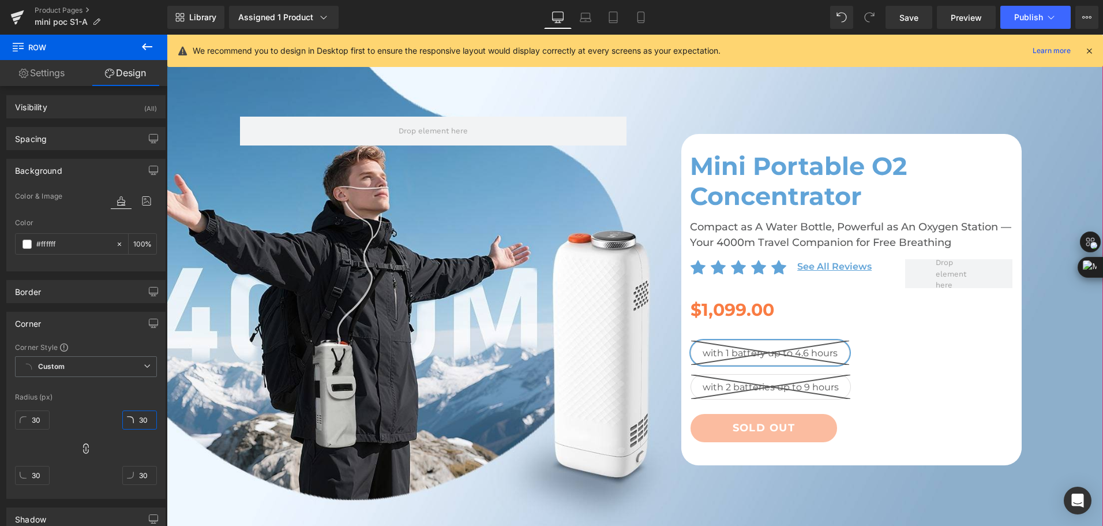
scroll to position [58, 0]
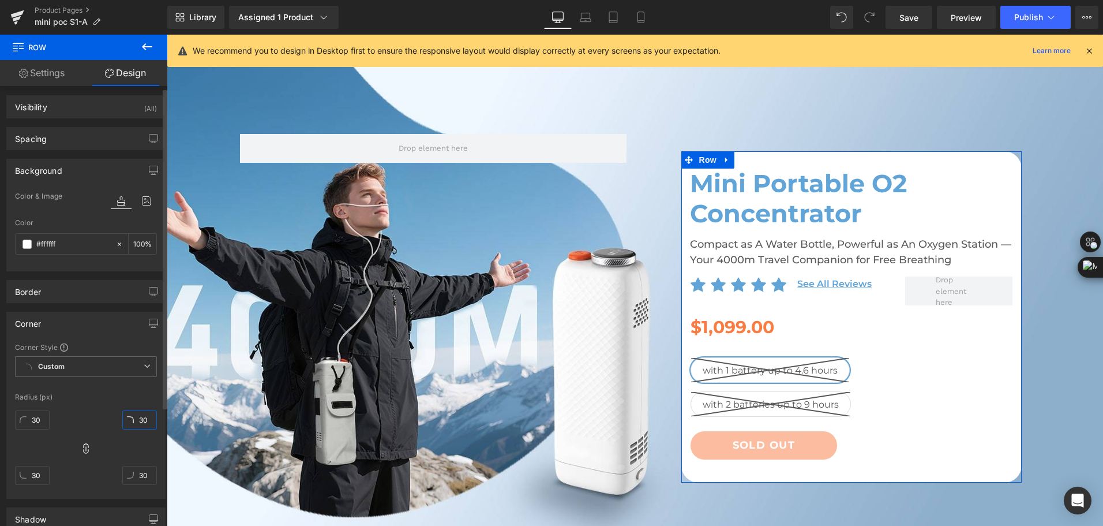
click at [149, 420] on input "30" at bounding box center [139, 419] width 35 height 19
type input "3"
click at [116, 247] on icon at bounding box center [119, 244] width 8 height 8
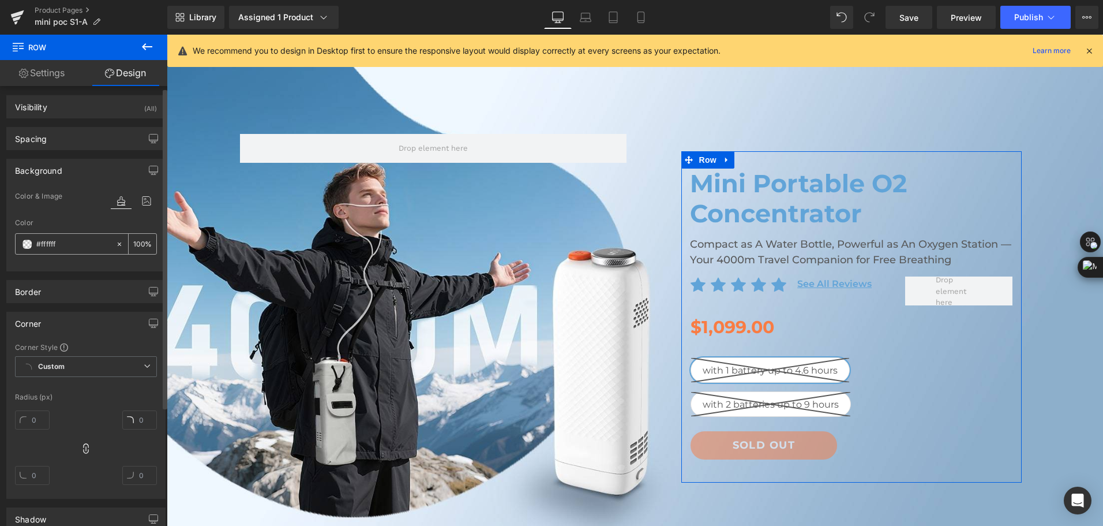
type input "none"
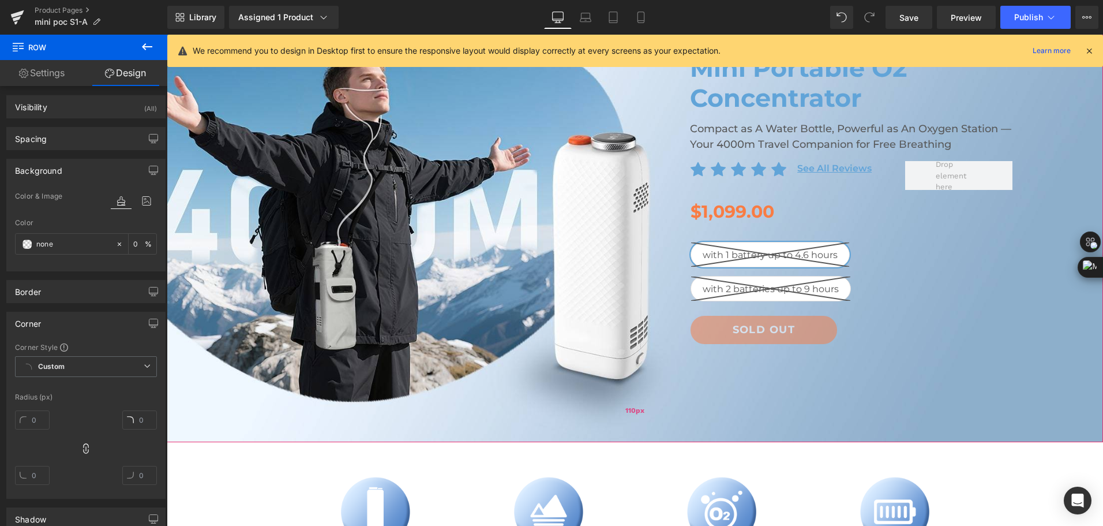
scroll to position [0, 0]
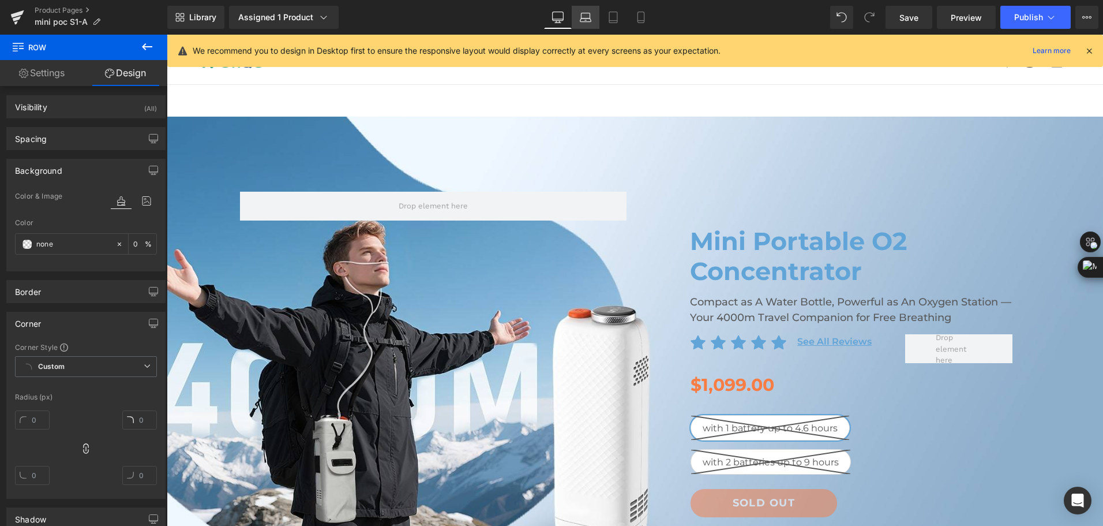
click at [579, 23] on link "Laptop" at bounding box center [586, 17] width 28 height 23
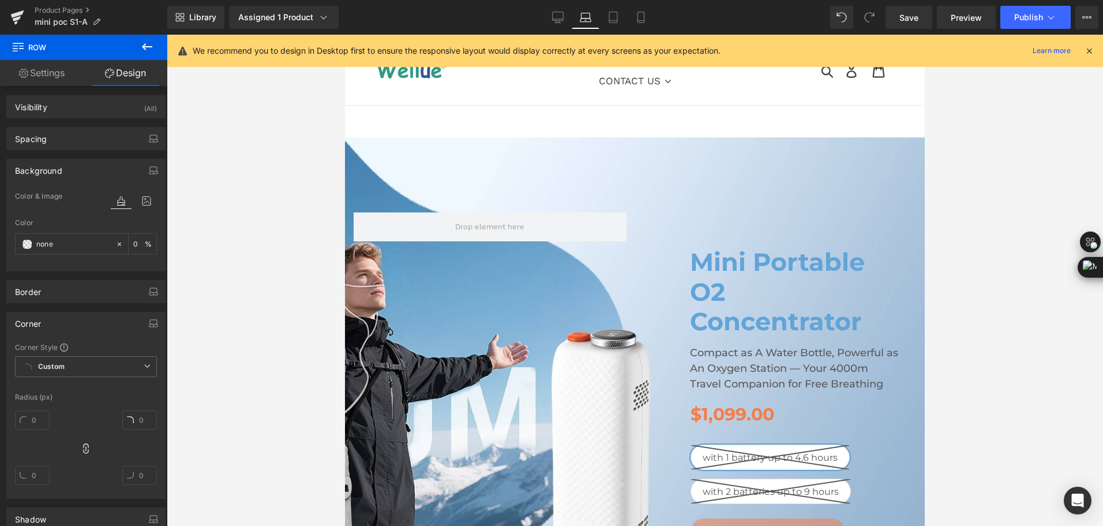
type input "0"
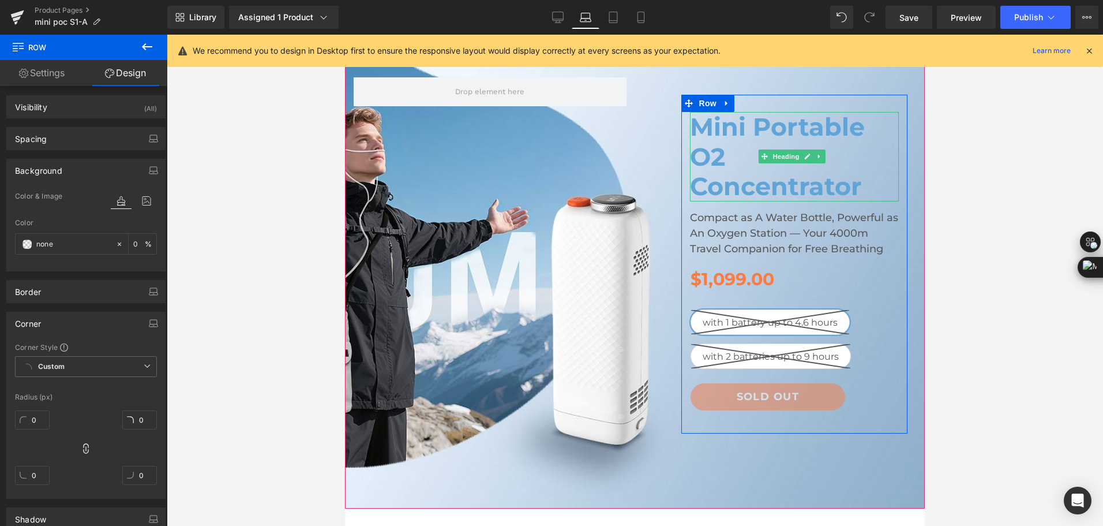
scroll to position [136, 0]
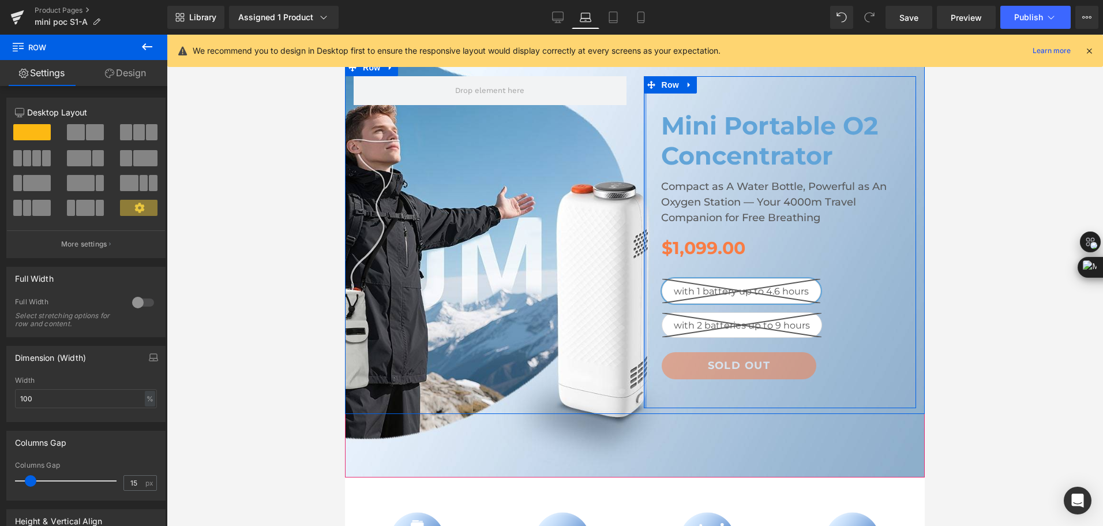
drag, startPoint x: 666, startPoint y: 171, endPoint x: 604, endPoint y: 181, distance: 63.2
click at [604, 181] on div "Mini Portable O2 Concentrator Heading Compact as A Water Bottle, Powerful as An…" at bounding box center [635, 236] width 580 height 355
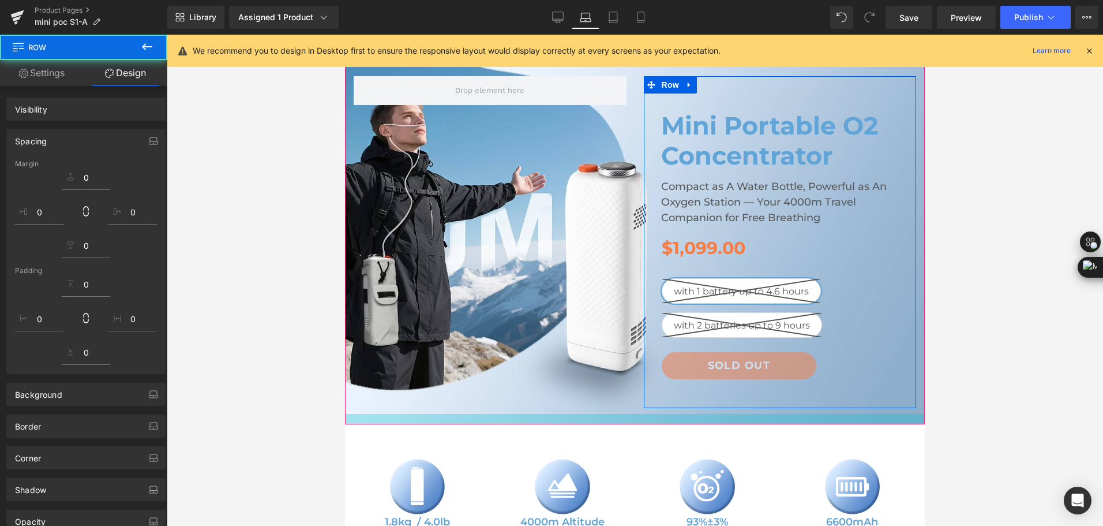
click at [710, 404] on div "Mini Portable O2 Concentrator Heading Compact as A Water Bottle, Powerful as An…" at bounding box center [635, 212] width 580 height 423
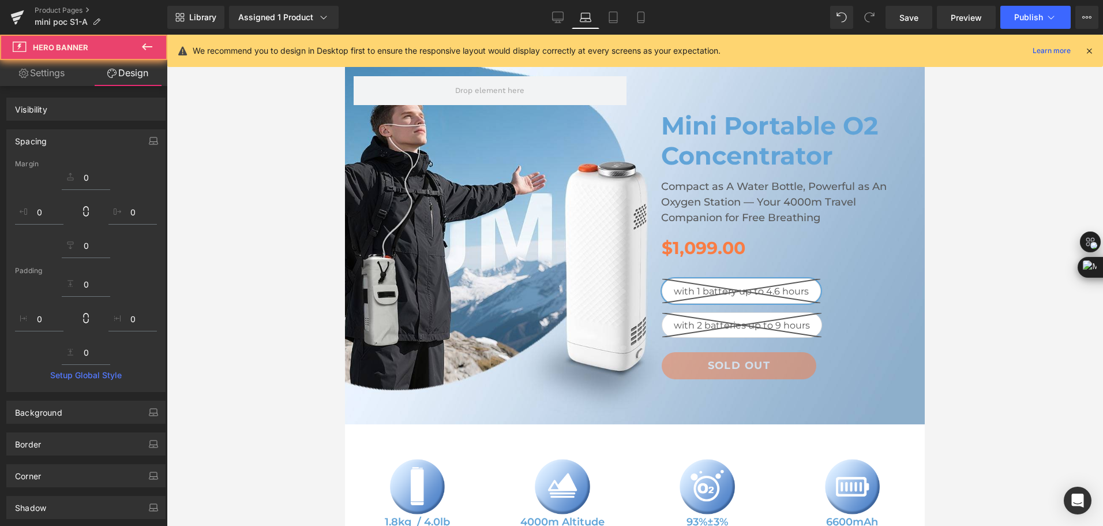
click at [486, 1] on div "Library Assigned 1 Product Product Preview Mini Portable O2 Concentrator Manage…" at bounding box center [635, 17] width 936 height 35
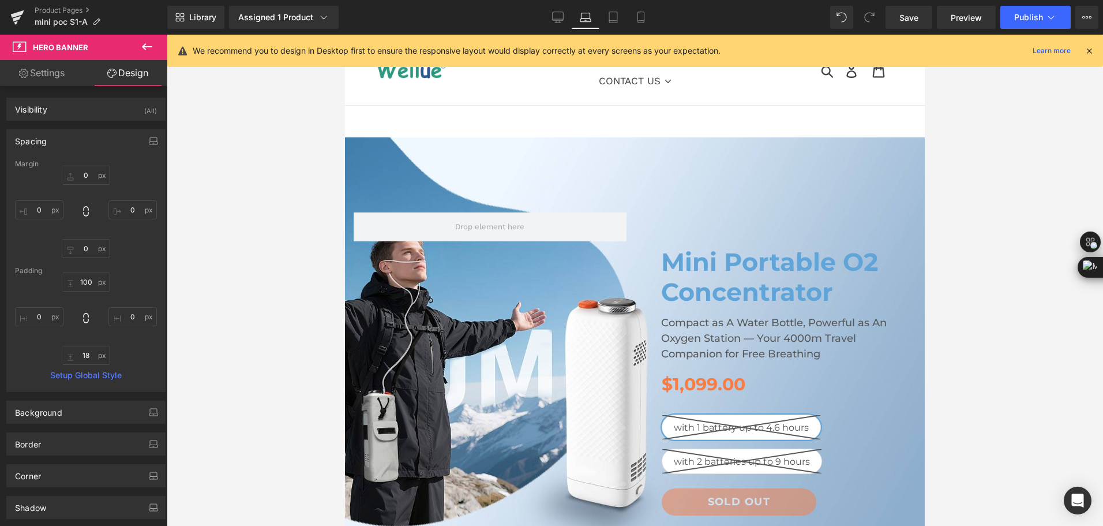
scroll to position [58, 0]
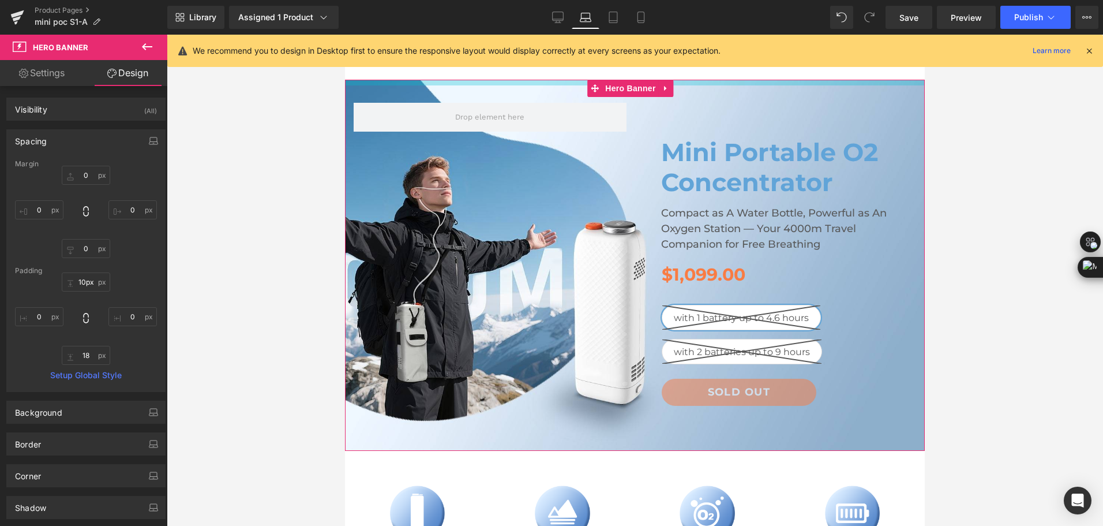
type input "0px"
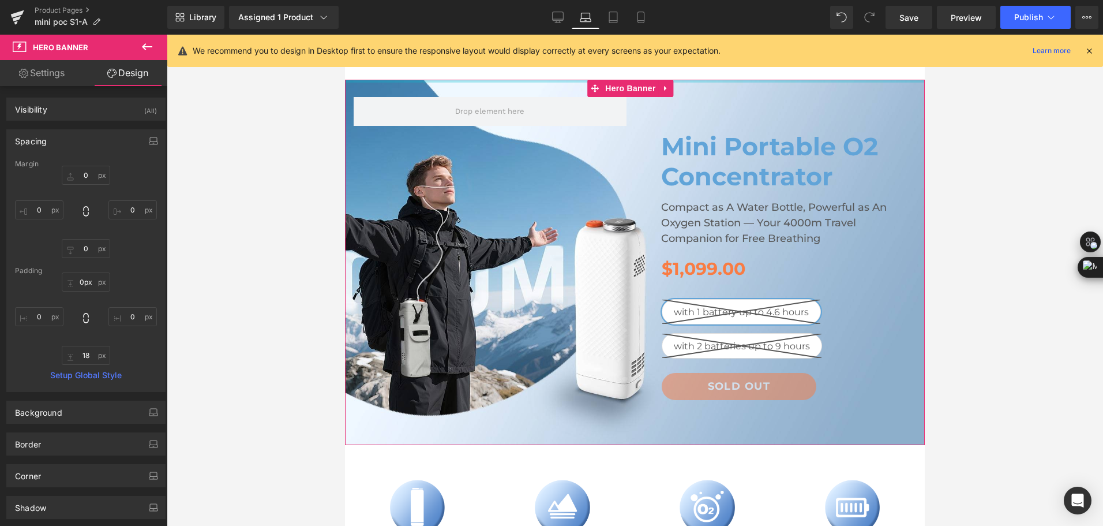
drag, startPoint x: 815, startPoint y: 131, endPoint x: 1214, endPoint y: 101, distance: 400.4
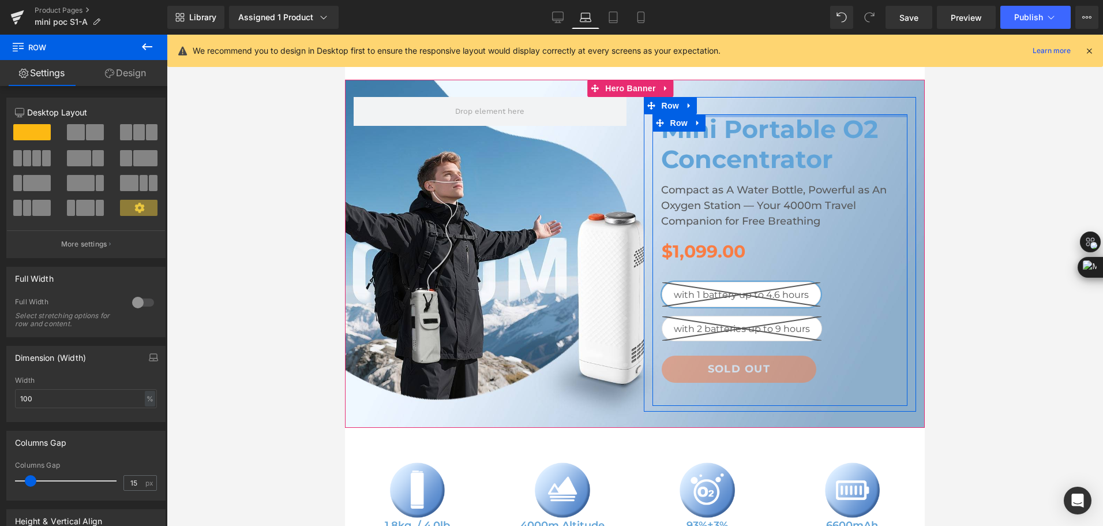
drag, startPoint x: 773, startPoint y: 128, endPoint x: 1413, endPoint y: 437, distance: 710.7
click at [797, 103] on div "Mini Portable O2 Concentrator Heading Compact as A Water Bottle, Powerful as An…" at bounding box center [780, 254] width 273 height 314
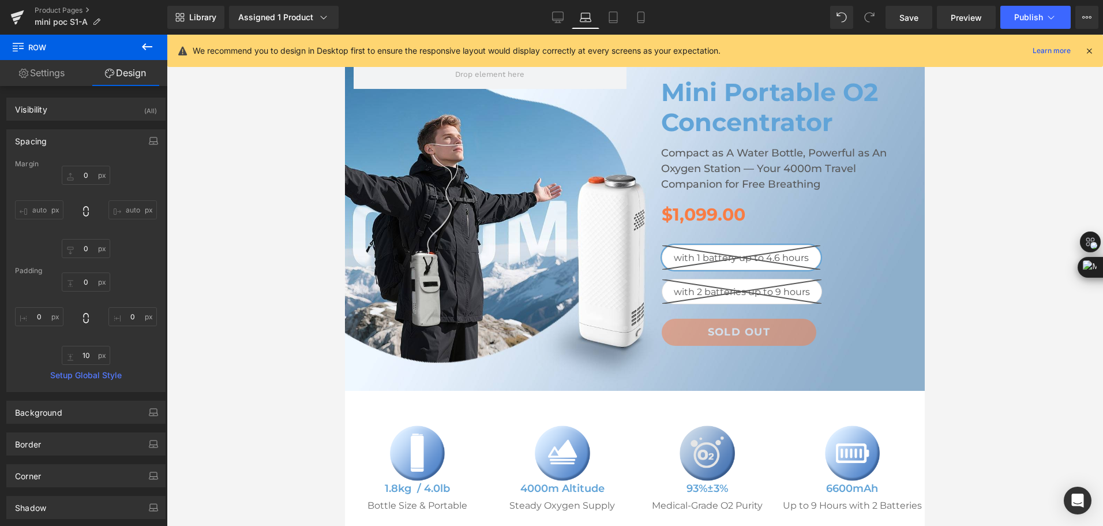
scroll to position [0, 0]
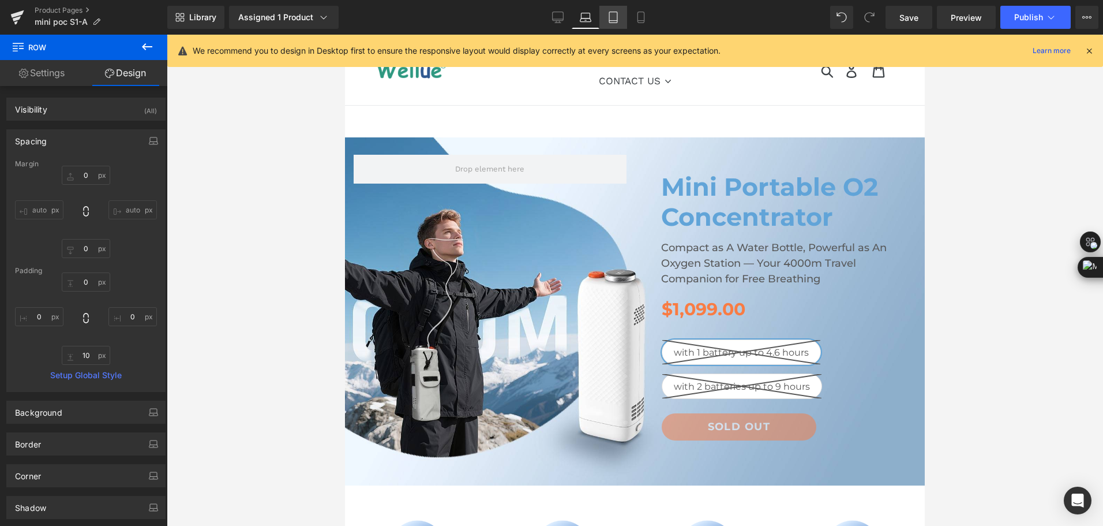
click at [614, 23] on icon at bounding box center [613, 17] width 8 height 11
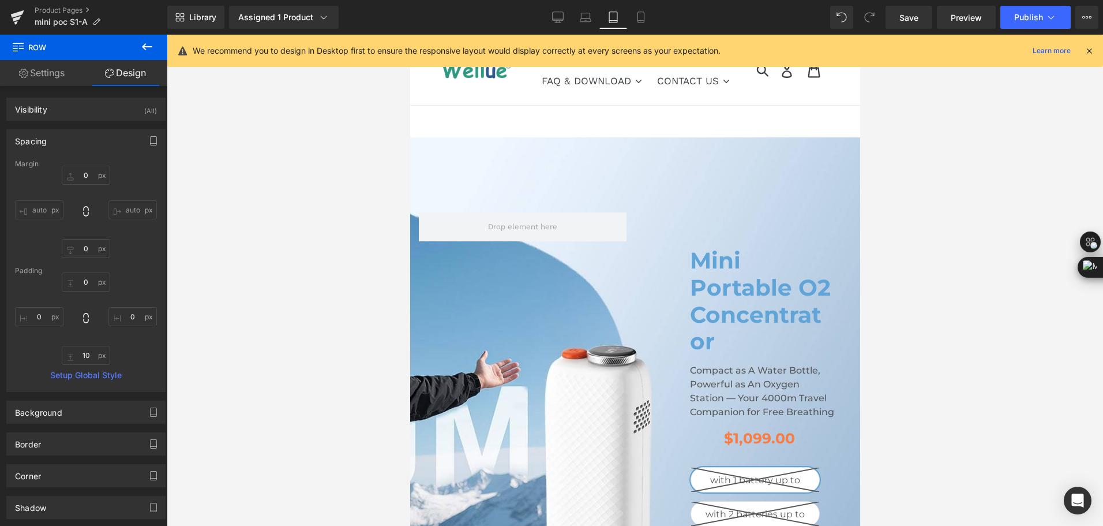
type input "0"
type input "30"
type input "0"
type input "10"
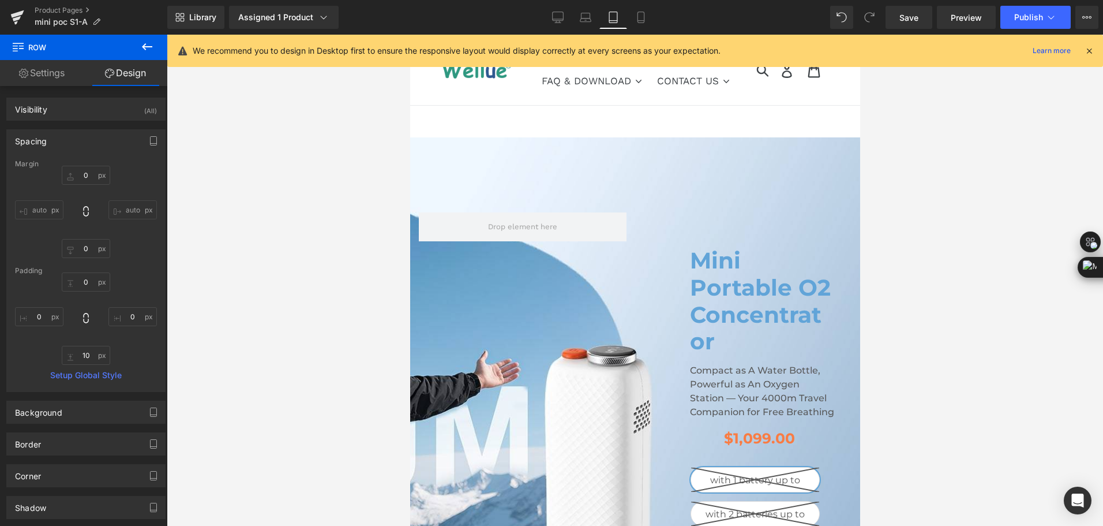
type input "0"
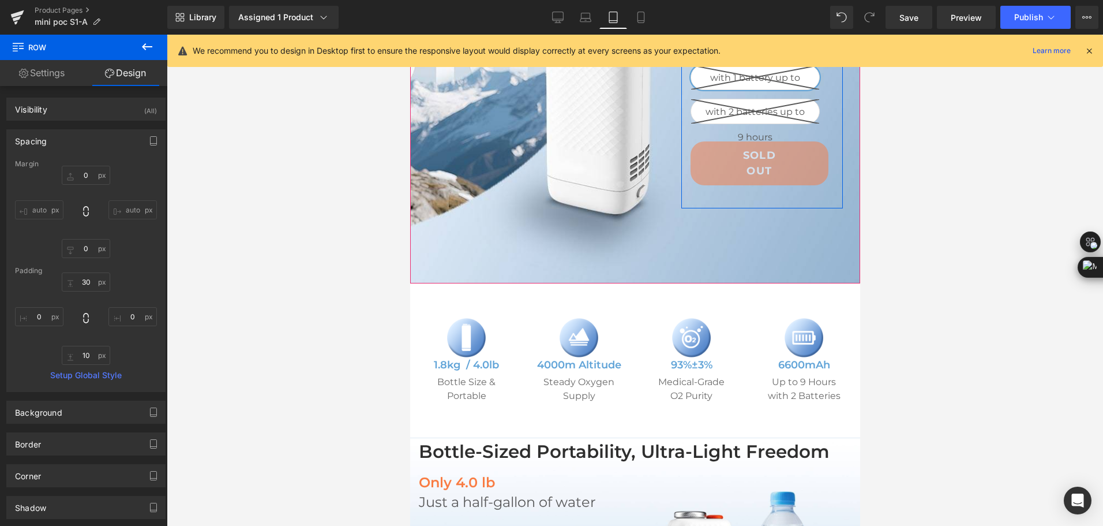
scroll to position [404, 0]
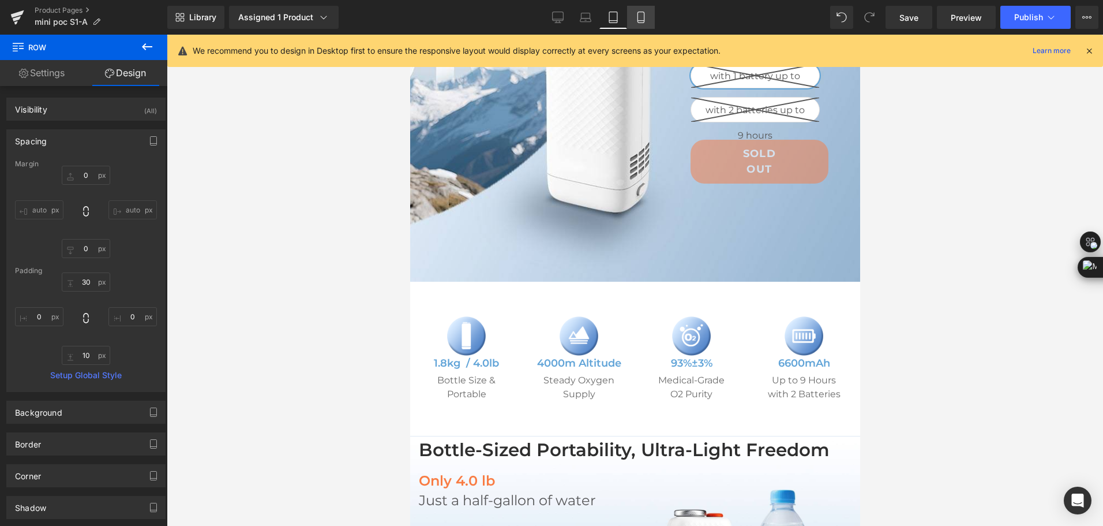
click at [644, 26] on link "Mobile" at bounding box center [641, 17] width 28 height 23
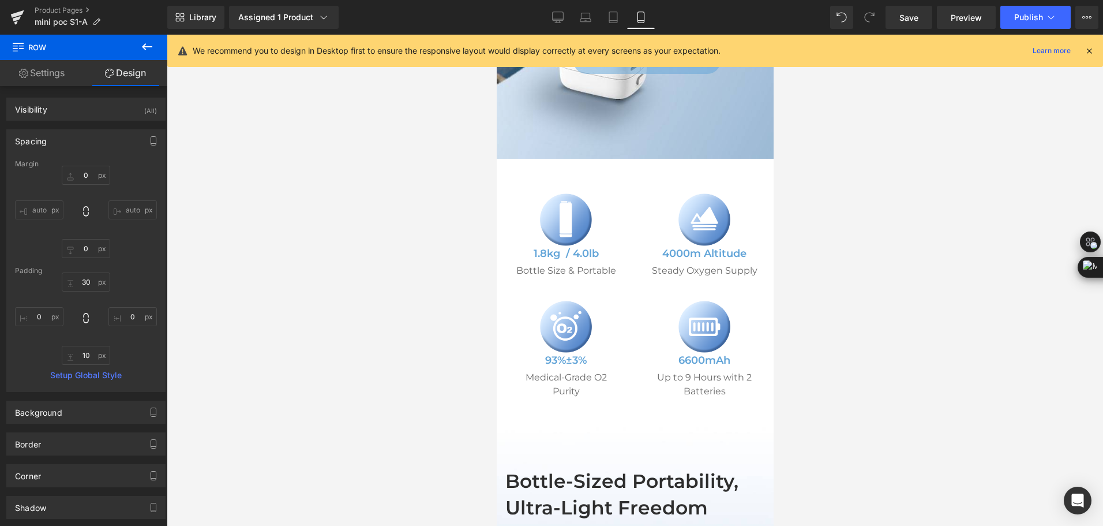
type input "0"
type input "30"
type input "0"
type input "10"
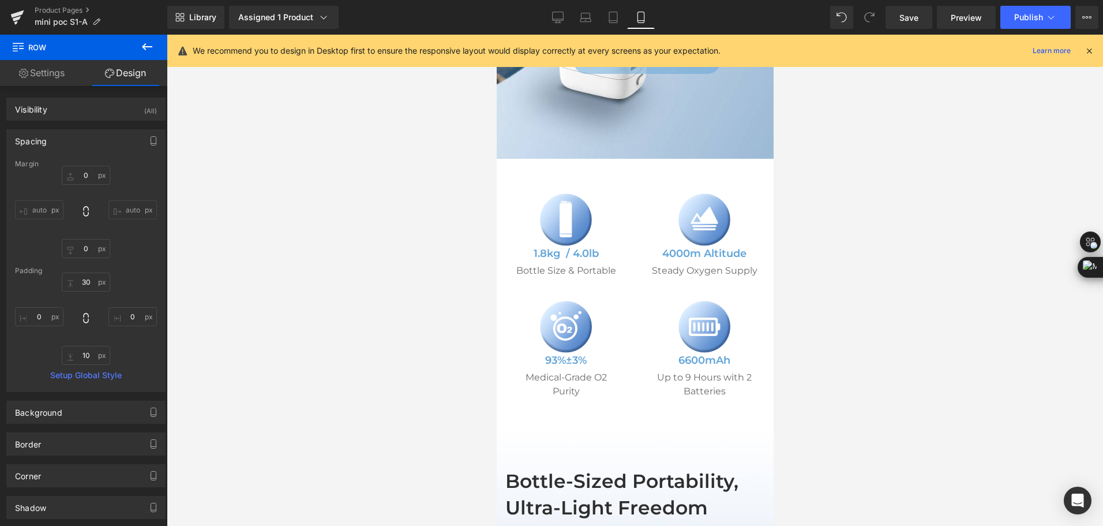
type input "0"
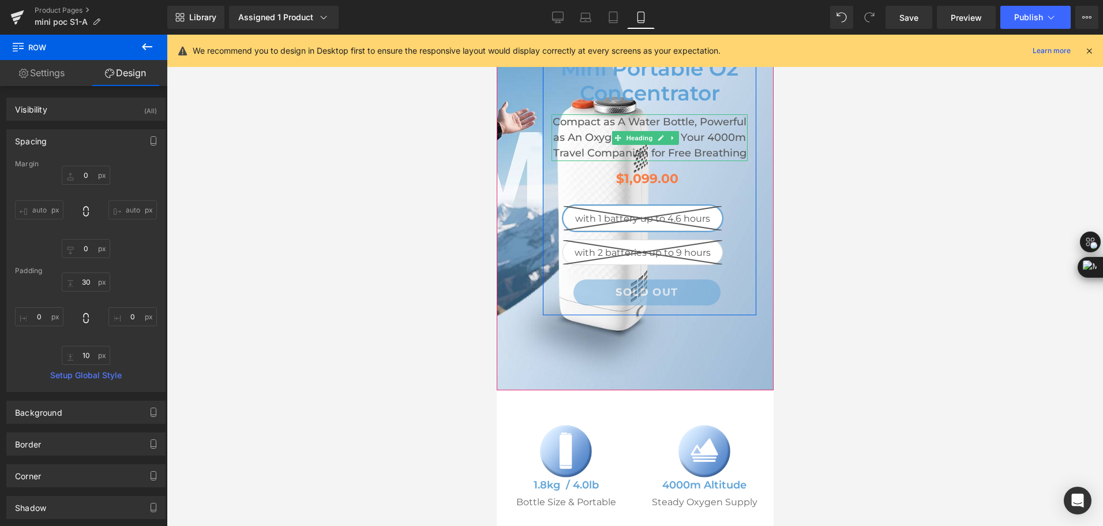
scroll to position [184, 0]
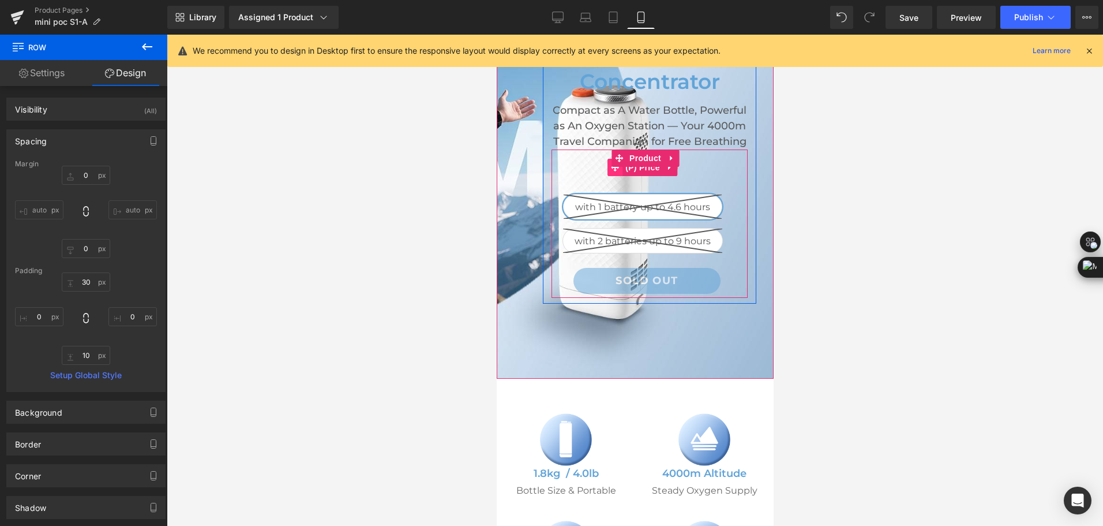
click at [614, 176] on span at bounding box center [614, 167] width 15 height 17
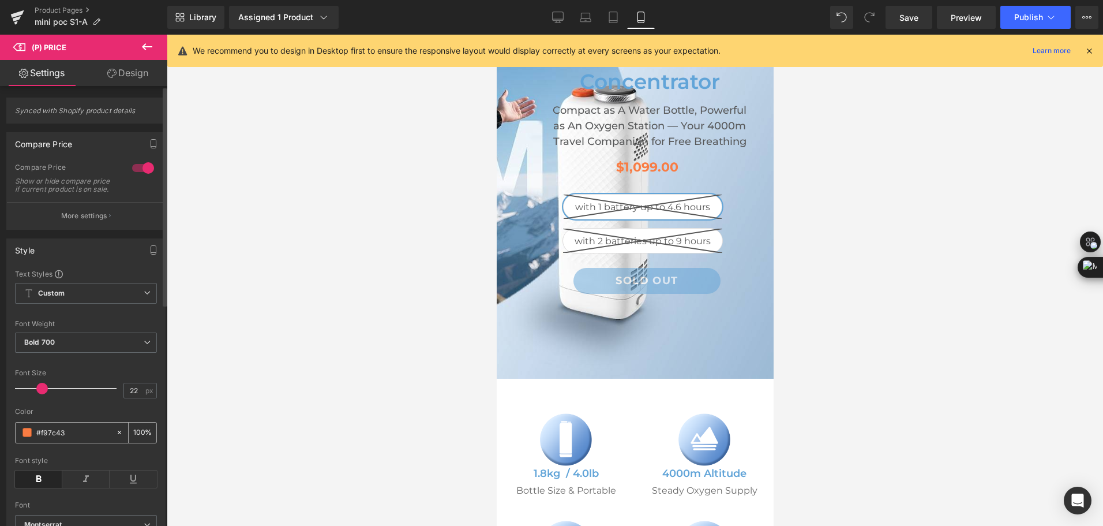
drag, startPoint x: 72, startPoint y: 444, endPoint x: 23, endPoint y: 439, distance: 49.3
click at [23, 439] on div "#f97c43" at bounding box center [66, 432] width 100 height 20
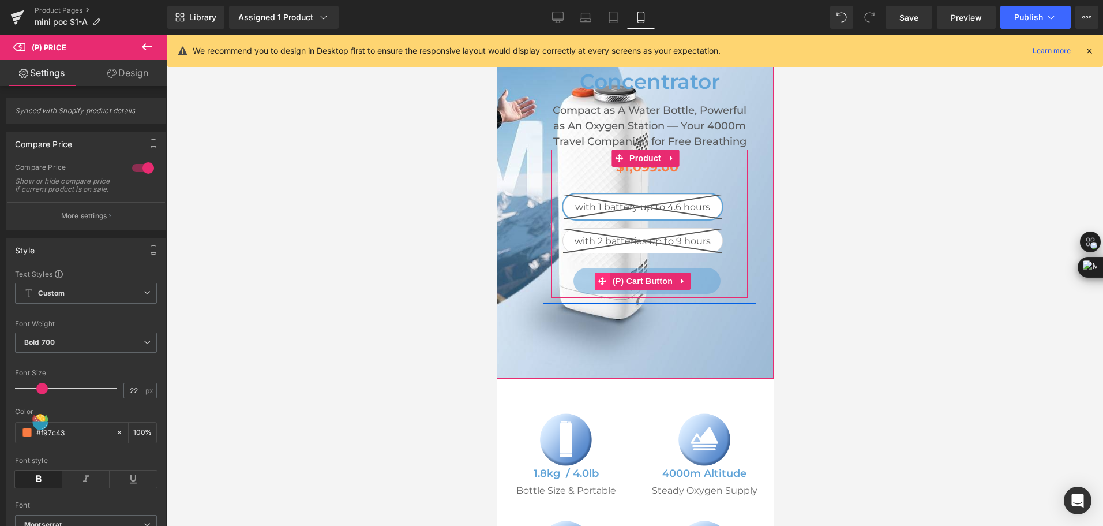
click at [605, 290] on span at bounding box center [601, 280] width 15 height 17
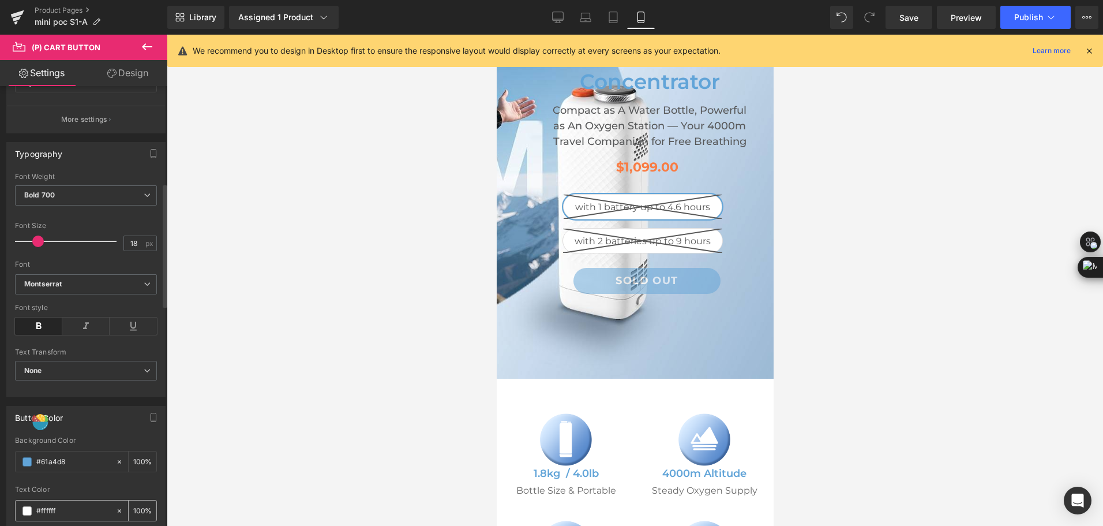
scroll to position [346, 0]
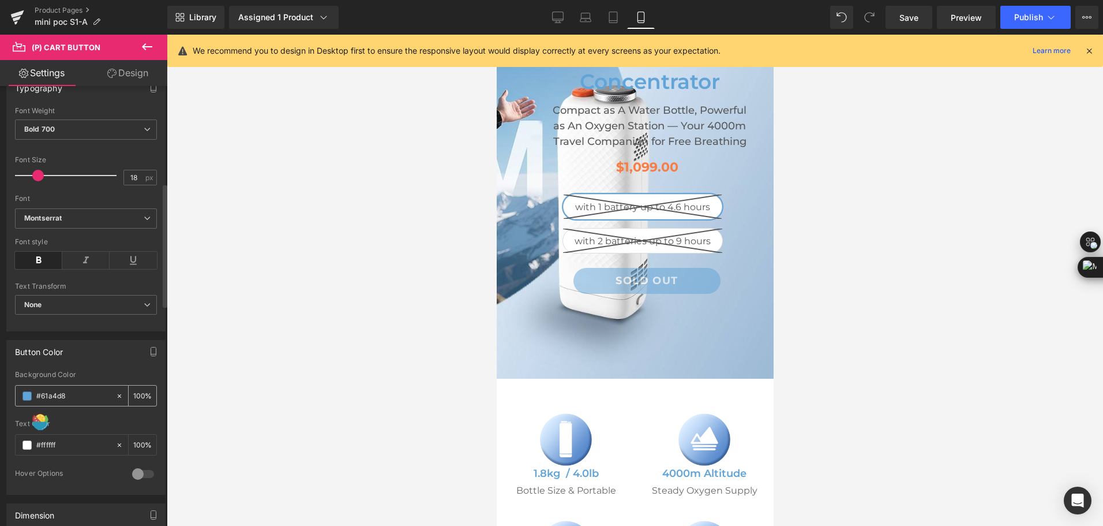
drag, startPoint x: 75, startPoint y: 388, endPoint x: 42, endPoint y: 396, distance: 34.6
click at [42, 396] on div "#61a4d8" at bounding box center [66, 395] width 100 height 20
click at [63, 398] on input "#61a4d8" at bounding box center [73, 395] width 74 height 13
drag, startPoint x: 78, startPoint y: 394, endPoint x: 25, endPoint y: 394, distance: 53.1
click at [25, 394] on div "#61a4d8" at bounding box center [66, 395] width 100 height 20
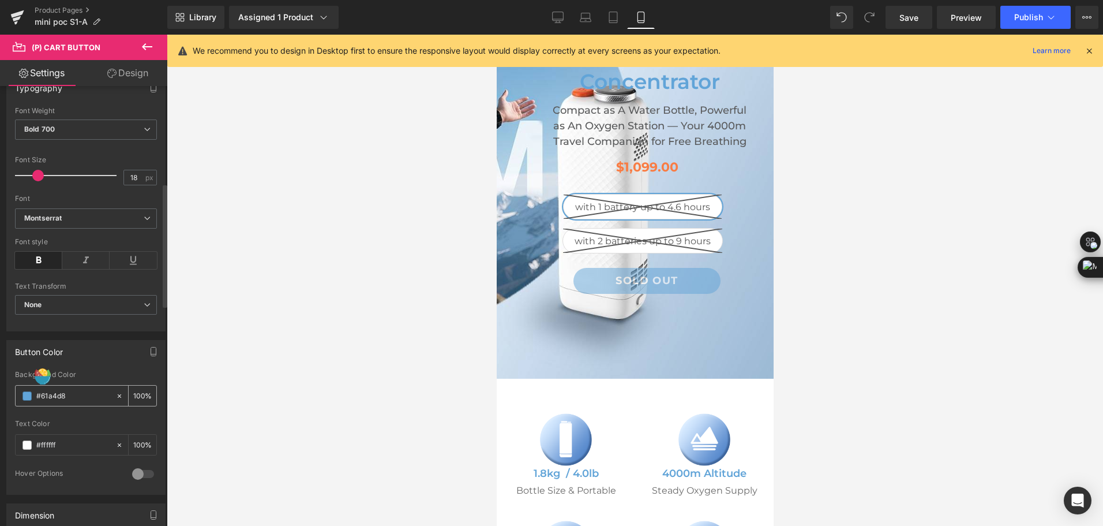
paste input "f97c43"
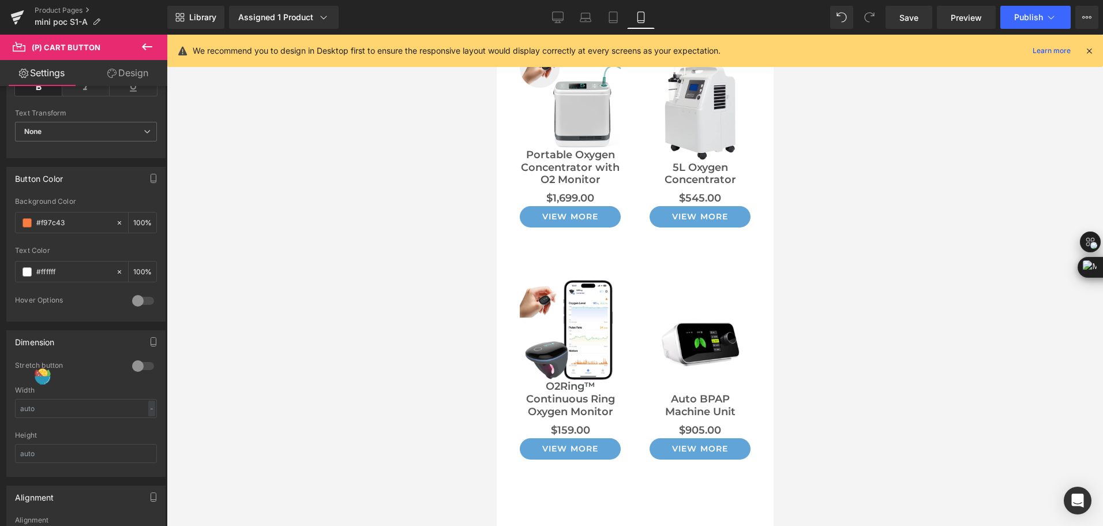
scroll to position [6300, 0]
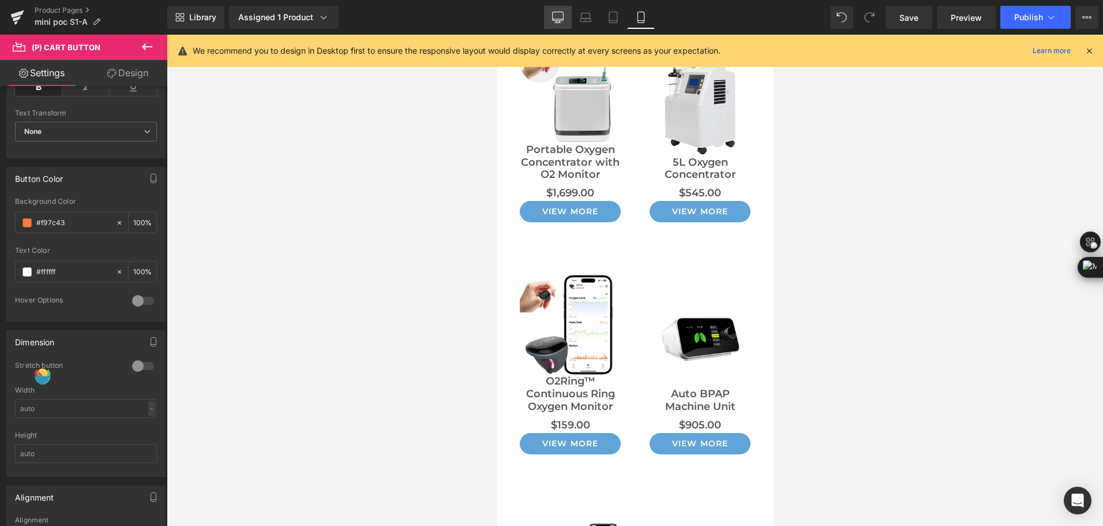
type input "#f97c43"
click at [559, 20] on icon at bounding box center [558, 16] width 11 height 9
type input "100"
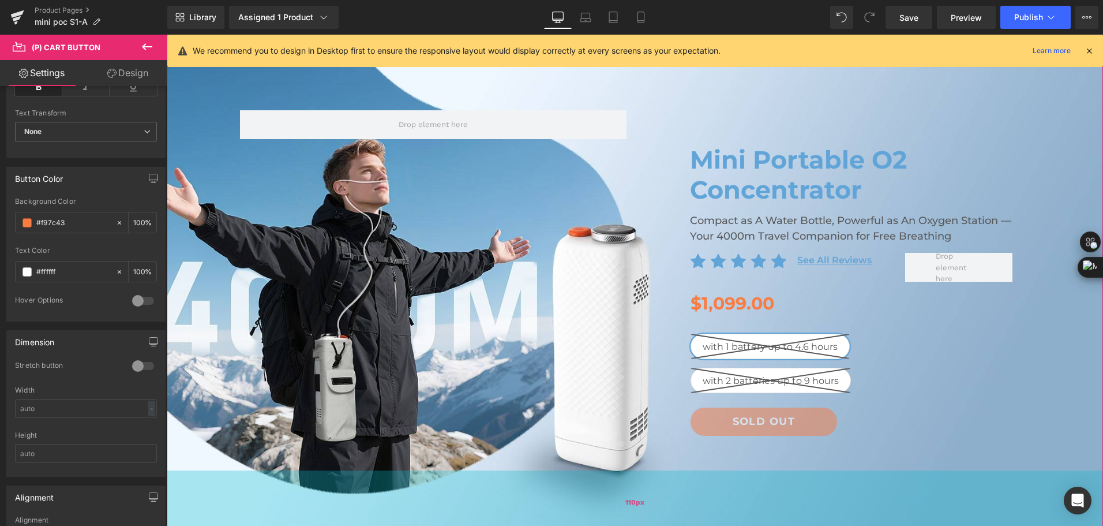
scroll to position [0, 0]
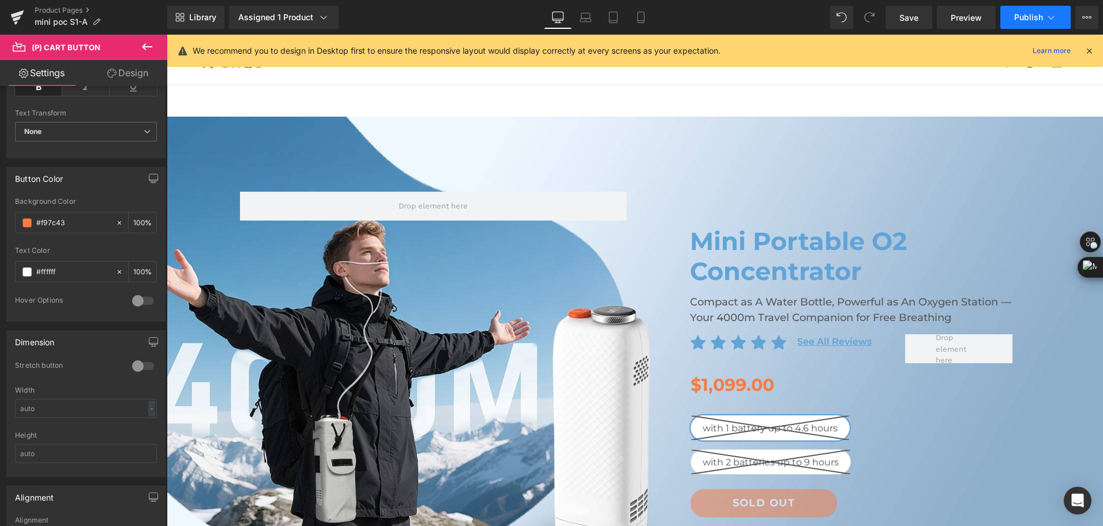
click at [1027, 10] on button "Publish" at bounding box center [1036, 17] width 70 height 23
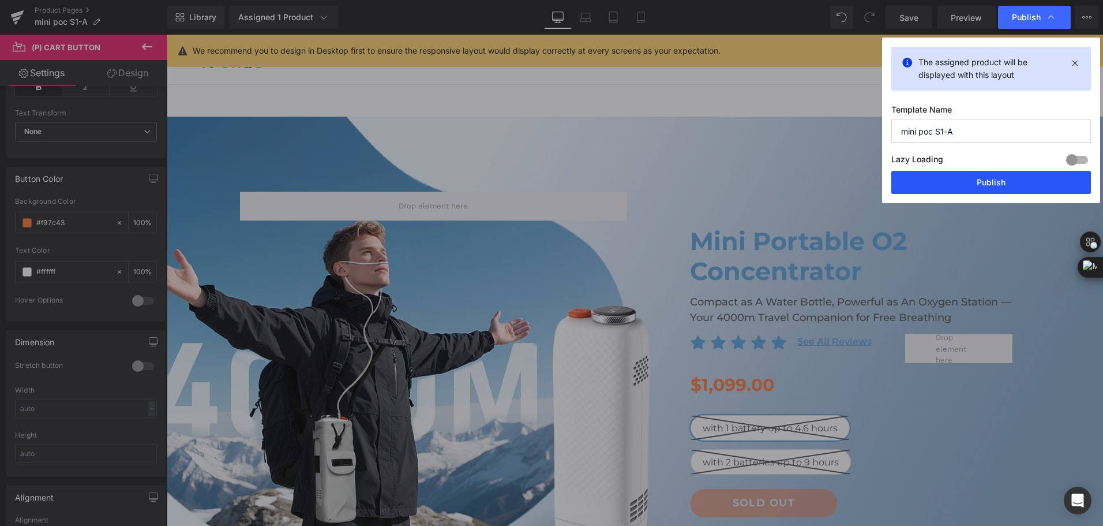
drag, startPoint x: 981, startPoint y: 183, endPoint x: 814, endPoint y: 148, distance: 170.9
click at [981, 183] on button "Publish" at bounding box center [991, 182] width 200 height 23
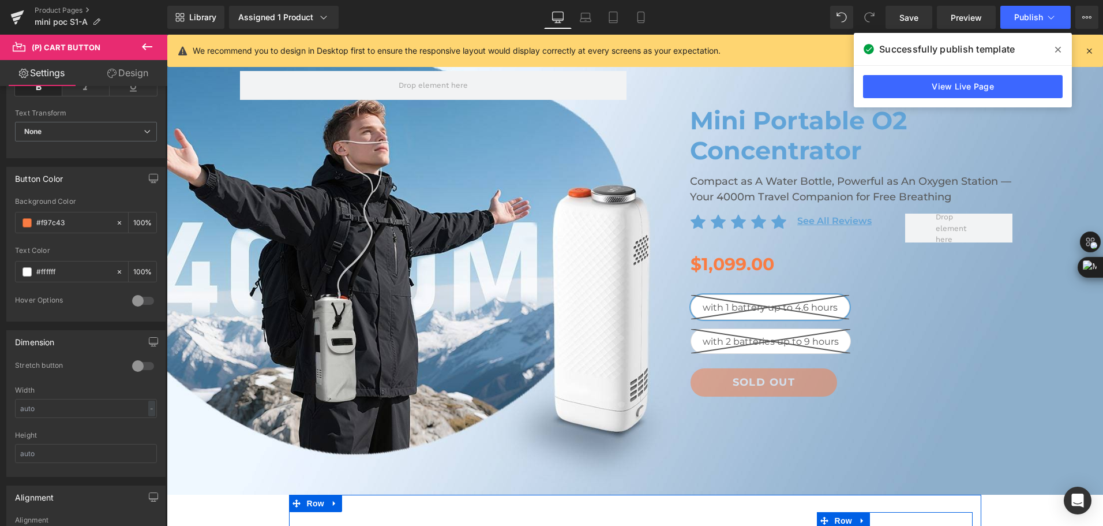
scroll to position [58, 0]
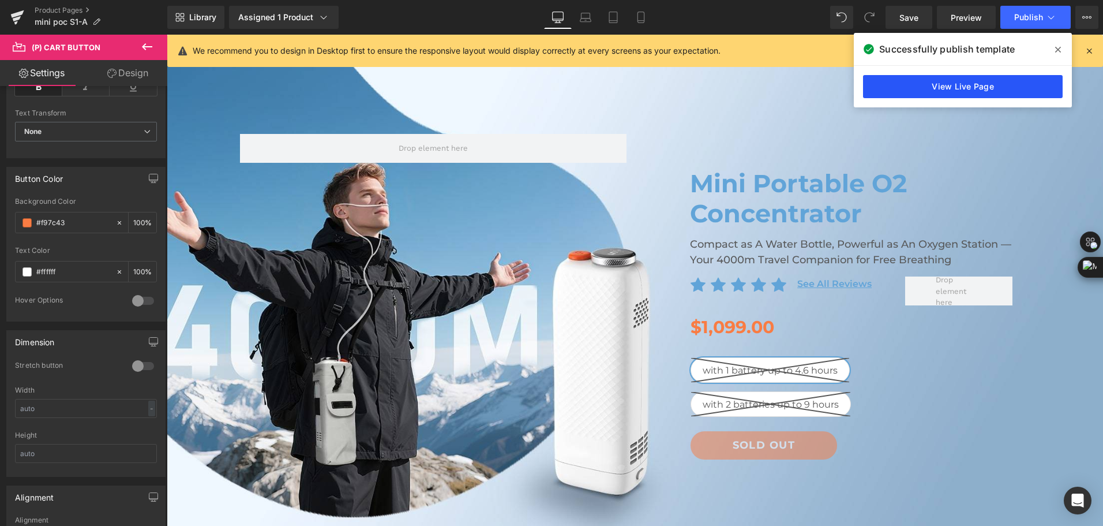
click at [928, 86] on link "View Live Page" at bounding box center [963, 86] width 200 height 23
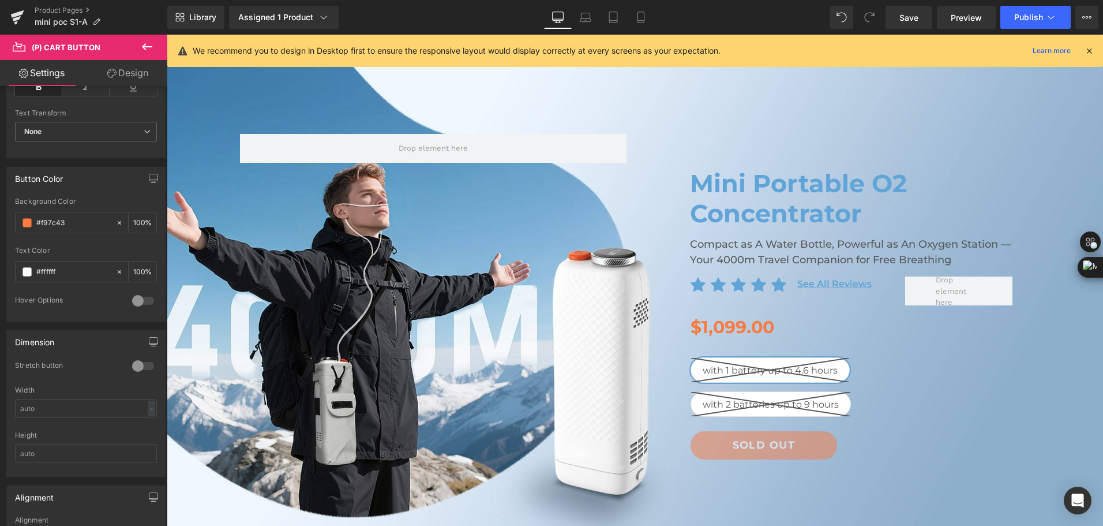
scroll to position [0, 0]
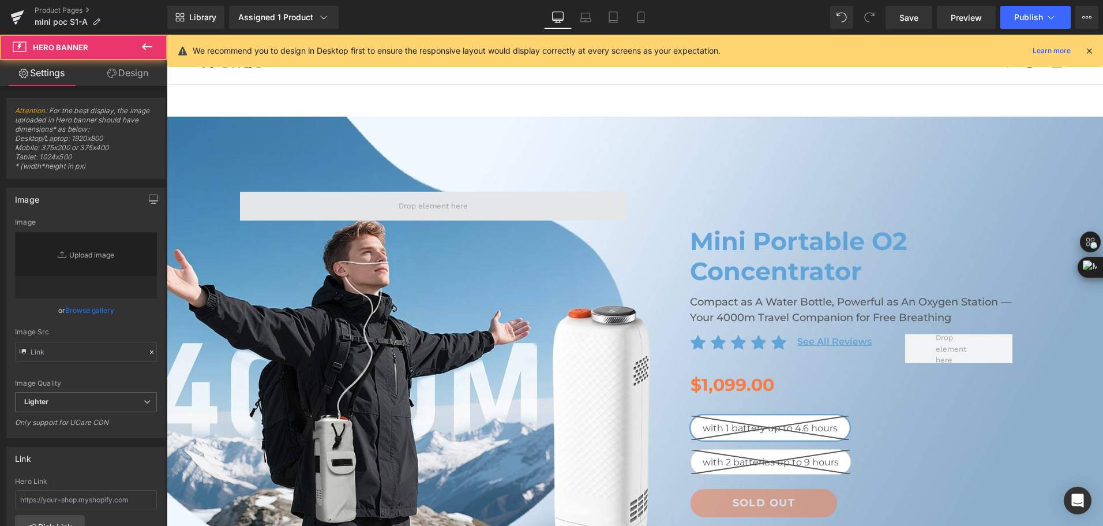
click at [451, 132] on div "Mini Portable O2 Concentrator Heading Compact as A Water Bottle, Powerful as An…" at bounding box center [635, 366] width 936 height 499
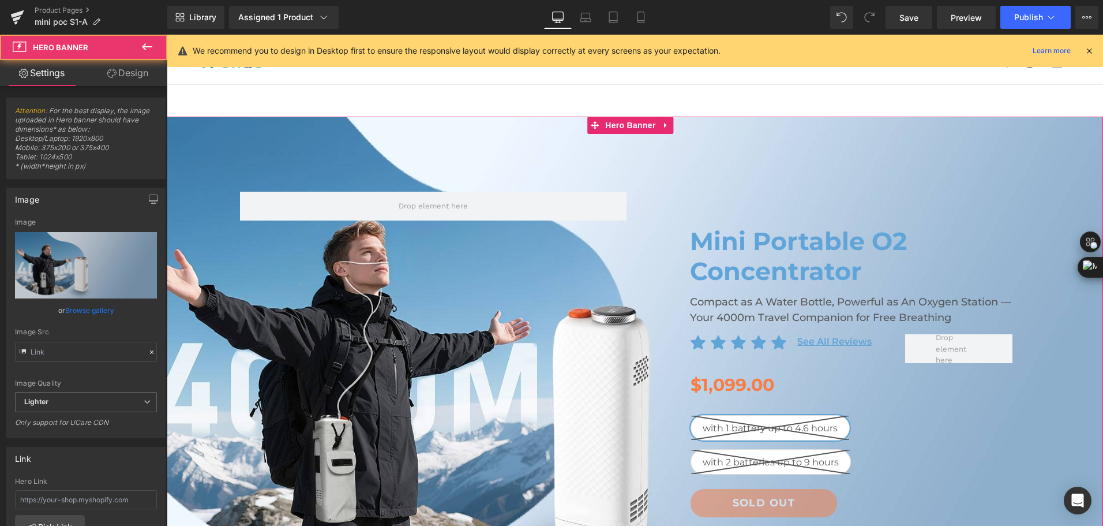
type input "https://ucarecdn.com/f9b9738c-4caf-4c6e-9424-ef519bd612b6/-/format/auto/-/previ…"
click at [664, 129] on icon at bounding box center [666, 125] width 8 height 9
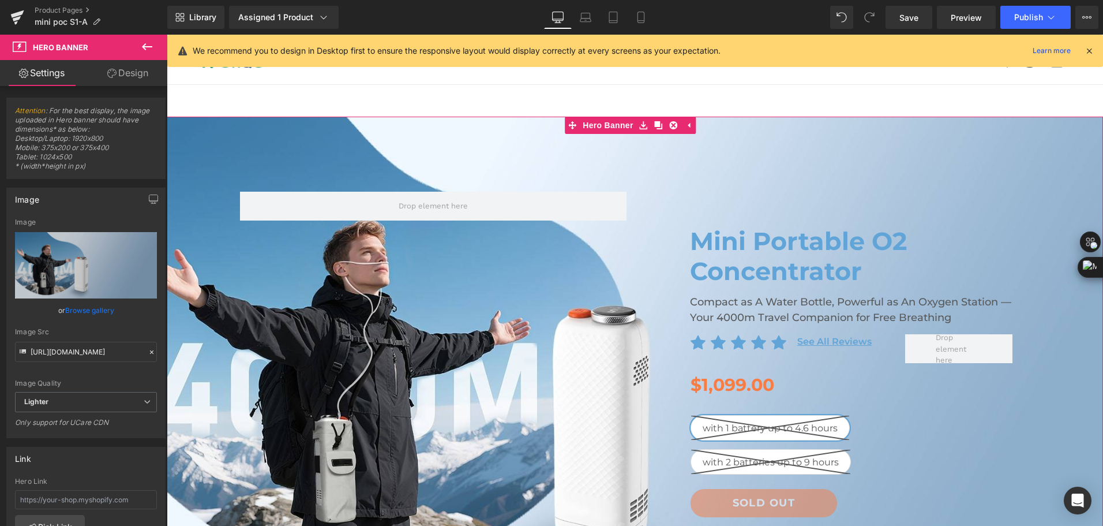
click at [657, 130] on link at bounding box center [658, 125] width 15 height 17
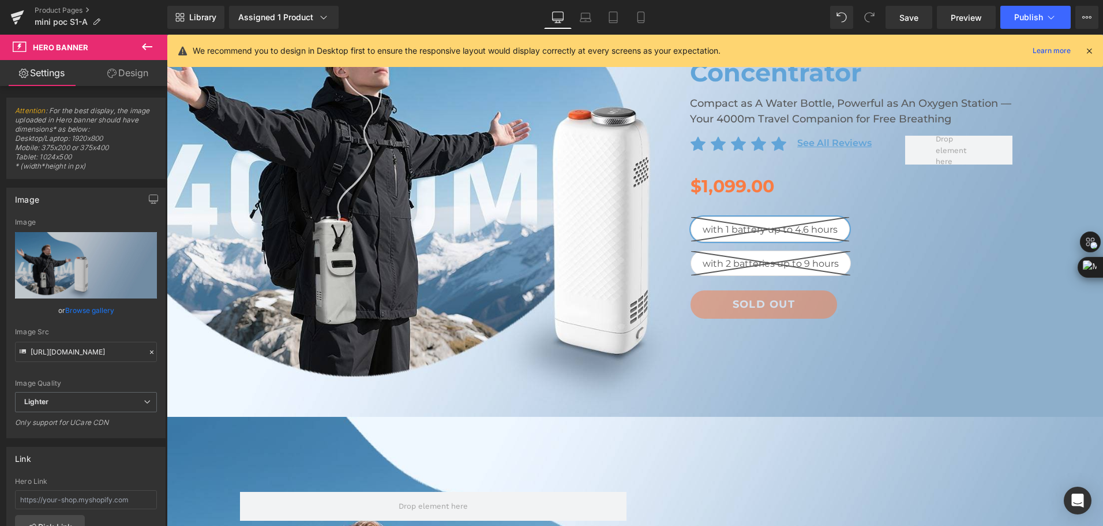
scroll to position [534, 0]
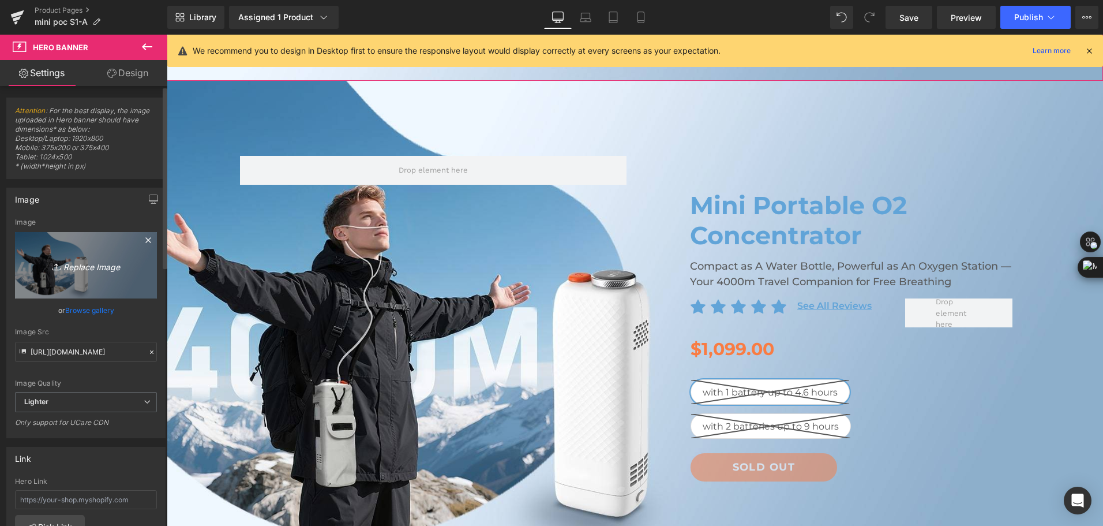
click at [103, 279] on link "Replace Image" at bounding box center [86, 265] width 142 height 66
type input "C:\fakepath\bottle-sized portable oxygen concentrator-2.jpg"
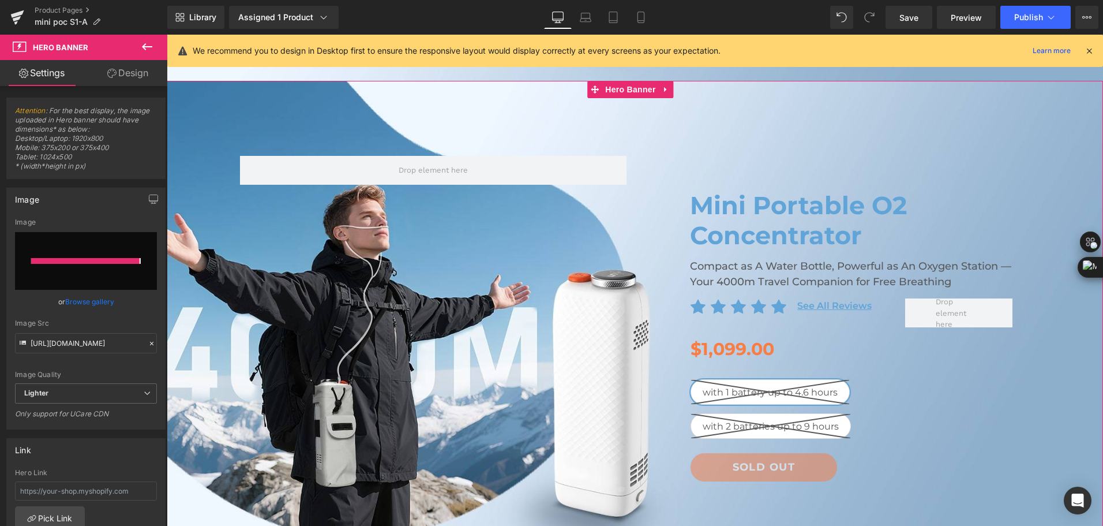
type input "https://ucarecdn.com/da0ff783-abb0-4bd9-8c89-721c4a488934/-/format/auto/-/previ…"
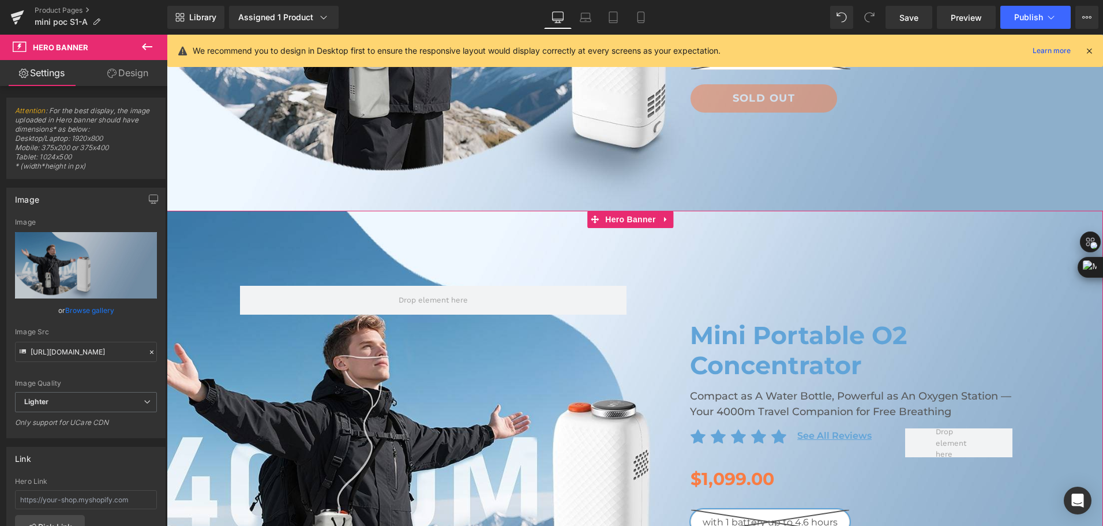
scroll to position [404, 0]
click at [668, 222] on icon at bounding box center [666, 220] width 8 height 9
click at [669, 226] on link at bounding box center [673, 219] width 15 height 17
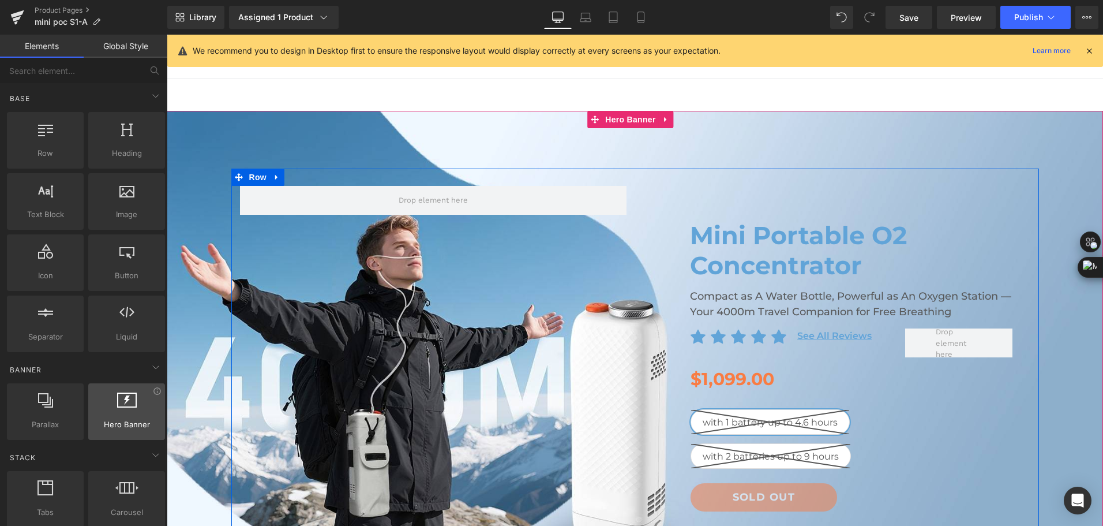
scroll to position [0, 0]
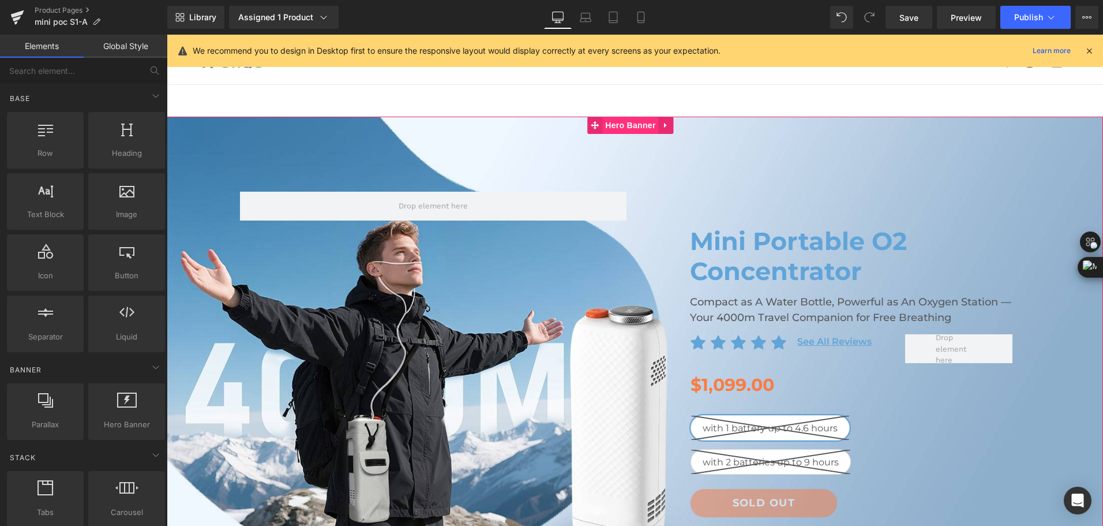
click at [607, 123] on span "Hero Banner" at bounding box center [630, 125] width 56 height 17
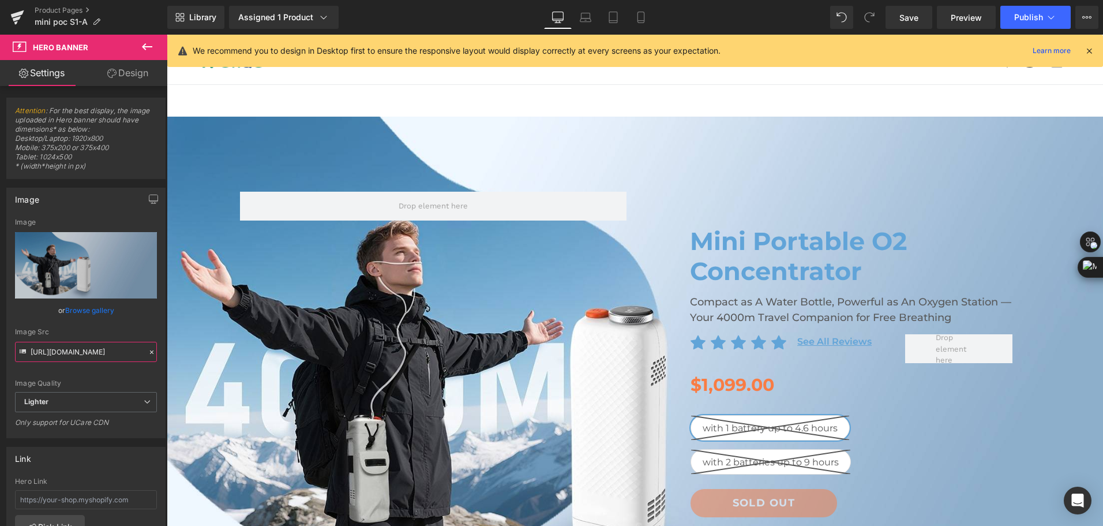
scroll to position [0, 480]
drag, startPoint x: 248, startPoint y: 384, endPoint x: 190, endPoint y: 351, distance: 66.4
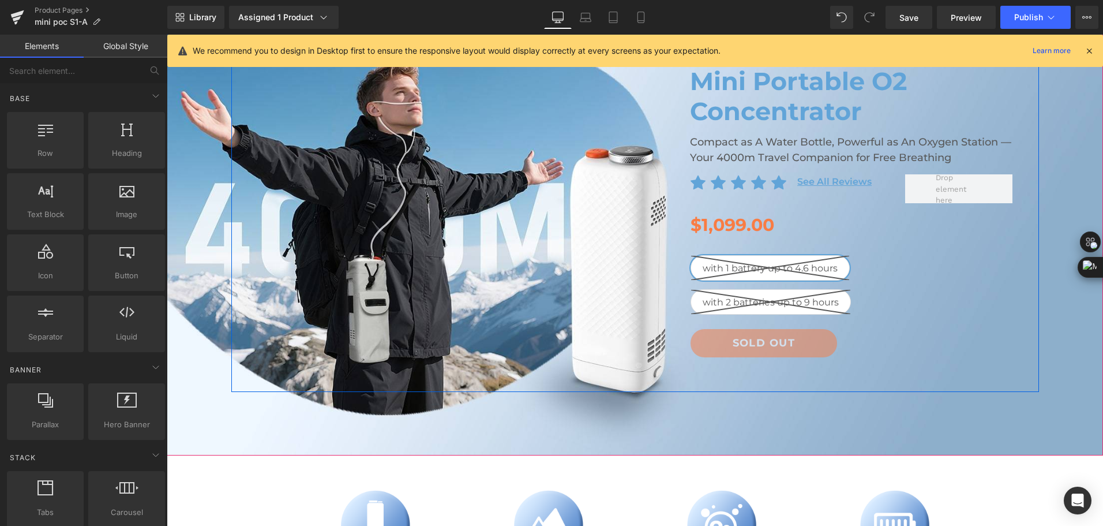
scroll to position [173, 0]
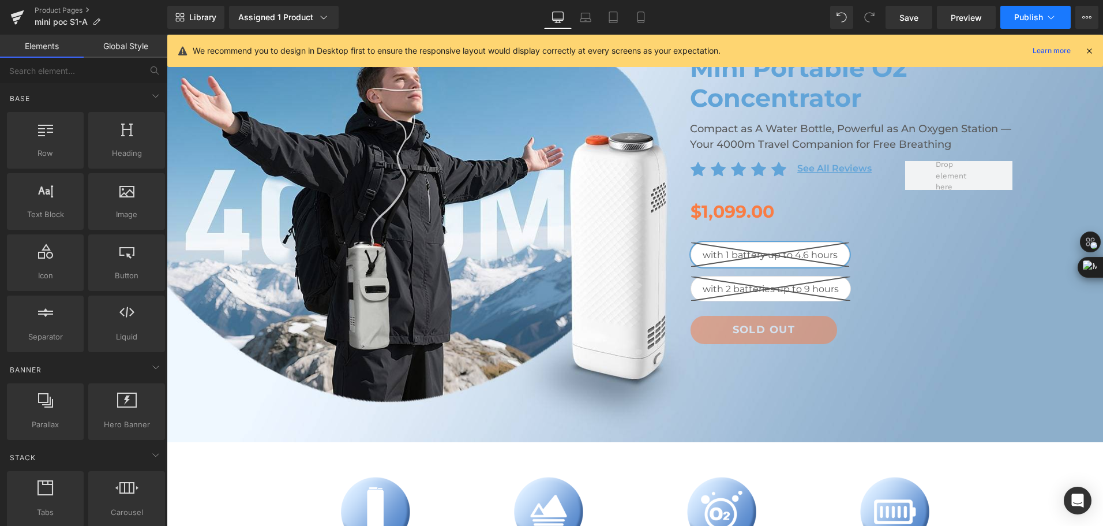
click at [1025, 16] on span "Publish" at bounding box center [1028, 17] width 29 height 9
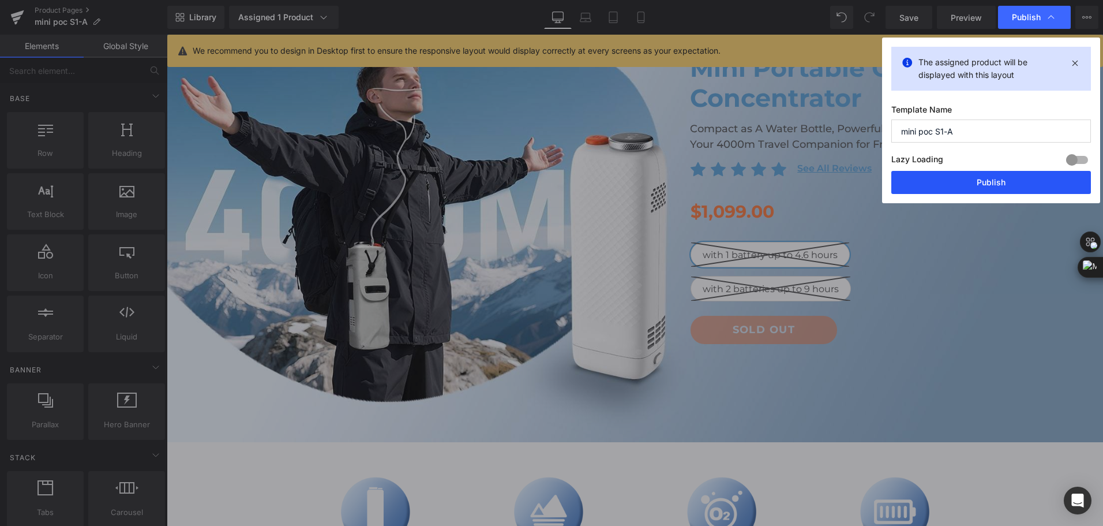
click at [988, 181] on button "Publish" at bounding box center [991, 182] width 200 height 23
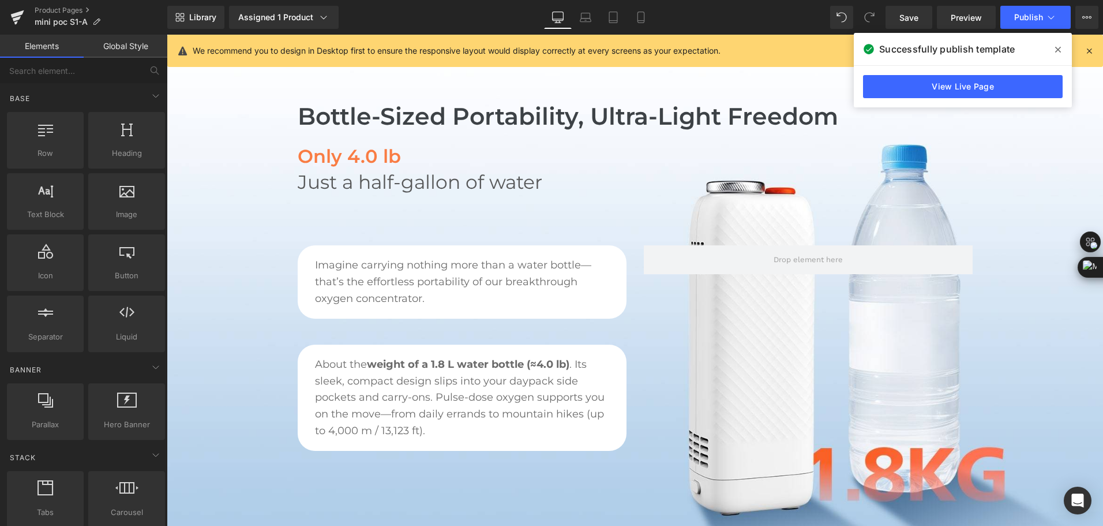
scroll to position [750, 0]
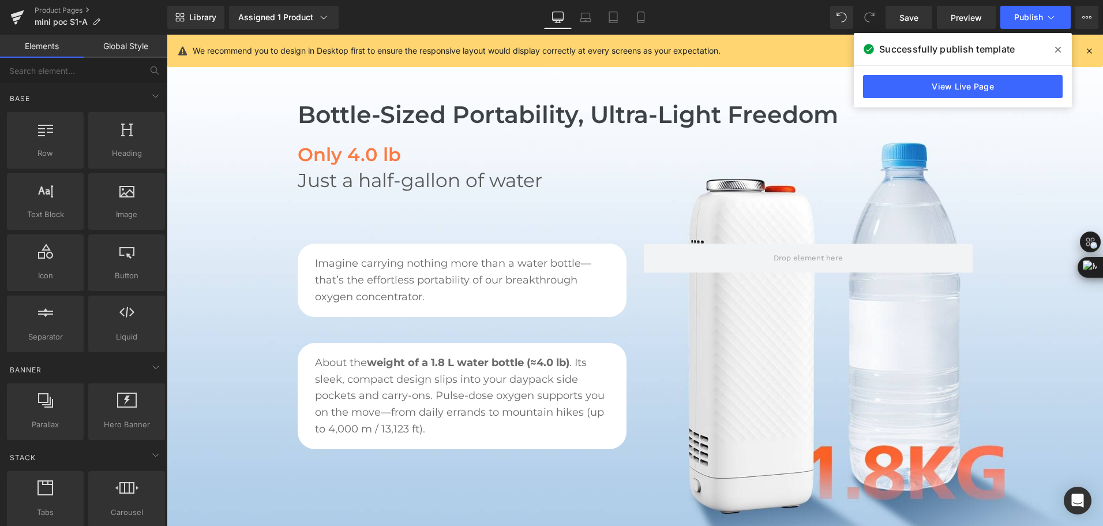
click at [440, 14] on div "Library Assigned 1 Product Product Preview Mini Portable O2 Concentrator Manage…" at bounding box center [635, 17] width 936 height 23
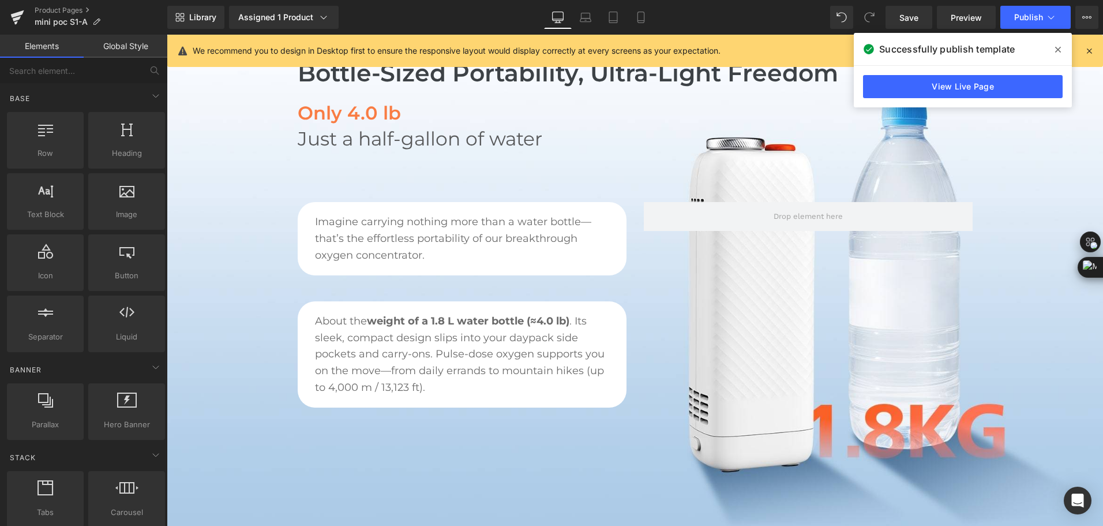
scroll to position [0, 0]
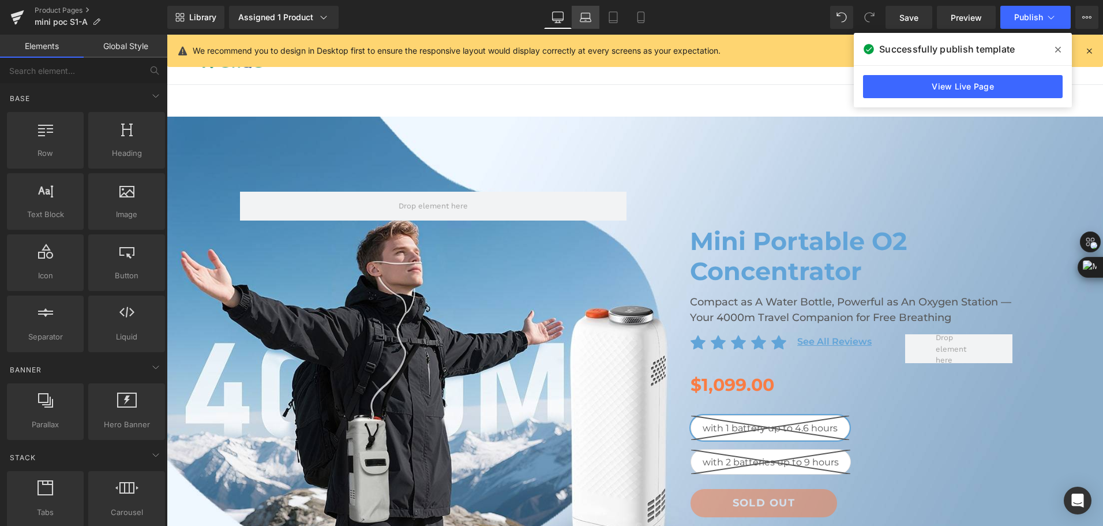
click at [594, 16] on link "Laptop" at bounding box center [586, 17] width 28 height 23
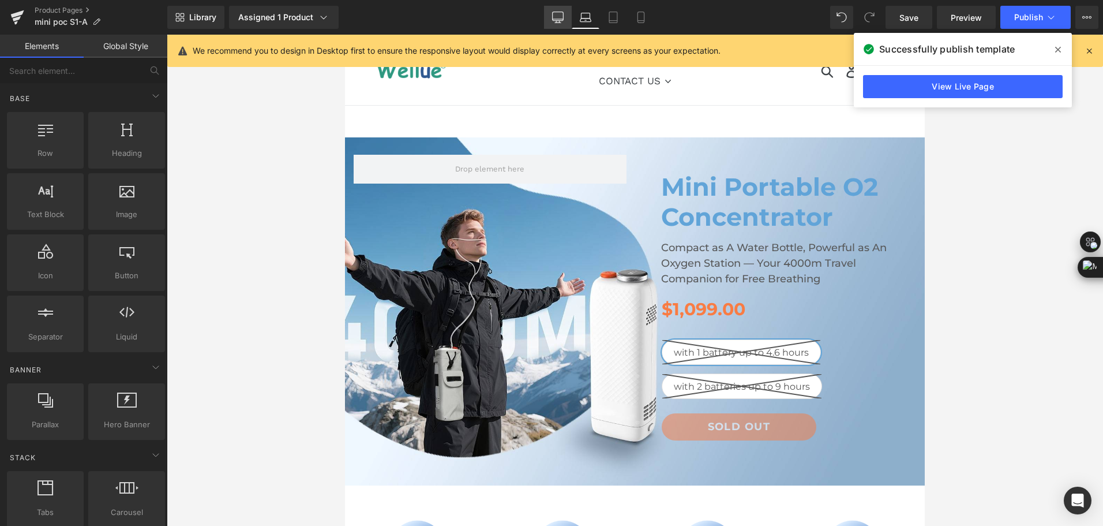
click at [551, 13] on link "Desktop" at bounding box center [558, 17] width 28 height 23
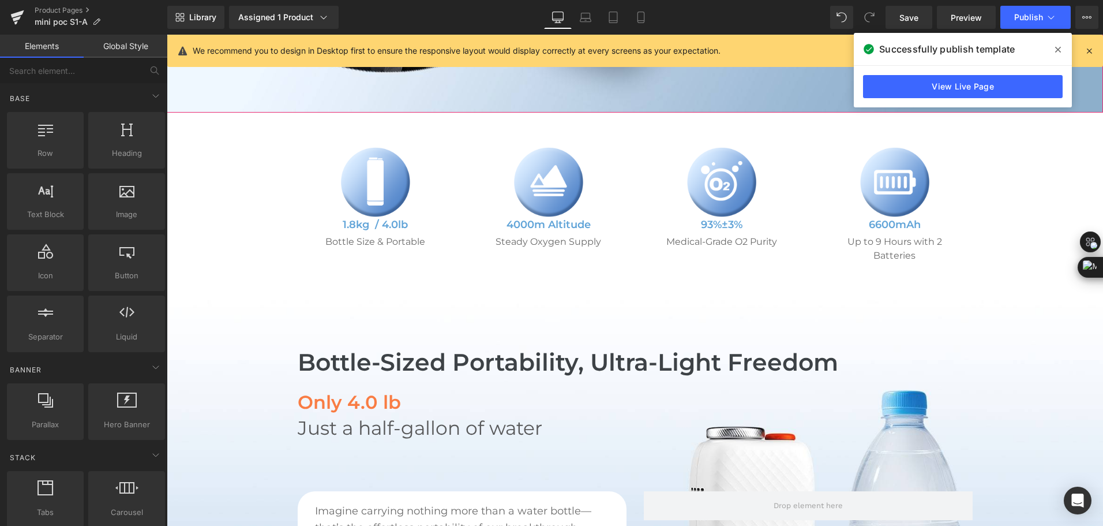
scroll to position [544, 0]
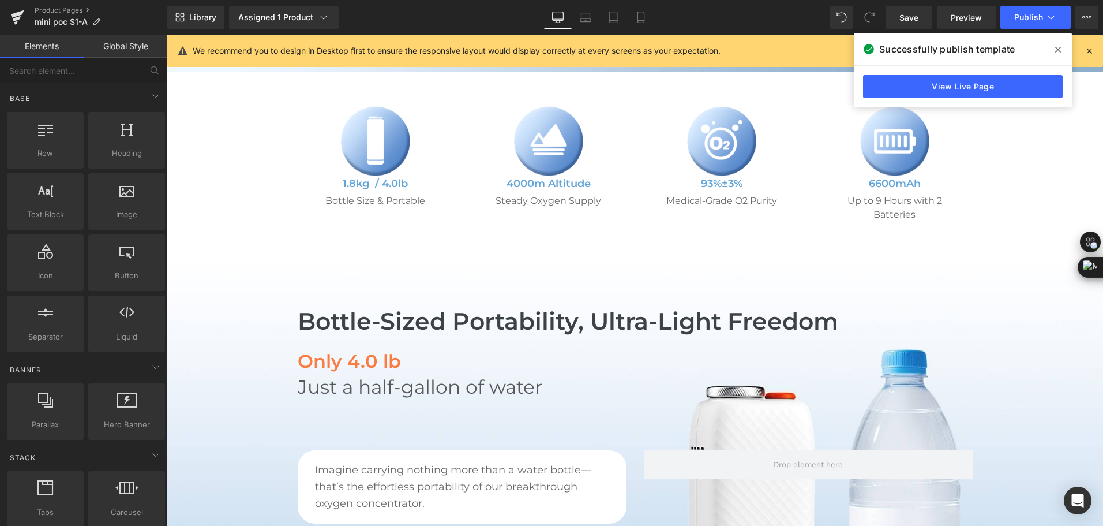
click at [469, 308] on h2 "Bottle-Sized Portability, Ultra-Light Freedom" at bounding box center [596, 321] width 596 height 38
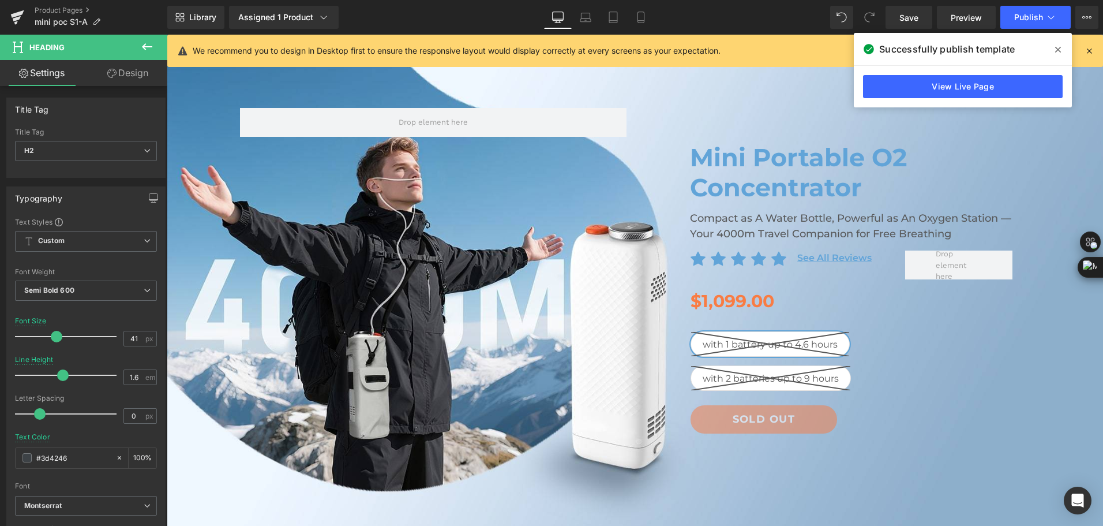
scroll to position [82, 0]
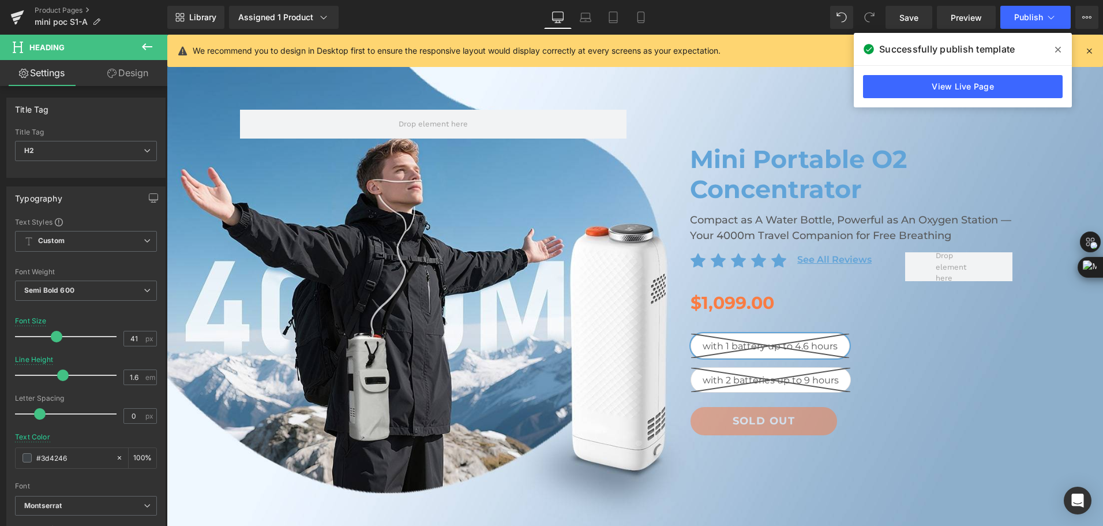
click at [719, 174] on h1 "Mini Portable O2 Concentrator" at bounding box center [851, 173] width 323 height 59
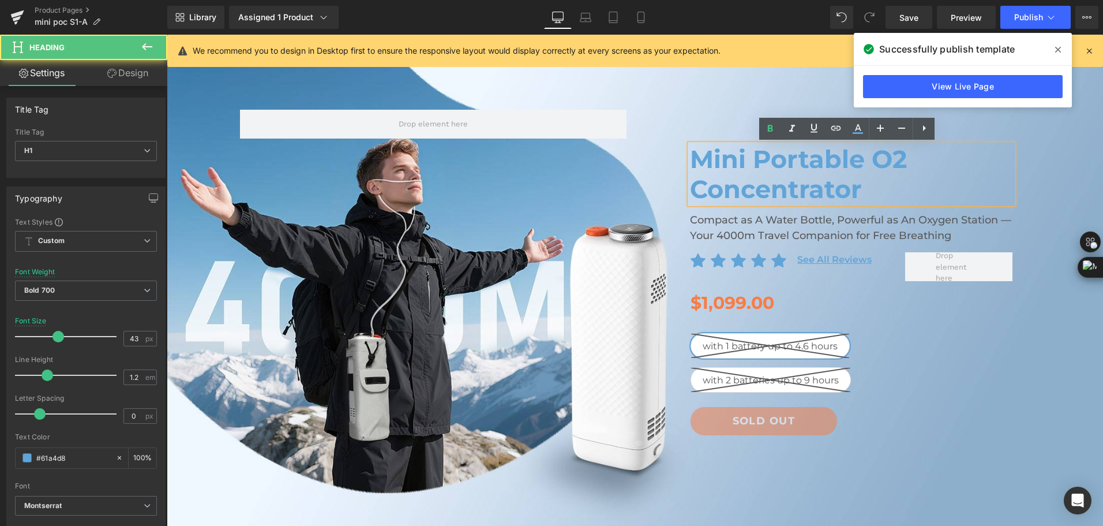
click at [722, 172] on h1 "Mini Portable O2 Concentrator" at bounding box center [851, 173] width 323 height 59
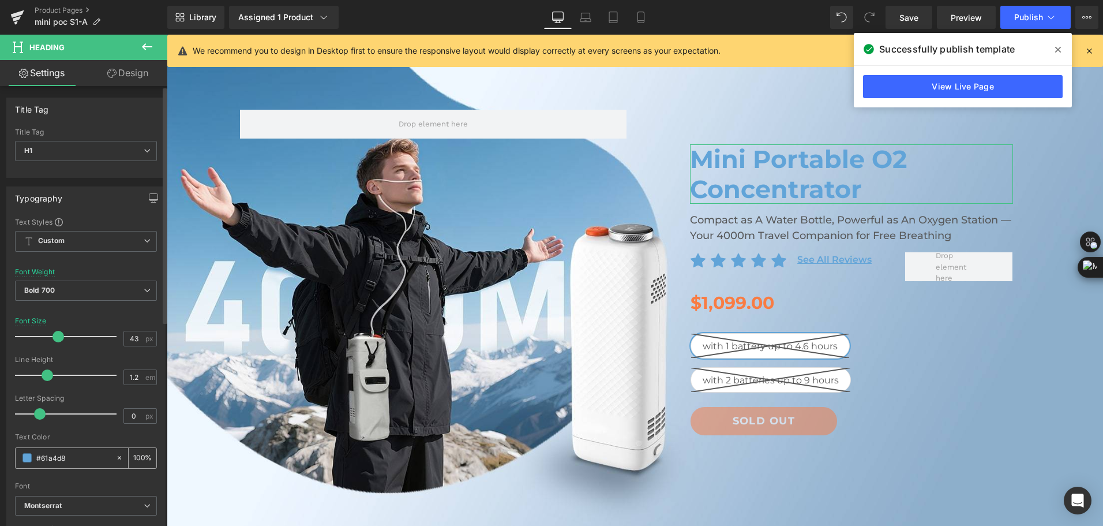
drag, startPoint x: 64, startPoint y: 457, endPoint x: 40, endPoint y: 457, distance: 24.2
click at [40, 457] on input "#61a4d8" at bounding box center [73, 457] width 74 height 13
type input "#3D4246"
type input "100"
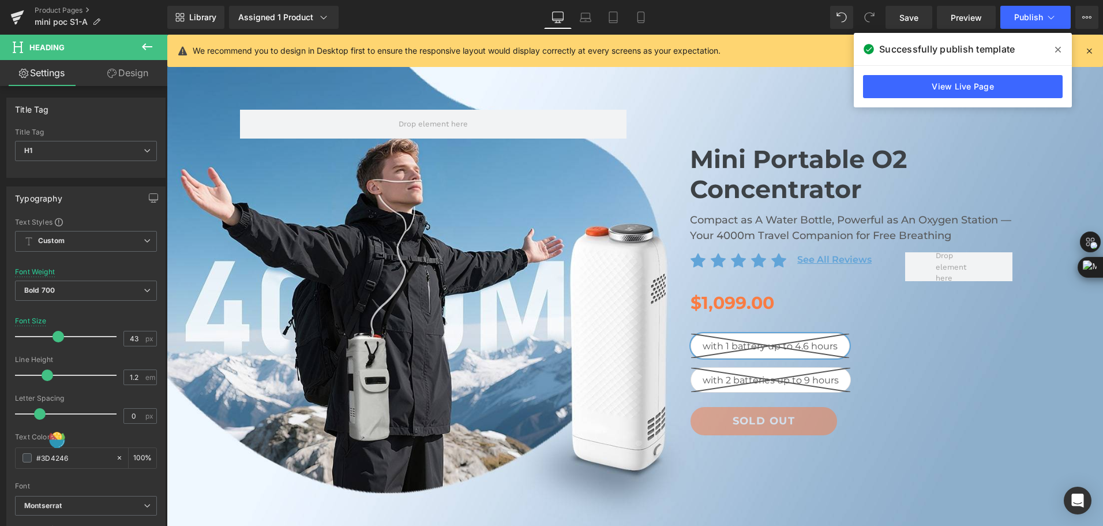
click at [702, 21] on div "Library Assigned 1 Product Product Preview Mini Portable O2 Concentrator Manage…" at bounding box center [635, 17] width 936 height 23
type input "#3d4246"
click at [1056, 46] on icon at bounding box center [1058, 49] width 6 height 9
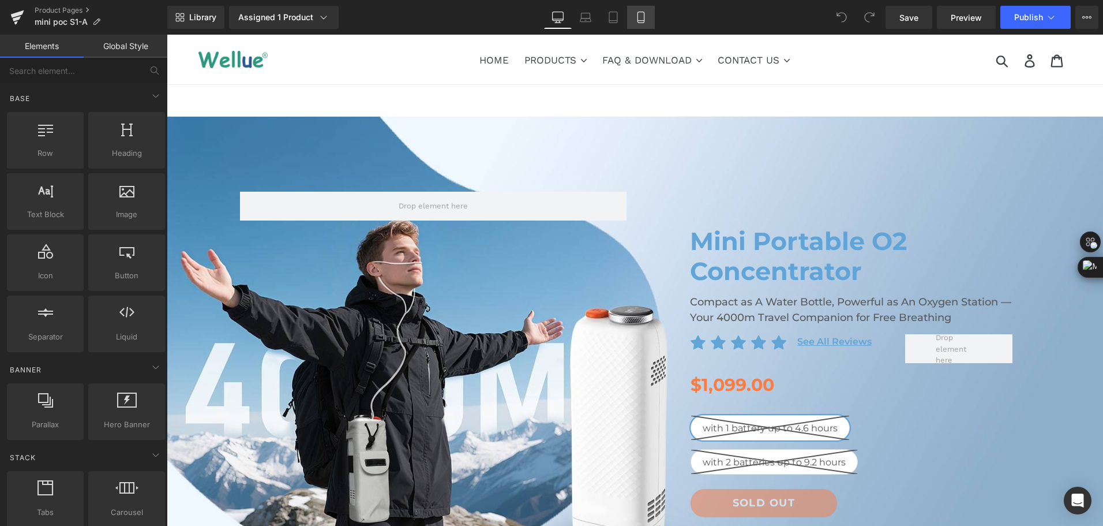
click at [639, 20] on icon at bounding box center [641, 18] width 12 height 12
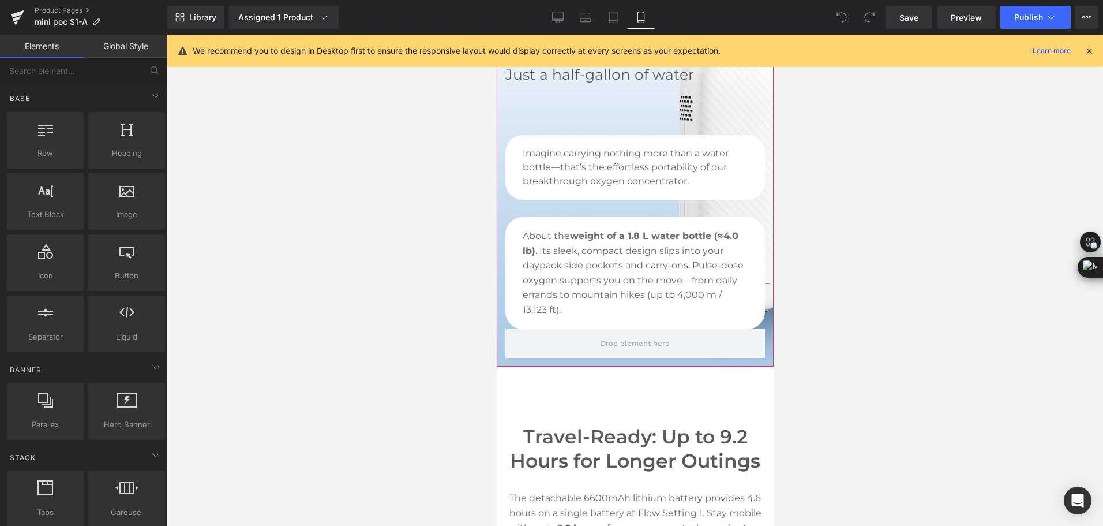
scroll to position [692, 0]
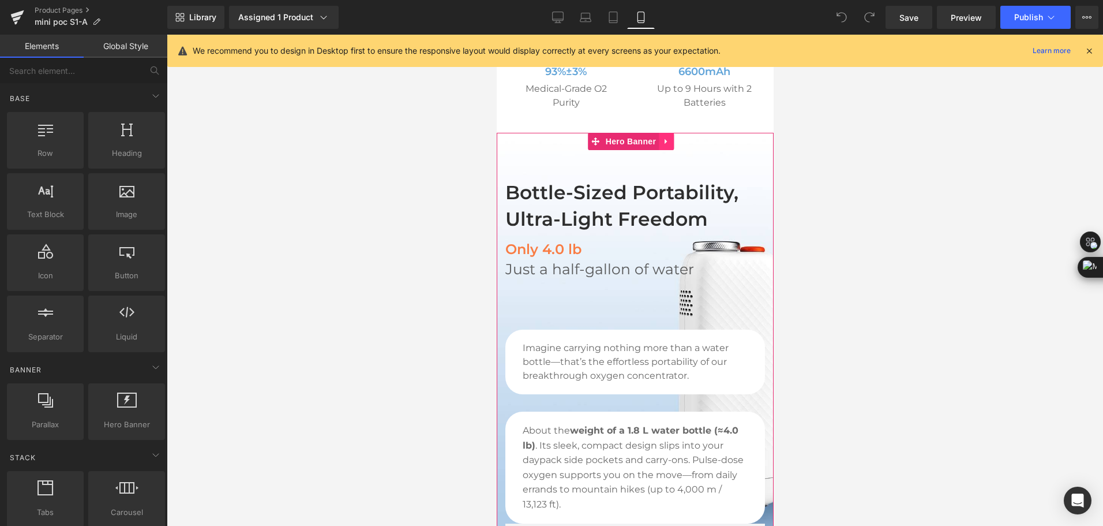
click at [664, 144] on icon at bounding box center [665, 141] width 2 height 5
click at [657, 145] on icon at bounding box center [658, 141] width 8 height 8
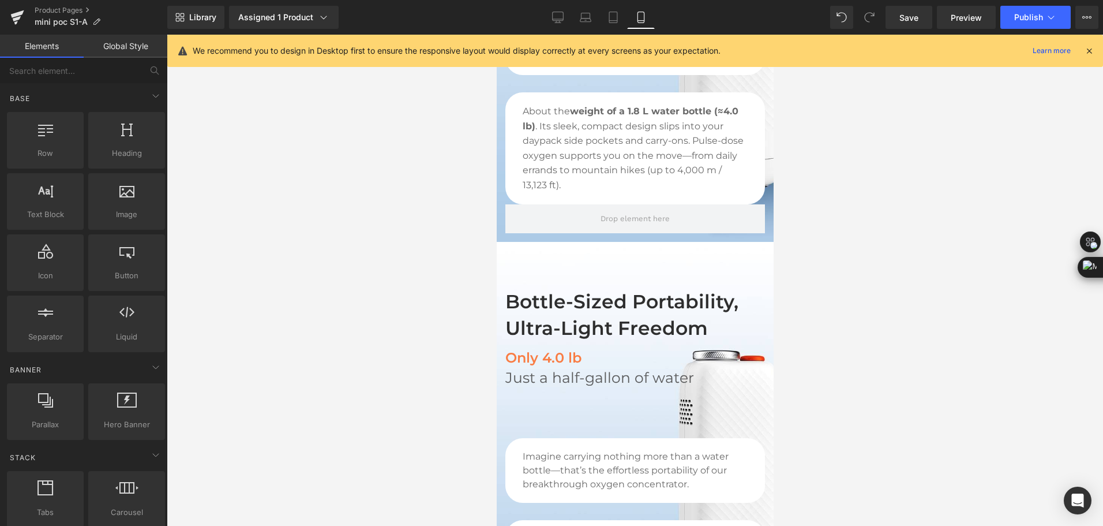
scroll to position [1010, 0]
drag, startPoint x: 606, startPoint y: 263, endPoint x: 941, endPoint y: 273, distance: 335.4
click at [606, 261] on span "Hero Banner" at bounding box center [630, 251] width 56 height 17
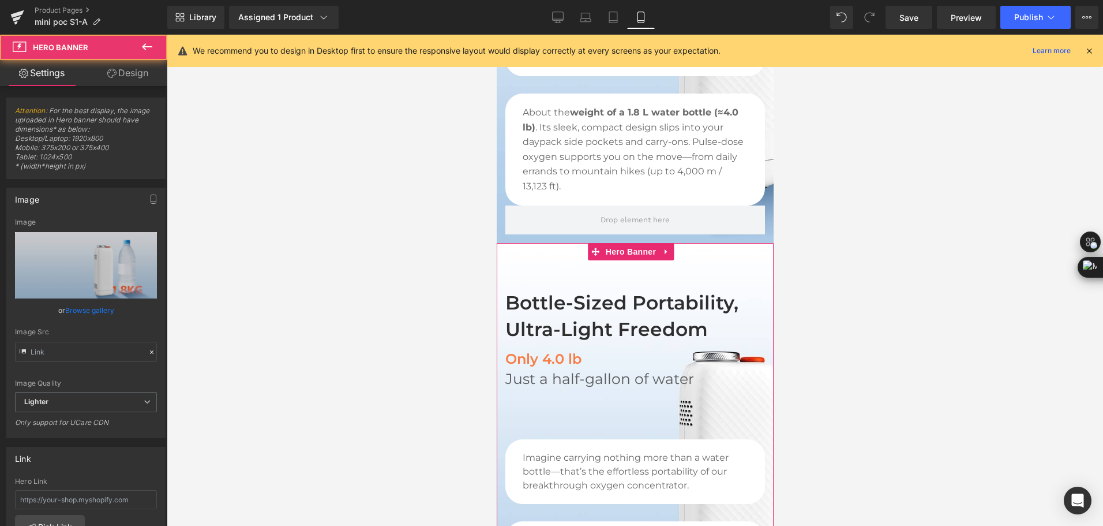
click at [128, 84] on link "Design" at bounding box center [128, 73] width 84 height 26
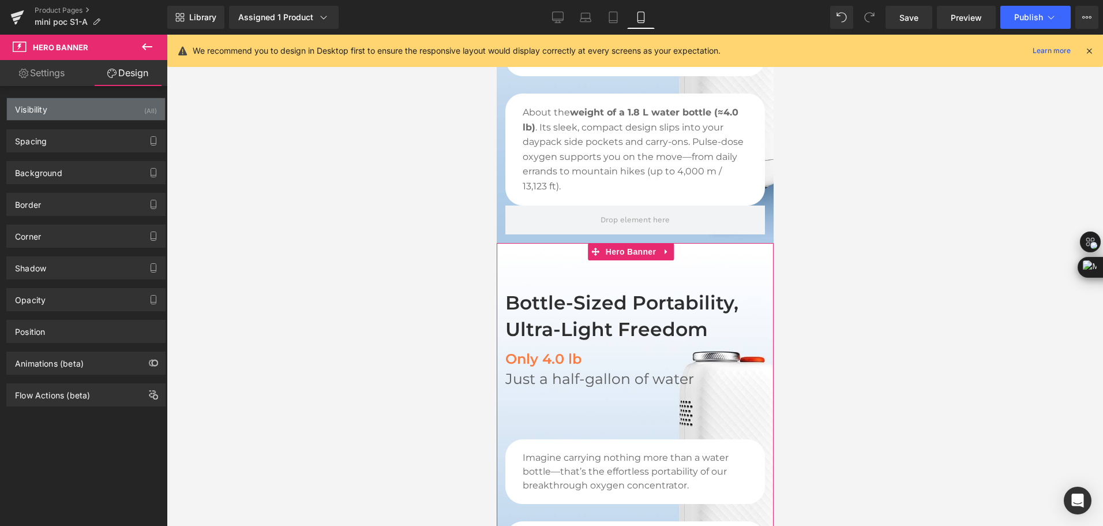
click at [98, 108] on div "Visibility (All)" at bounding box center [86, 109] width 158 height 22
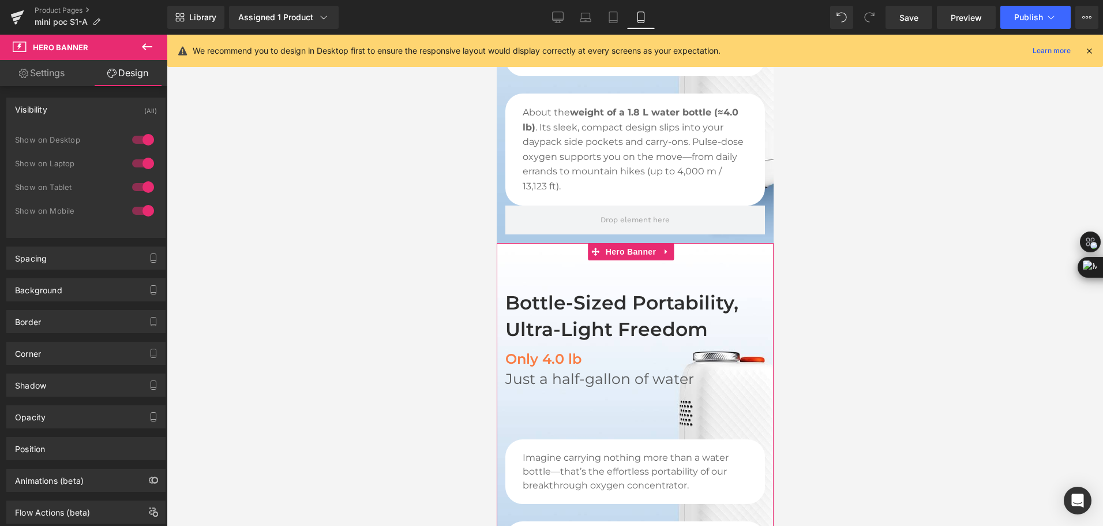
click at [141, 188] on div at bounding box center [143, 187] width 28 height 18
click at [143, 171] on div at bounding box center [143, 163] width 28 height 18
click at [143, 136] on div at bounding box center [143, 139] width 28 height 18
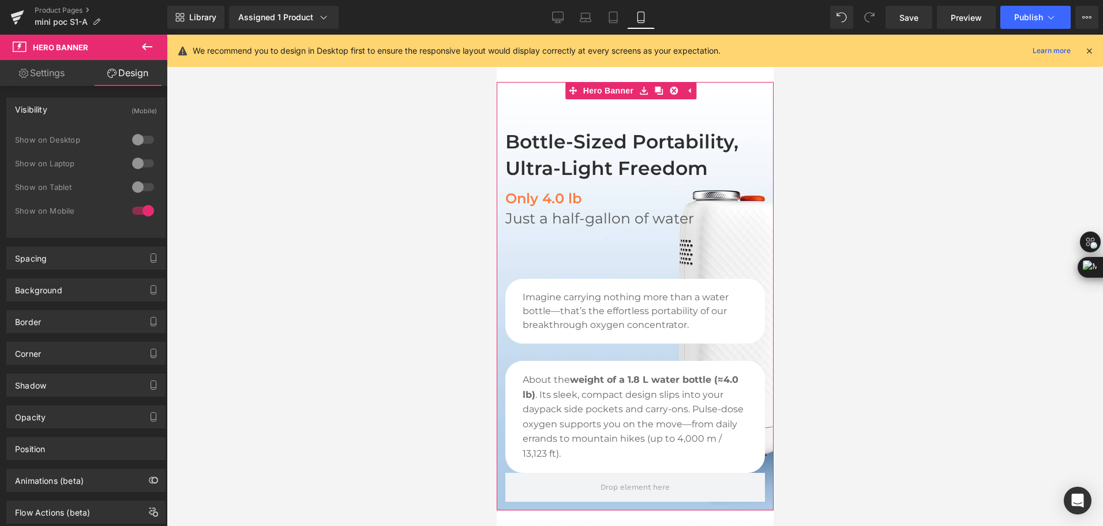
scroll to position [664, 0]
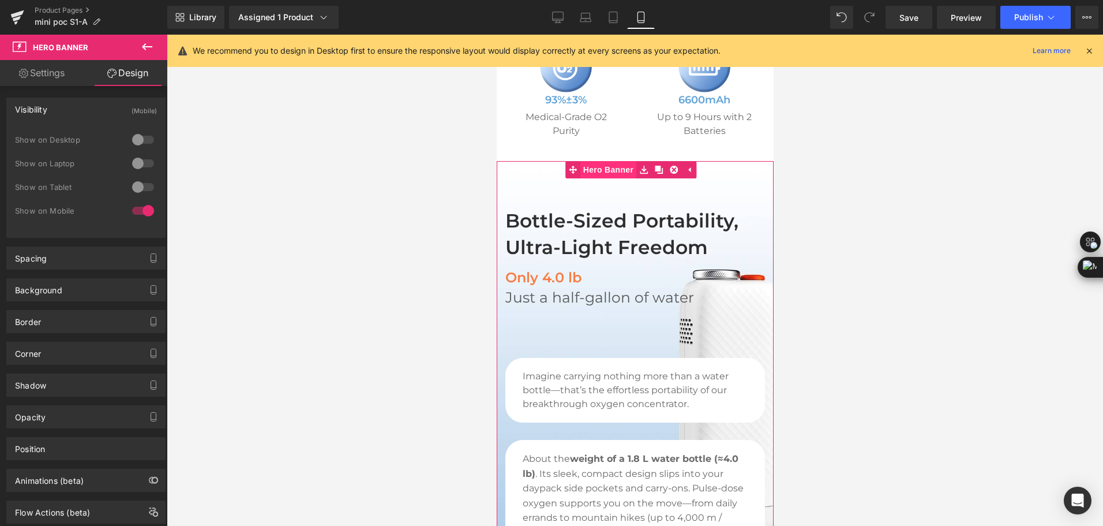
click at [582, 175] on div "Bottle-Sized Portability, Ultra-Light Freedom Heading Only 4.0 lb Heading Just …" at bounding box center [634, 375] width 277 height 428
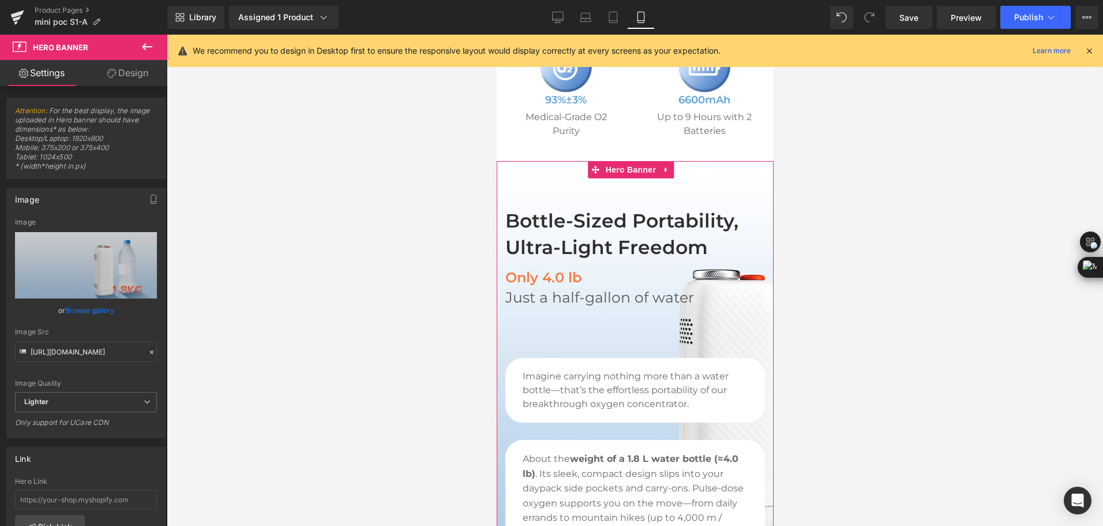
click at [137, 74] on link "Design" at bounding box center [128, 73] width 84 height 26
click at [0, 0] on div "Visibility" at bounding box center [0, 0] width 0 height 0
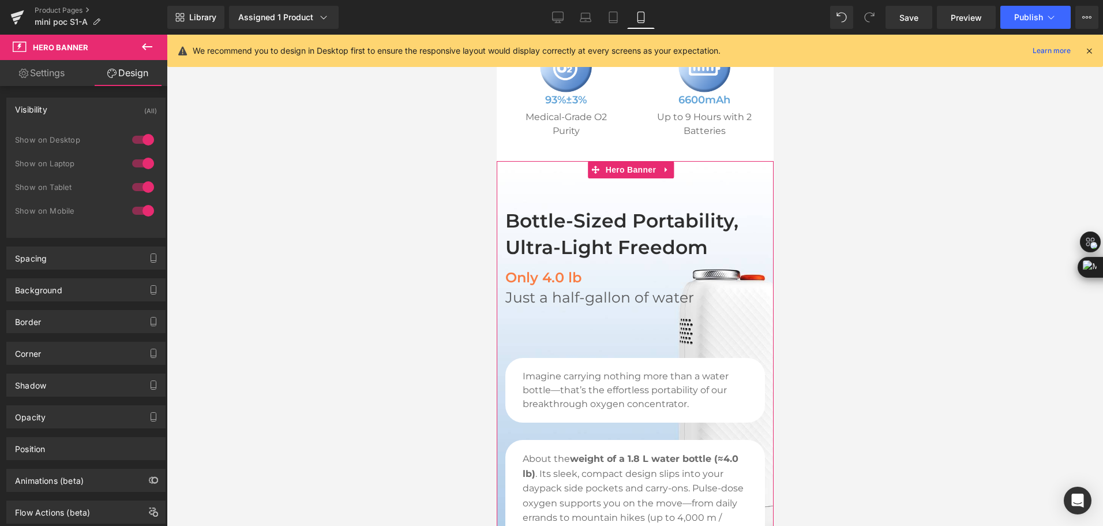
click at [138, 210] on div at bounding box center [143, 210] width 28 height 18
click at [626, 178] on span "Hero Banner" at bounding box center [630, 169] width 56 height 17
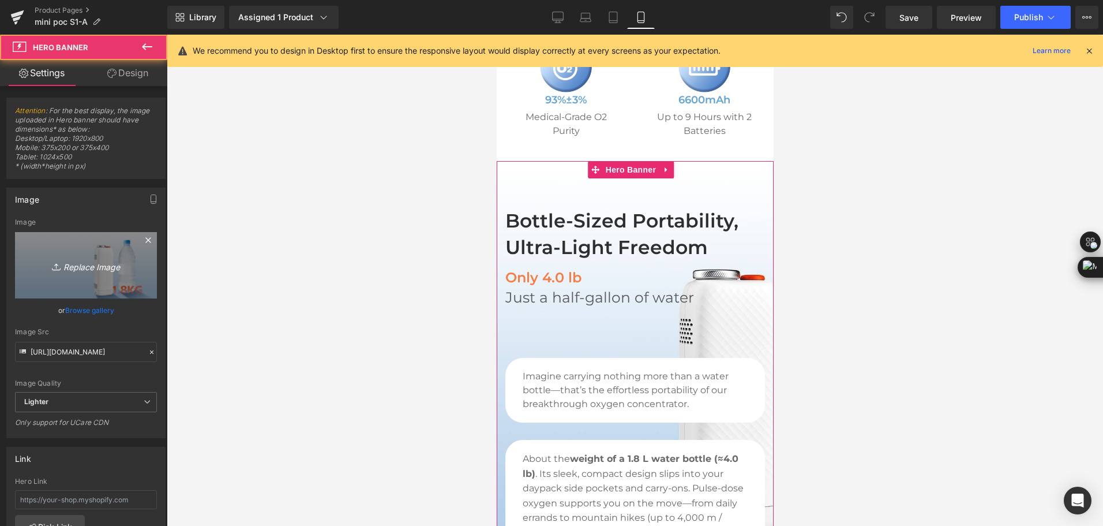
click at [75, 252] on link "Replace Image" at bounding box center [86, 265] width 142 height 66
type input "C:\fakepath\mini travel o2 concentrator is compact as a water bottle with the w…"
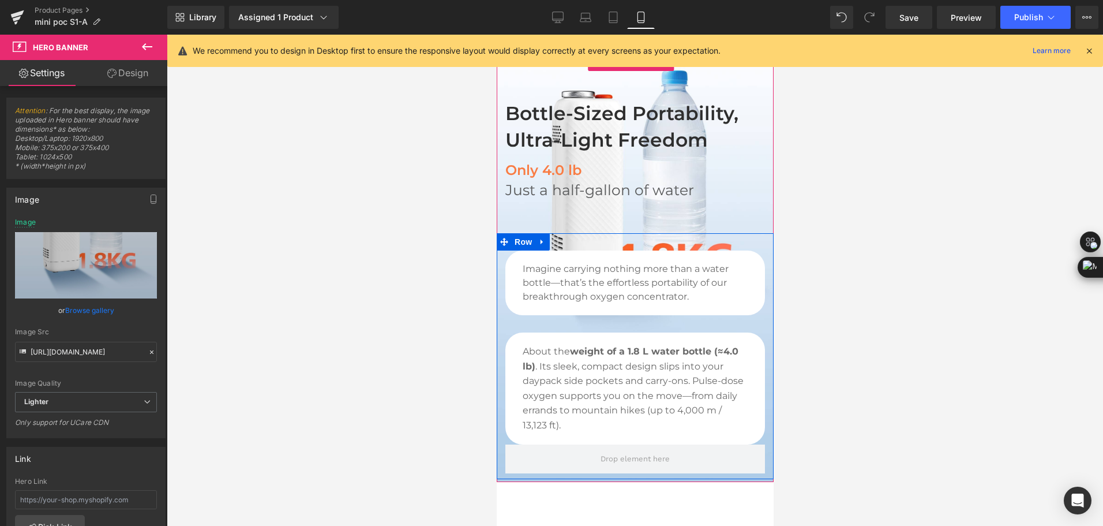
scroll to position [780, 0]
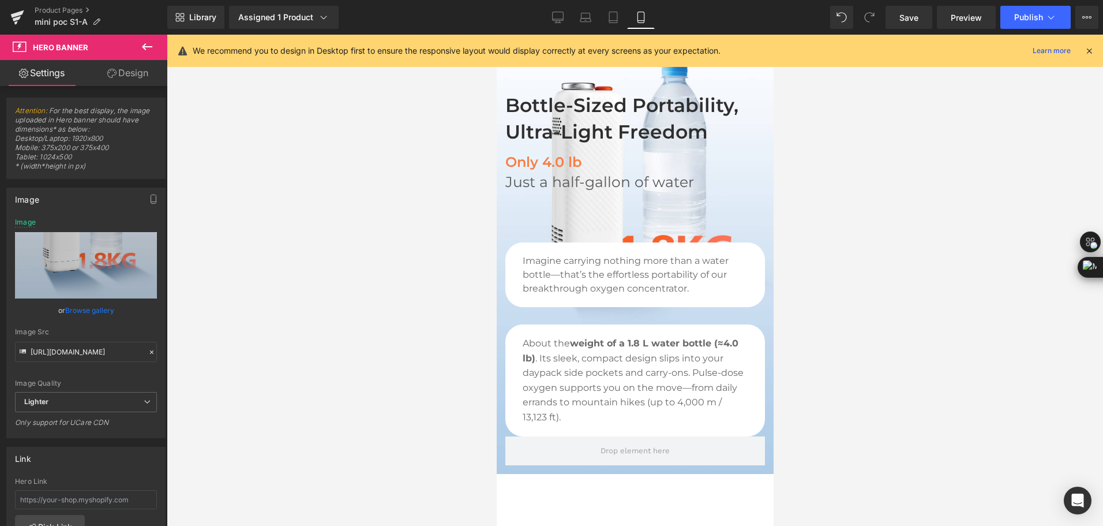
click at [140, 56] on button at bounding box center [147, 47] width 40 height 25
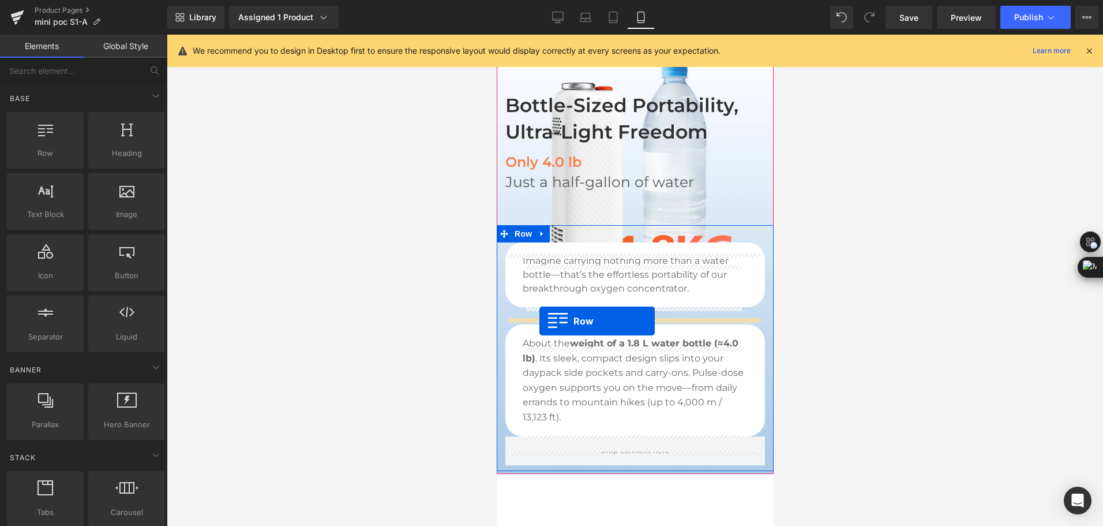
scroll to position [953, 0]
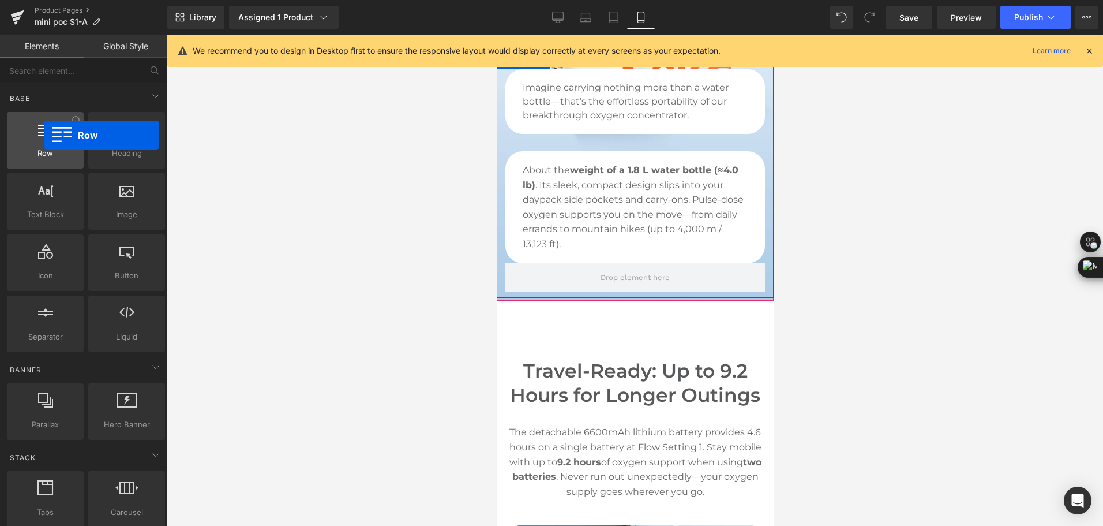
drag, startPoint x: 89, startPoint y: 173, endPoint x: 44, endPoint y: 135, distance: 59.4
click at [44, 135] on div "Row rows, columns, layouts, div" at bounding box center [45, 140] width 77 height 57
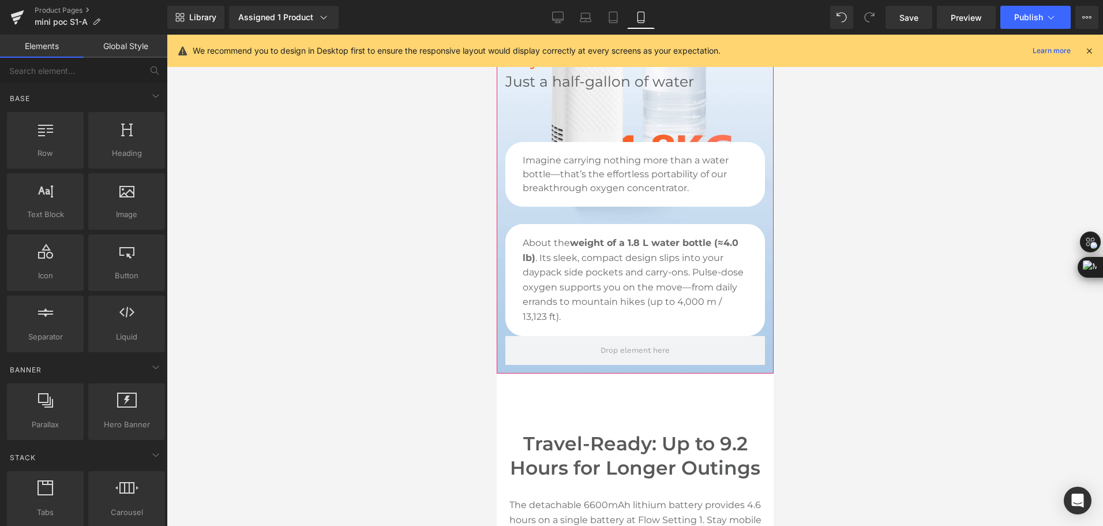
scroll to position [837, 0]
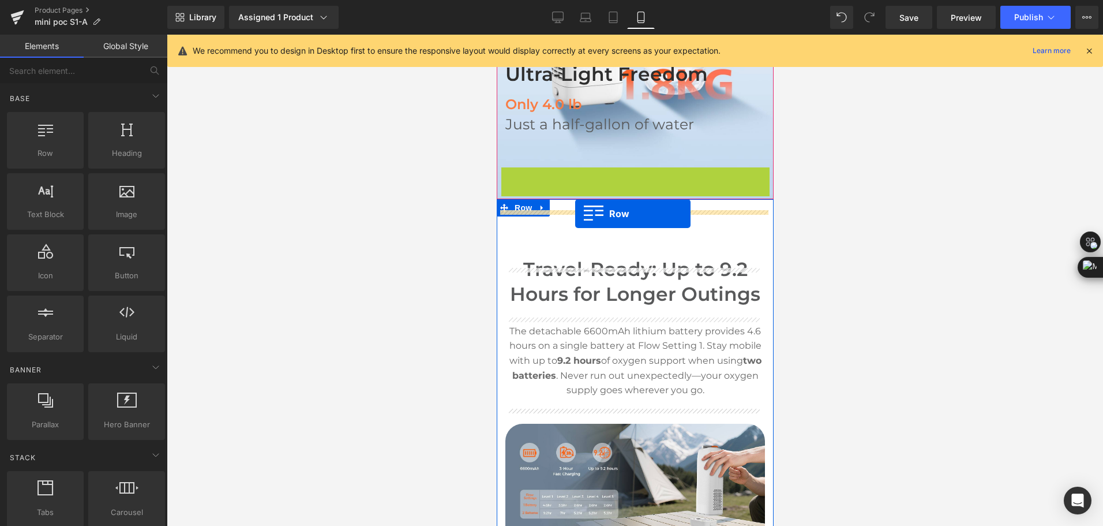
drag, startPoint x: 506, startPoint y: 184, endPoint x: 575, endPoint y: 213, distance: 74.7
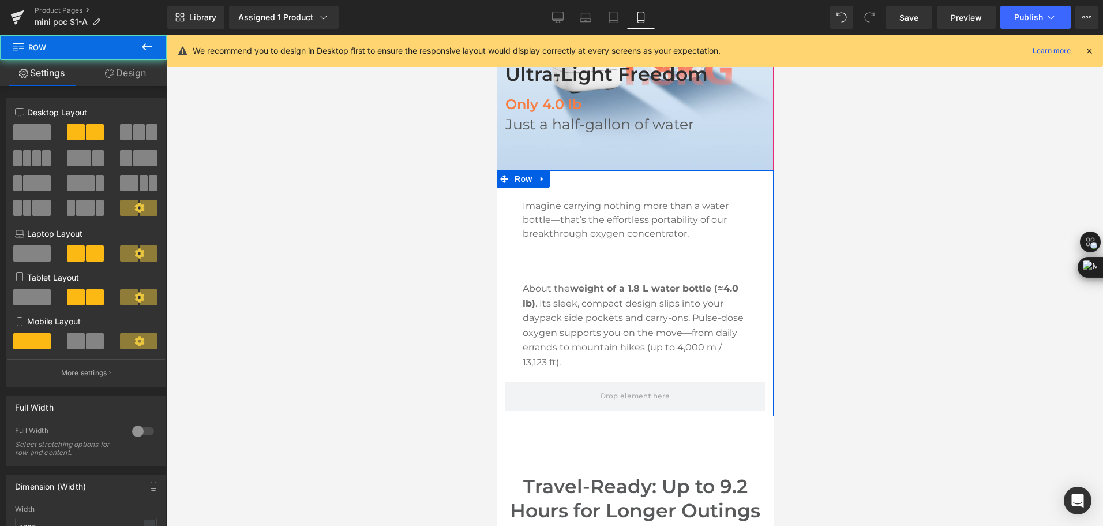
scroll to position [606, 0]
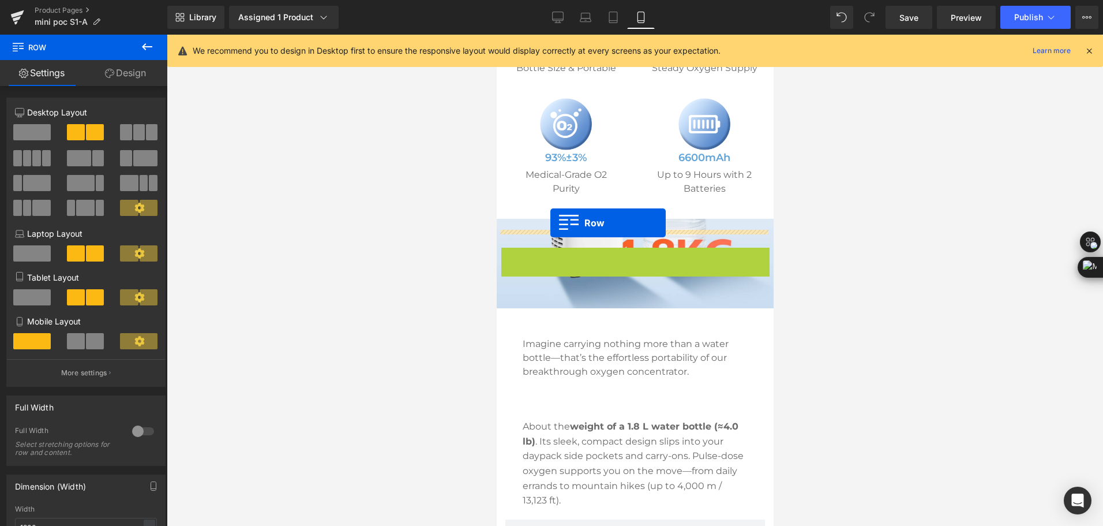
drag, startPoint x: 505, startPoint y: 266, endPoint x: 550, endPoint y: 223, distance: 62.0
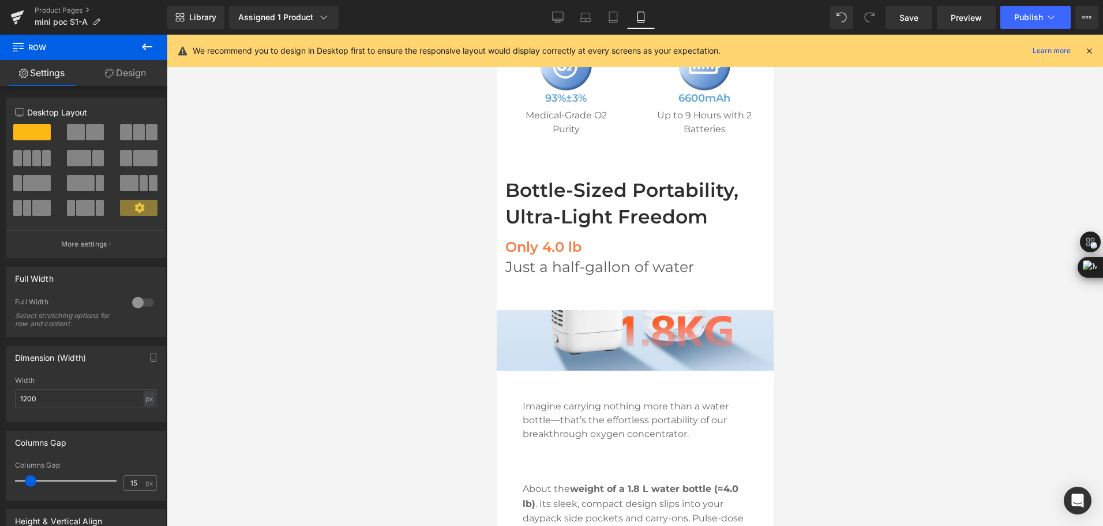
scroll to position [722, 0]
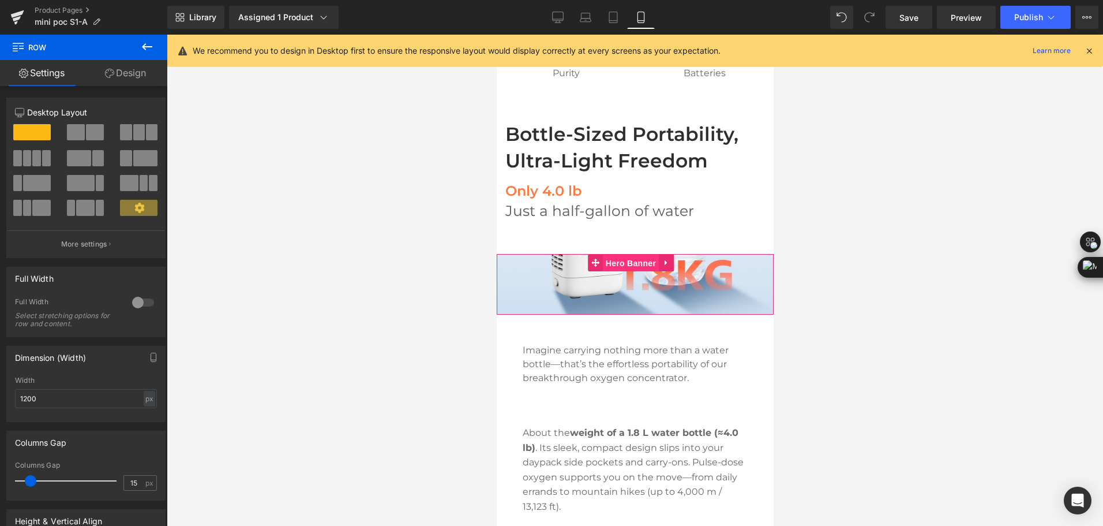
click at [607, 272] on span "Hero Banner" at bounding box center [630, 262] width 56 height 17
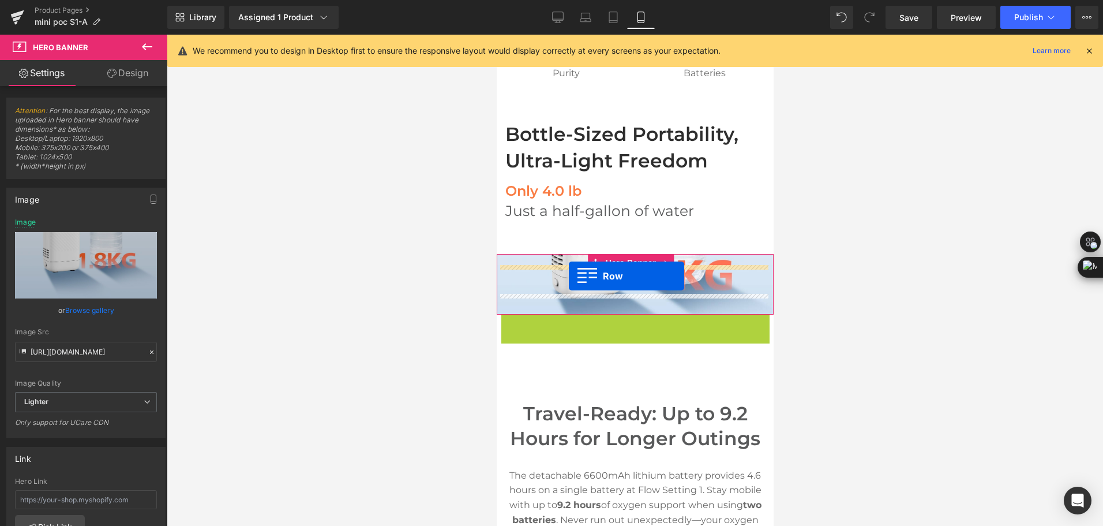
drag, startPoint x: 505, startPoint y: 335, endPoint x: 568, endPoint y: 276, distance: 86.1
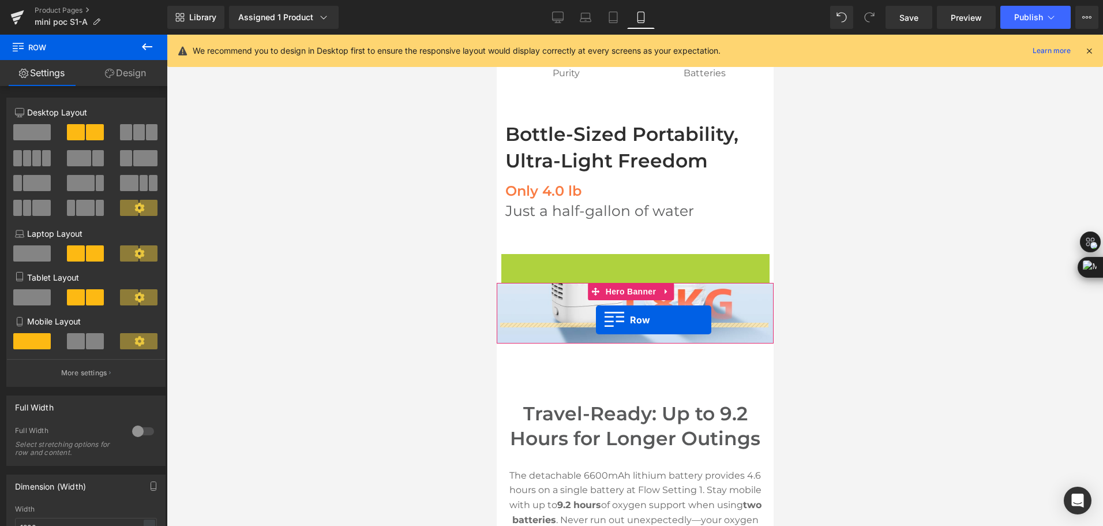
drag, startPoint x: 504, startPoint y: 275, endPoint x: 595, endPoint y: 320, distance: 102.2
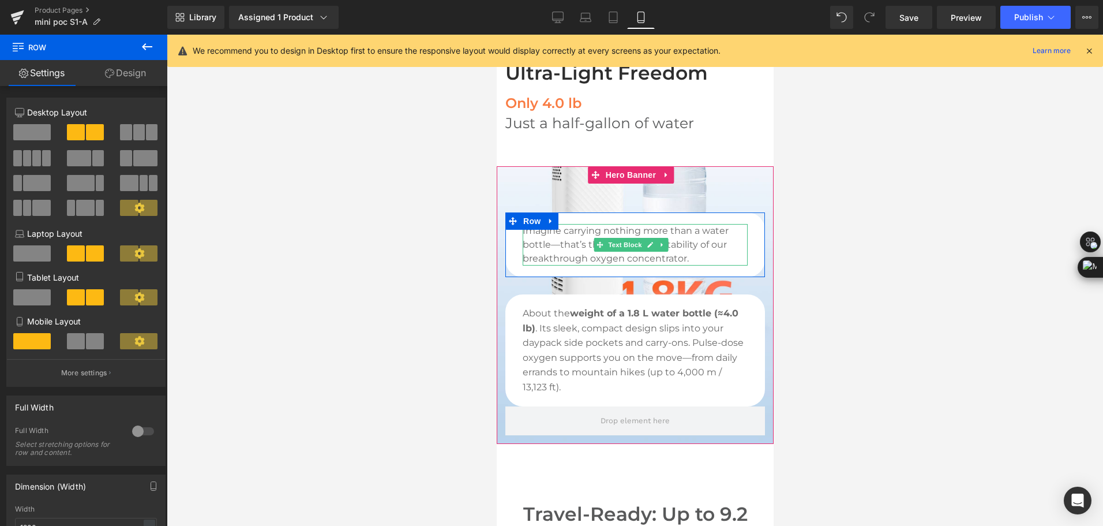
scroll to position [837, 0]
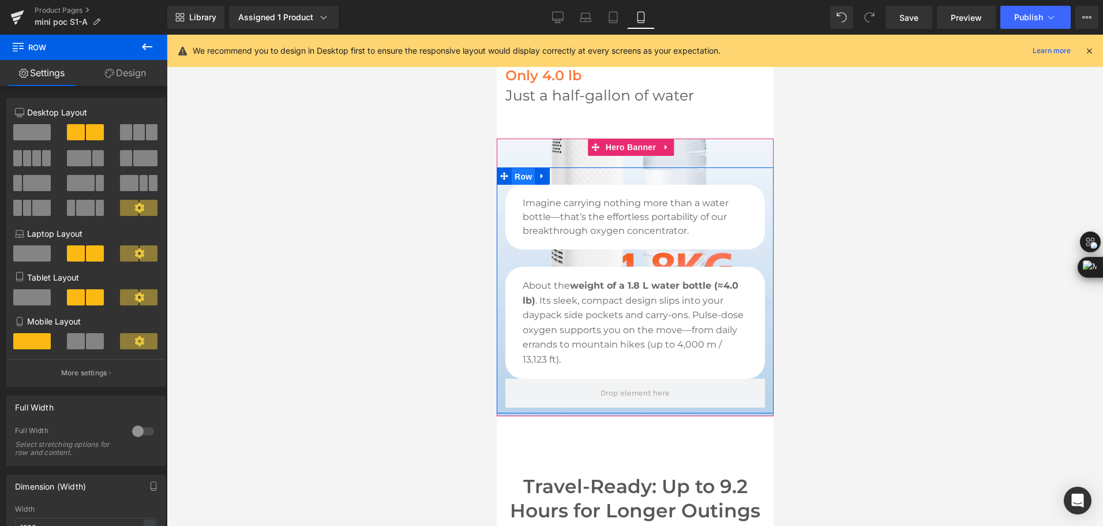
click at [519, 185] on span "Row" at bounding box center [522, 176] width 23 height 17
click at [41, 133] on span at bounding box center [32, 132] width 38 height 16
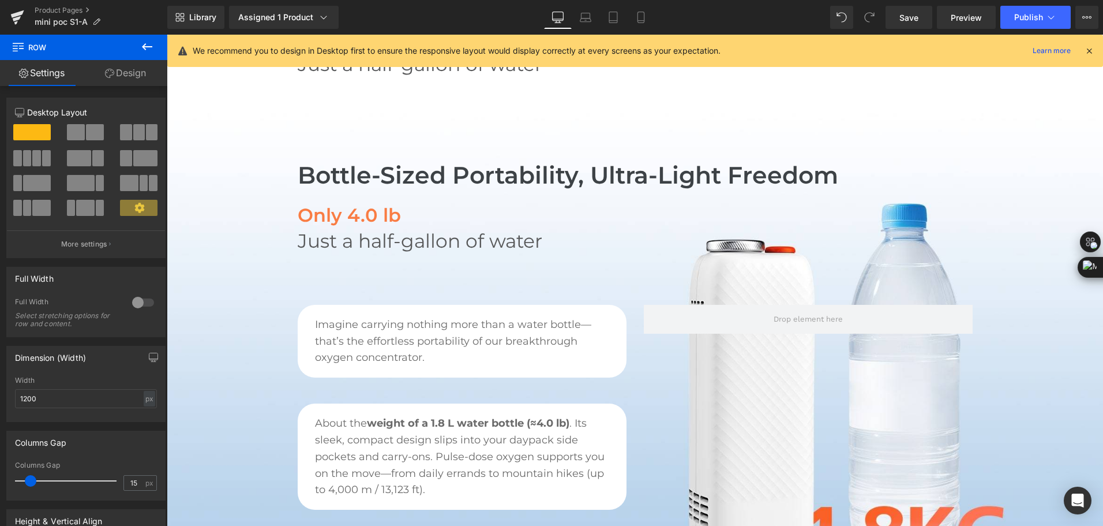
scroll to position [0, 0]
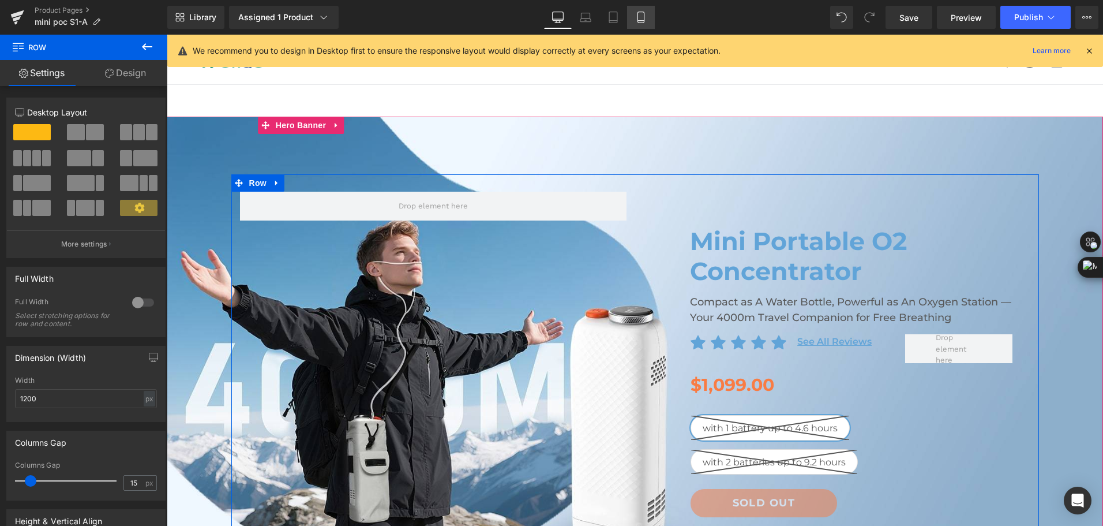
click at [637, 15] on icon at bounding box center [641, 18] width 12 height 12
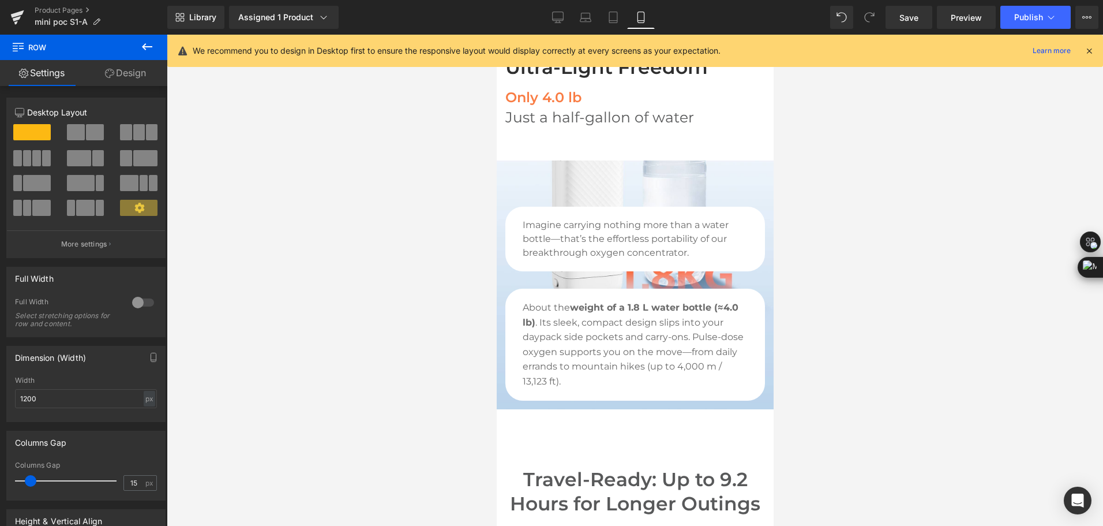
scroll to position [700, 0]
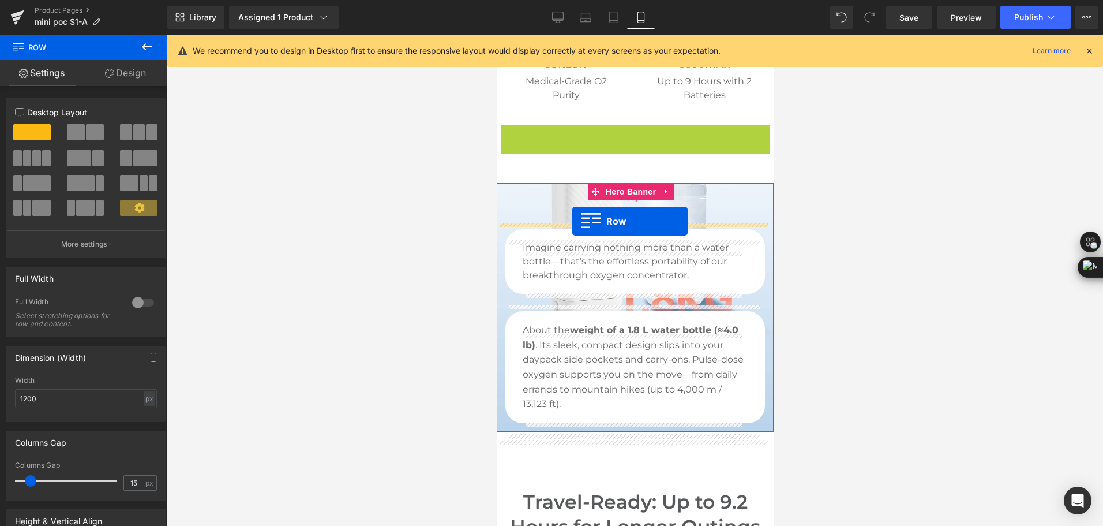
drag, startPoint x: 501, startPoint y: 141, endPoint x: 572, endPoint y: 221, distance: 106.7
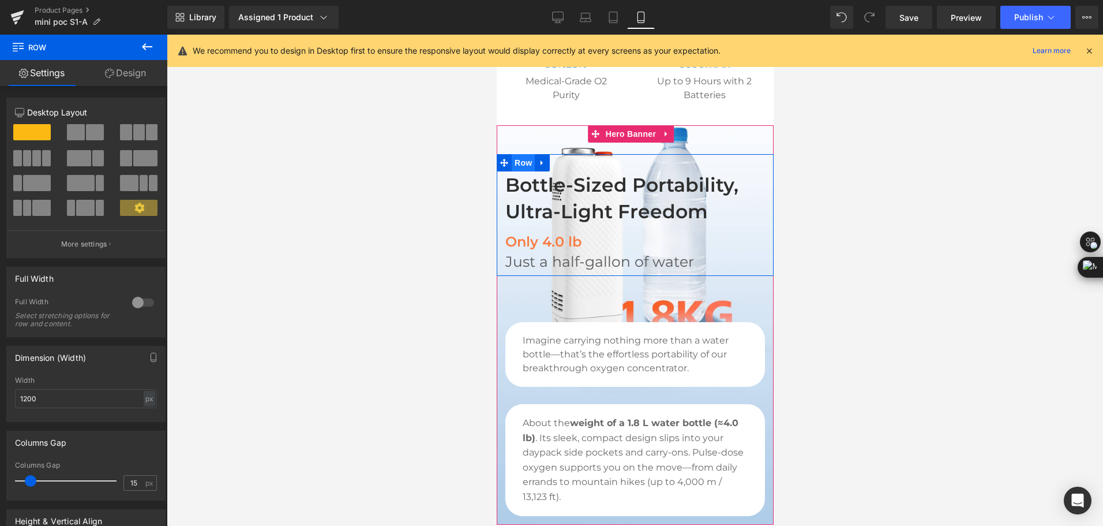
click at [519, 171] on span "Row" at bounding box center [522, 162] width 23 height 17
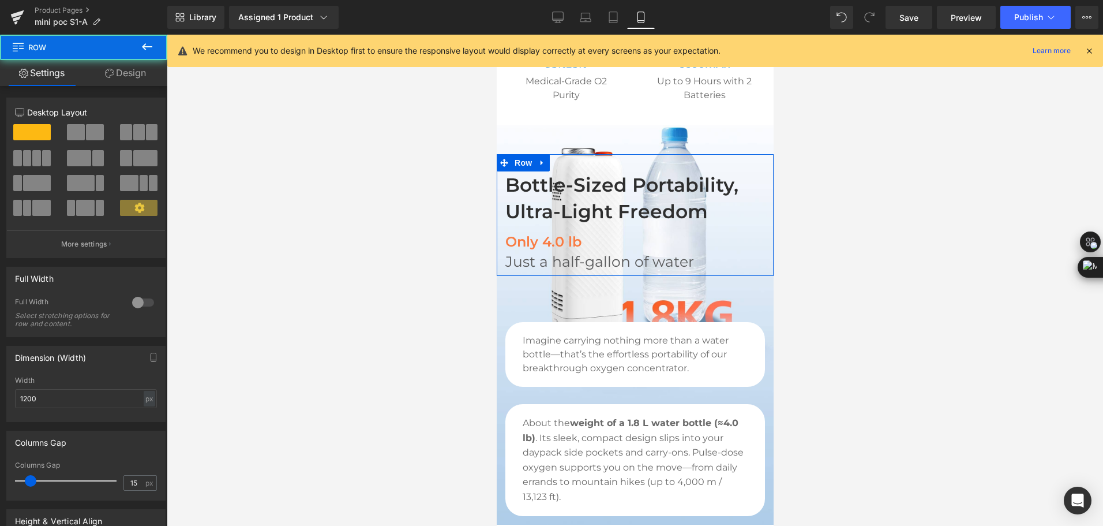
click at [136, 73] on link "Design" at bounding box center [126, 73] width 84 height 26
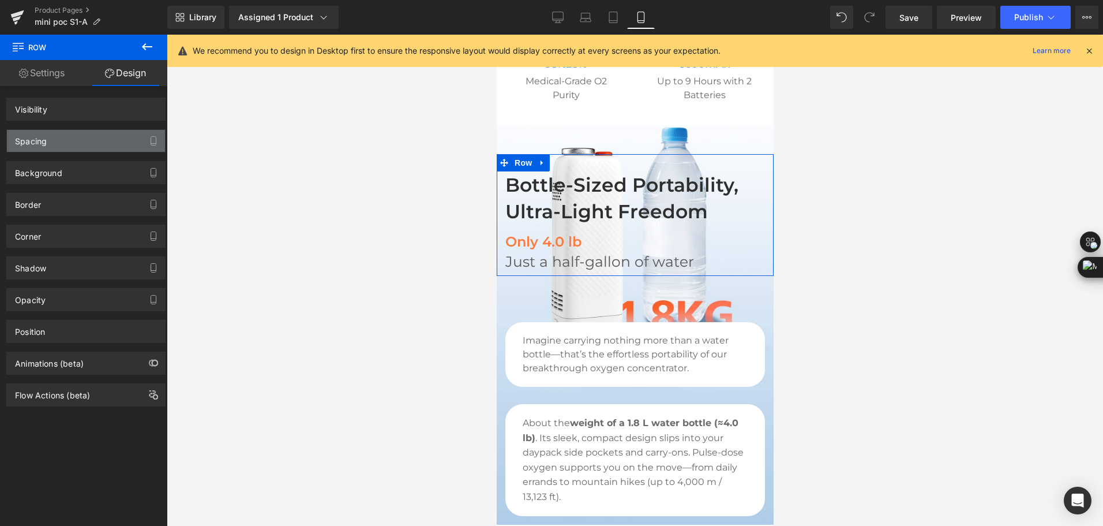
click at [79, 133] on div "Spacing" at bounding box center [86, 141] width 158 height 22
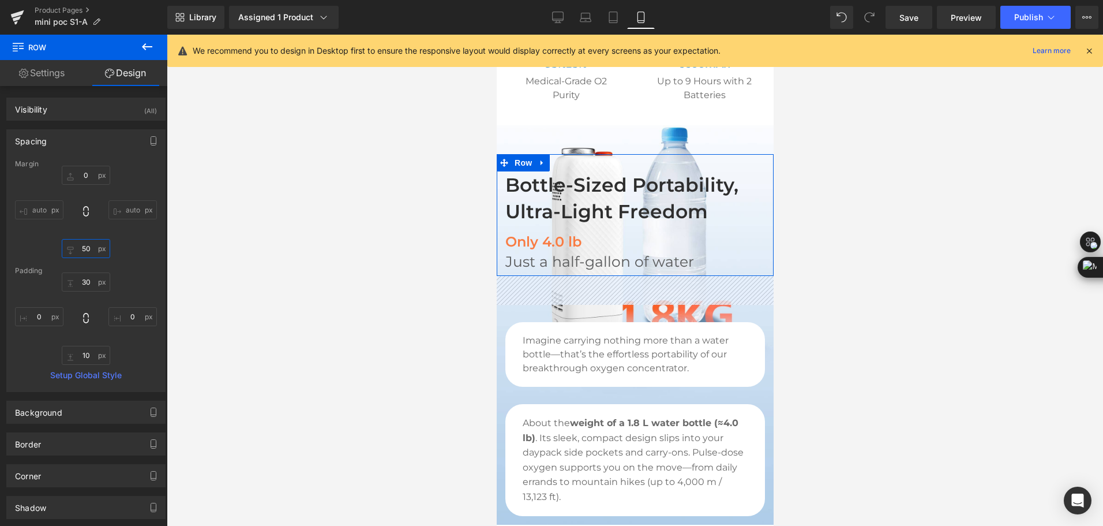
click at [86, 249] on input "text" at bounding box center [86, 248] width 48 height 19
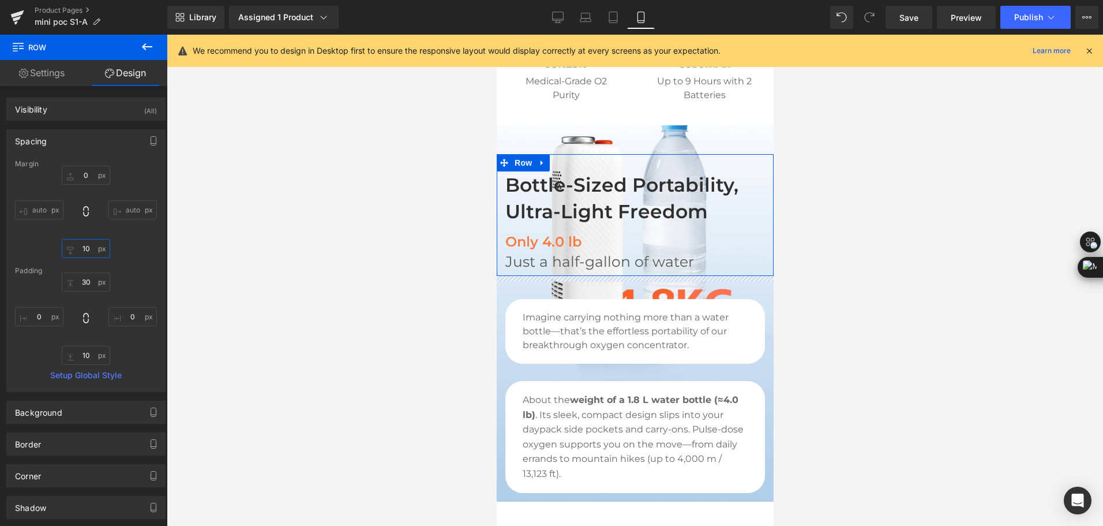
type input "1"
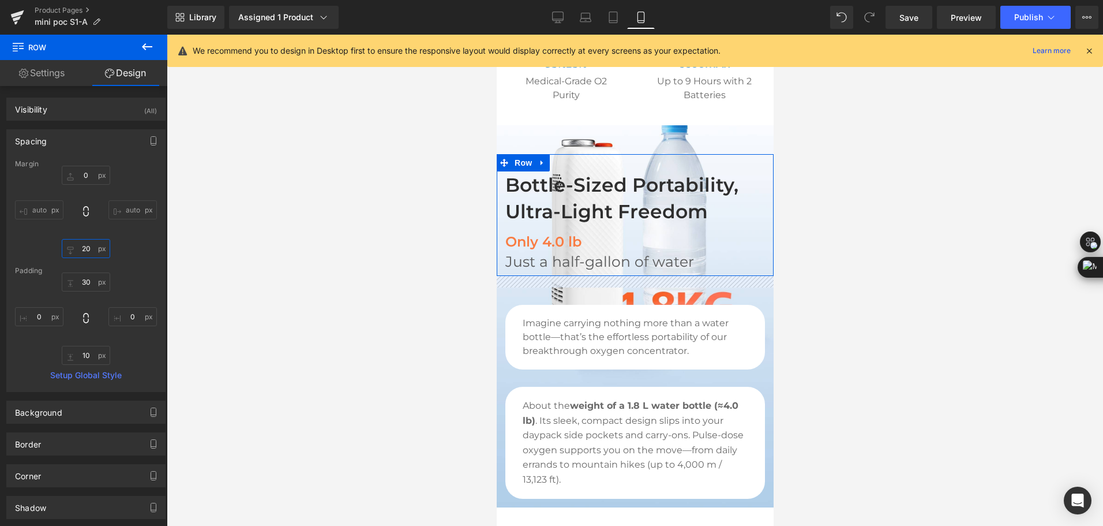
type input "200"
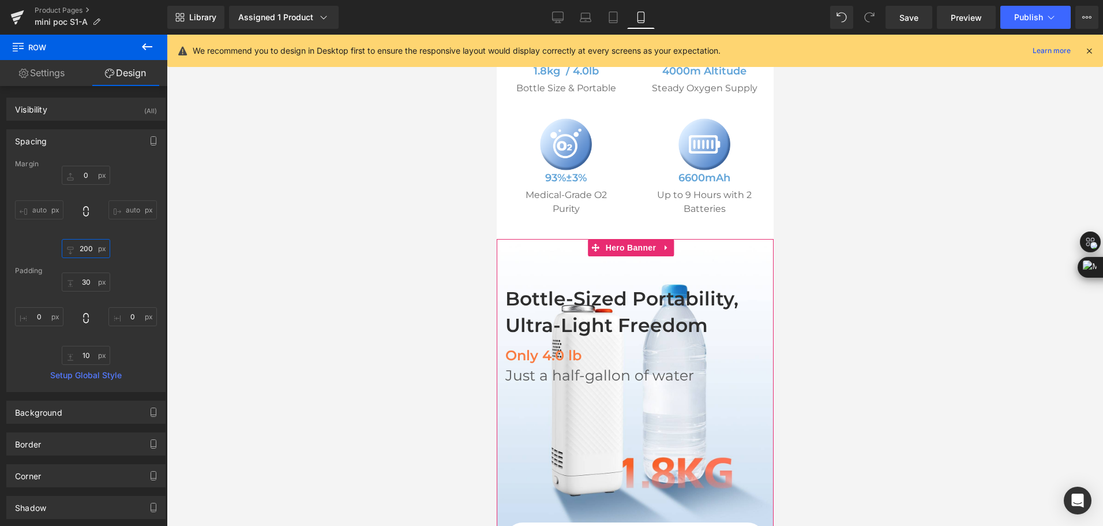
scroll to position [584, 0]
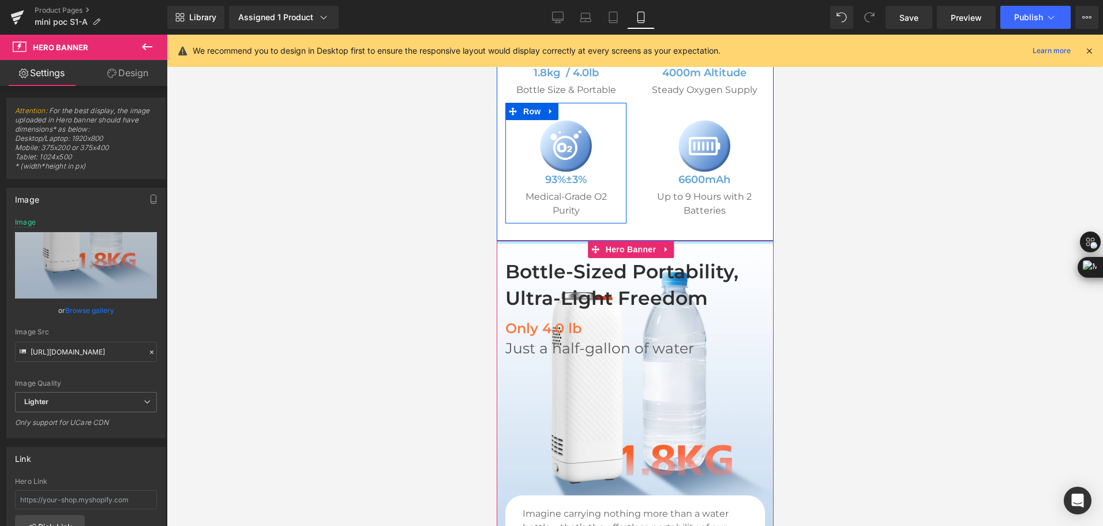
drag, startPoint x: 557, startPoint y: 272, endPoint x: 1299, endPoint y: 374, distance: 749.0
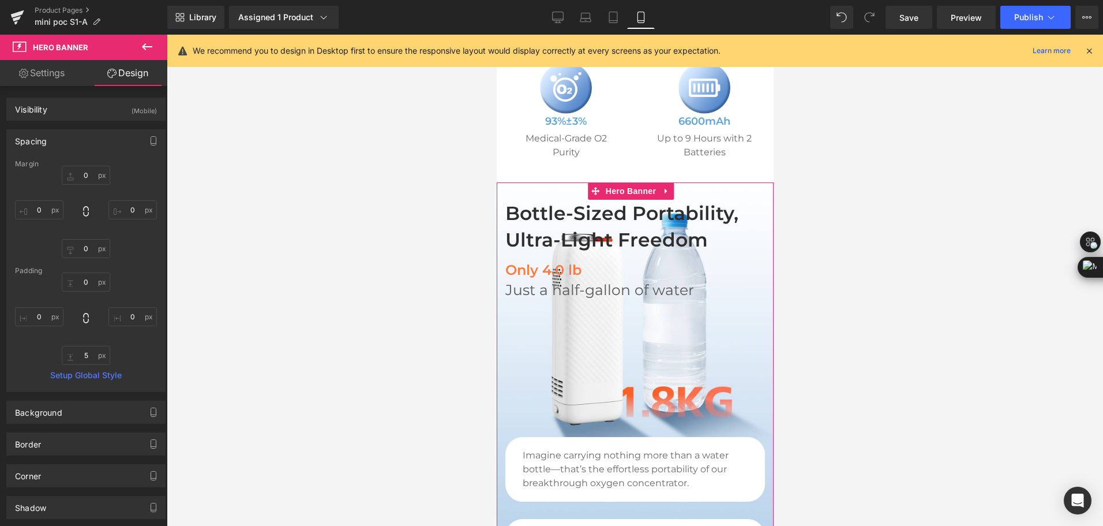
scroll to position [642, 0]
click at [925, 16] on link "Save" at bounding box center [909, 17] width 47 height 23
